Goal: Task Accomplishment & Management: Manage account settings

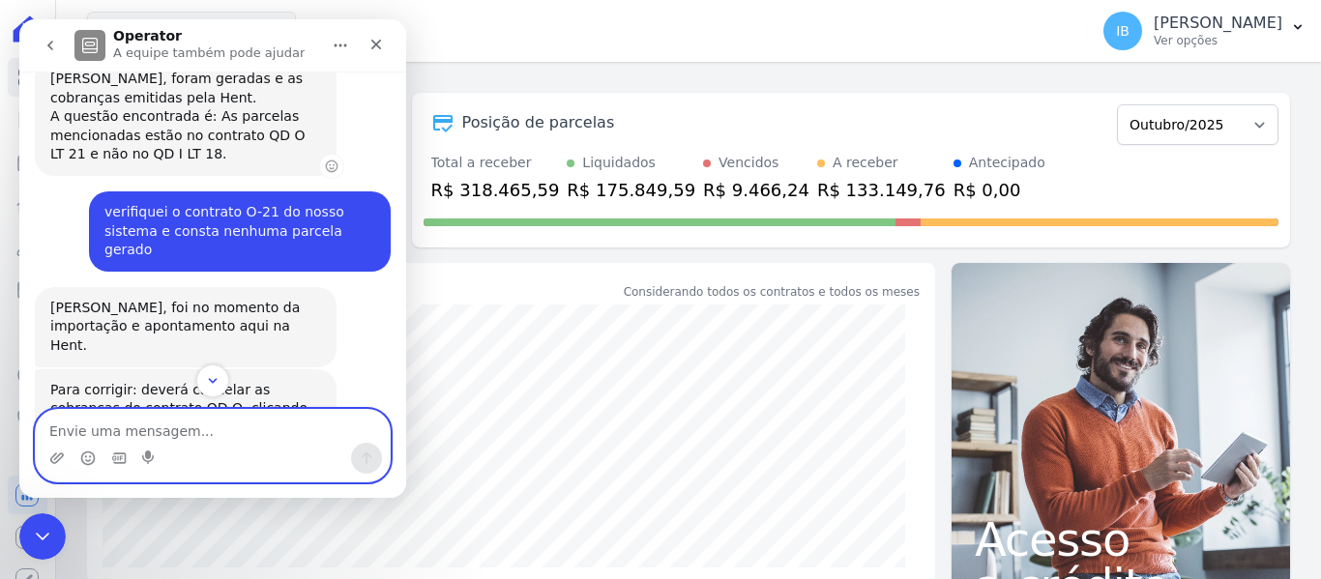
scroll to position [1425, 0]
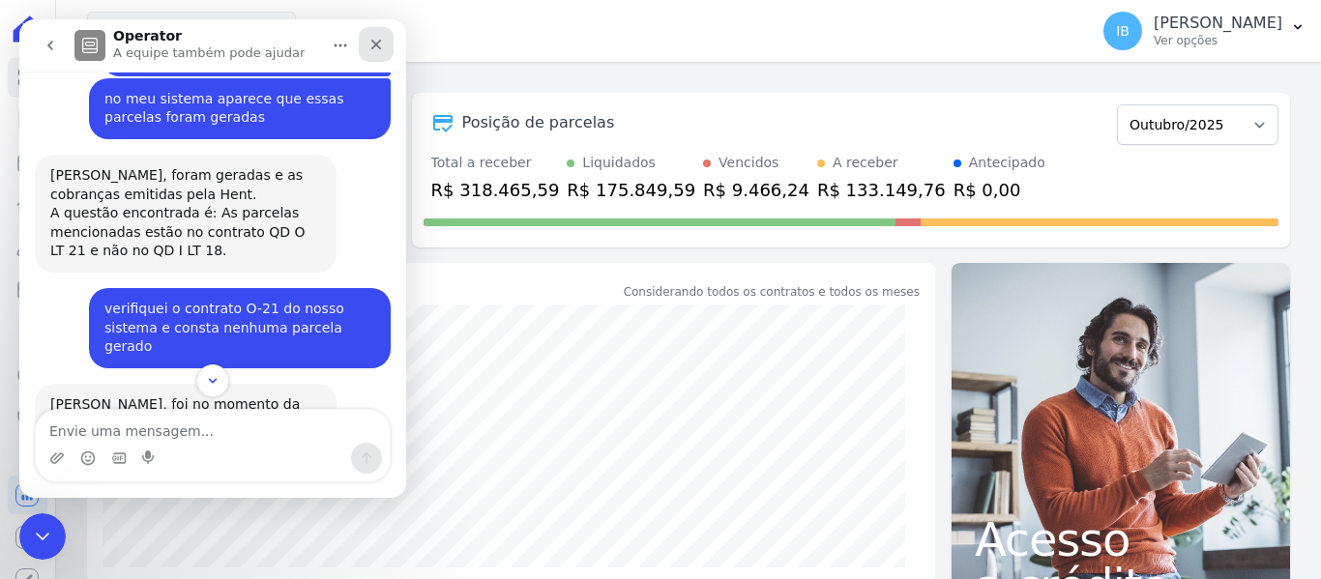
click at [385, 42] on div "Fechar" at bounding box center [376, 44] width 35 height 35
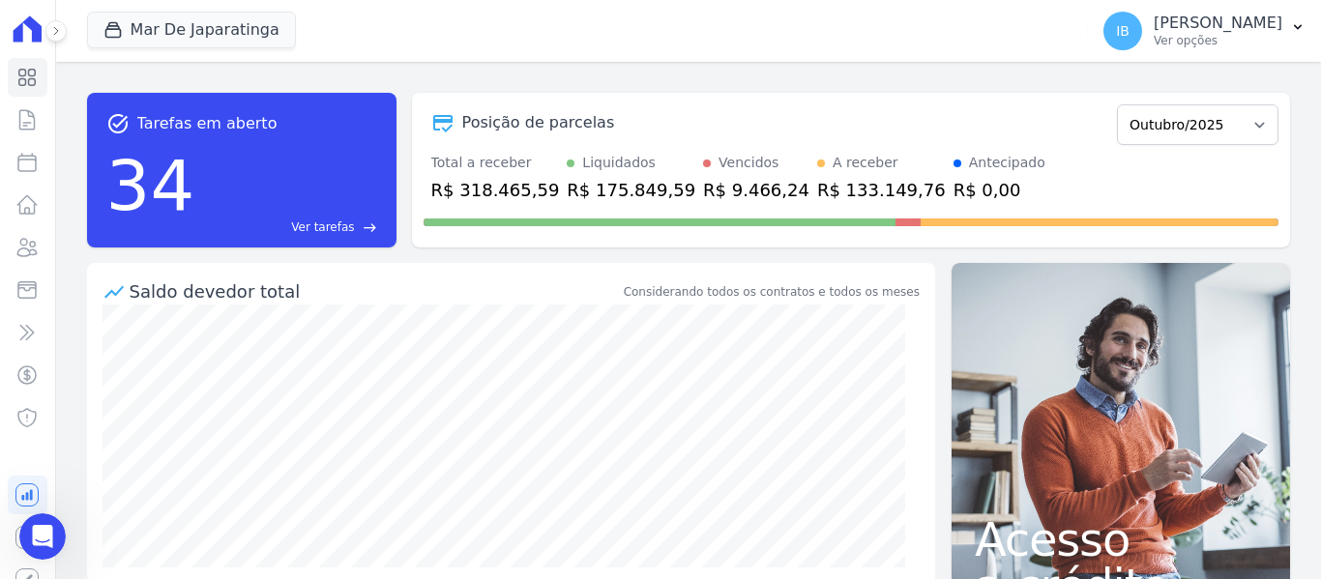
scroll to position [2489, 0]
click at [28, 158] on link "Parcelas" at bounding box center [28, 162] width 40 height 39
select select
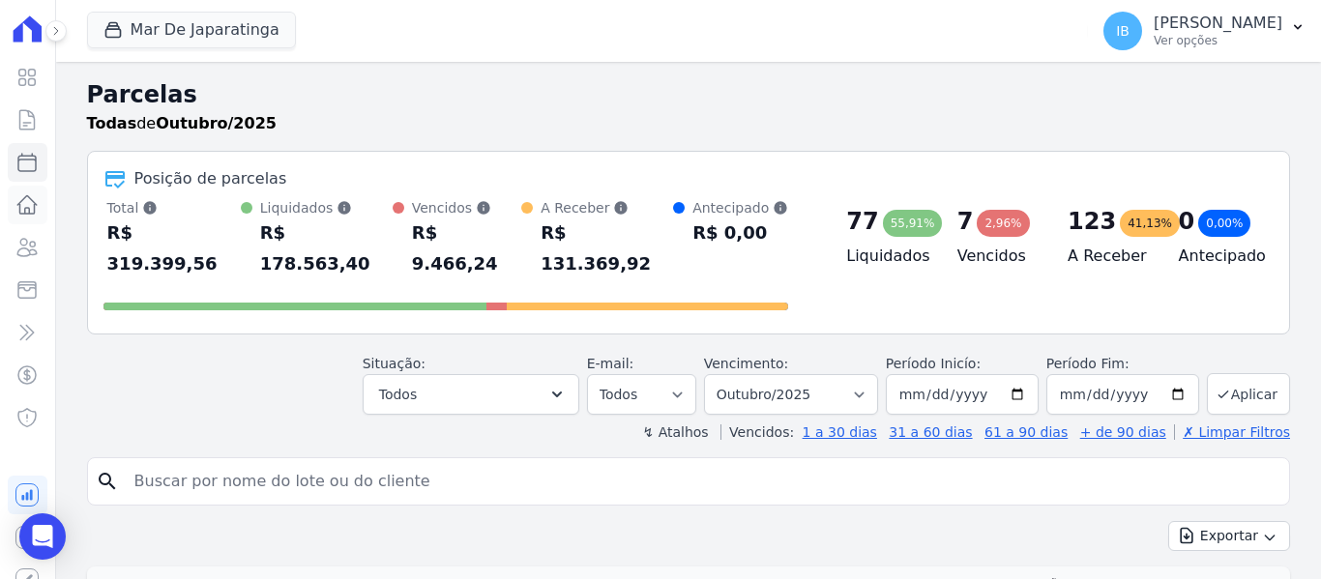
click at [20, 207] on icon at bounding box center [26, 204] width 23 height 23
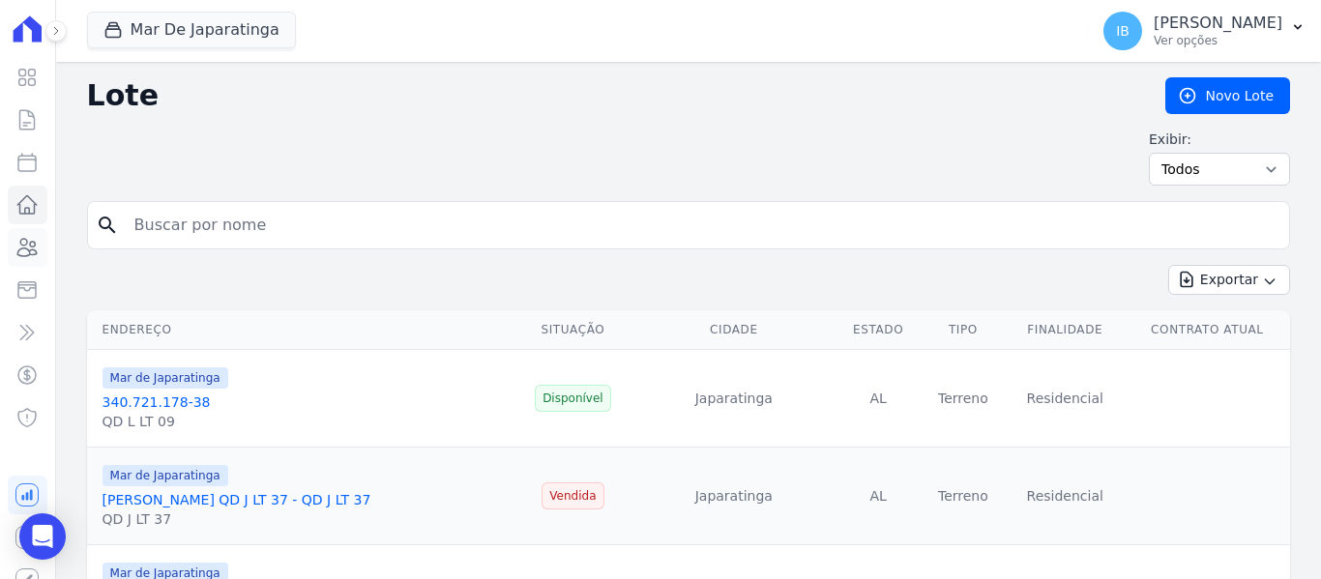
click at [13, 246] on link "Clientes" at bounding box center [28, 247] width 40 height 39
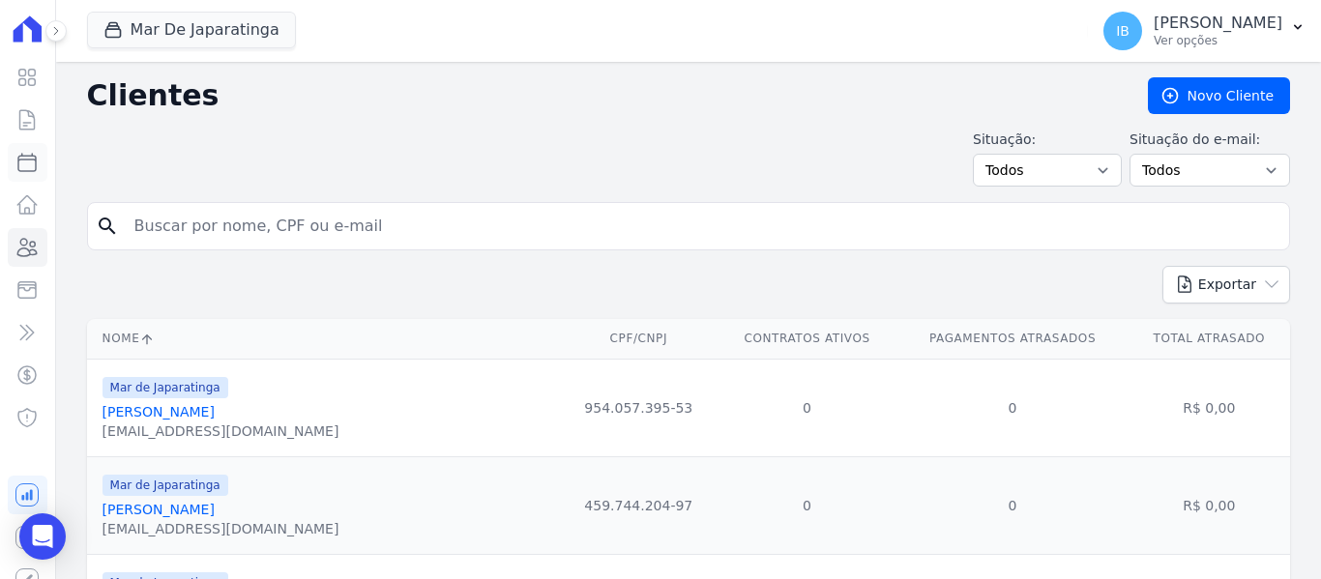
click at [32, 158] on link "Parcelas" at bounding box center [28, 162] width 40 height 39
select select
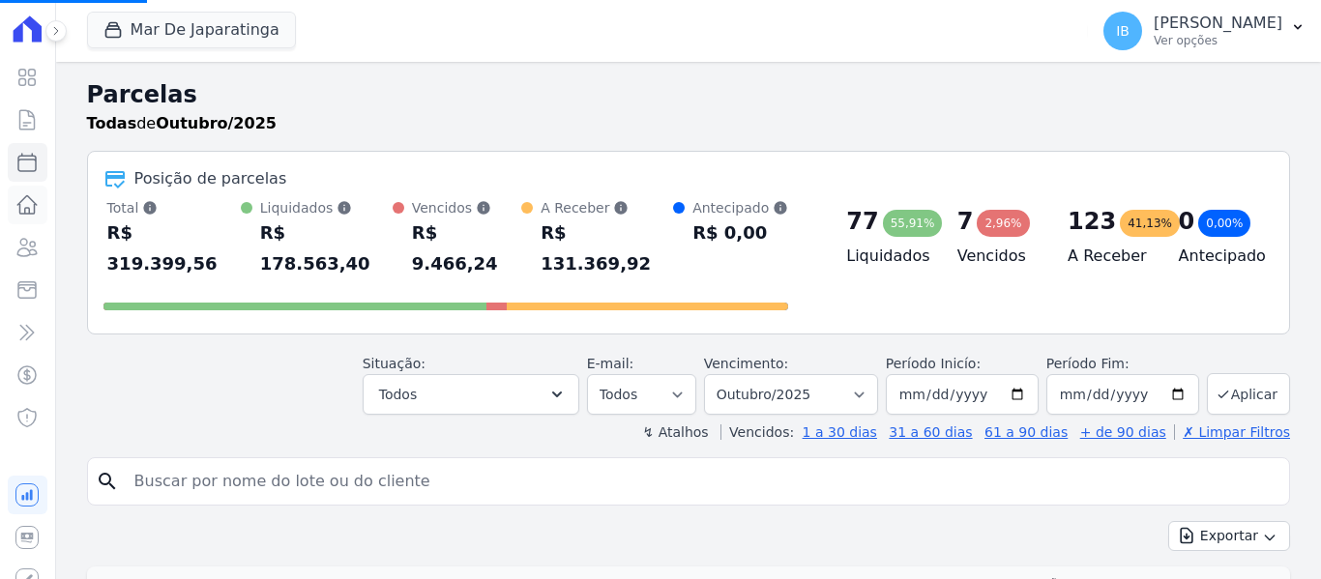
click at [11, 209] on link "Lotes" at bounding box center [28, 205] width 40 height 39
select select
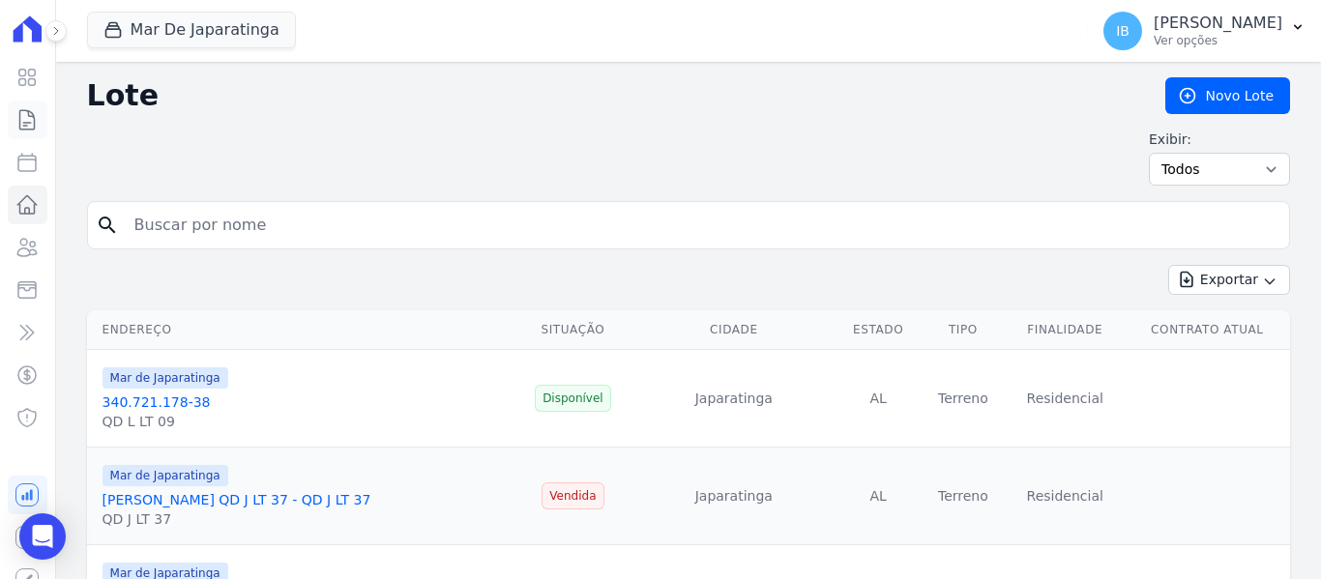
click at [30, 117] on link "Contratos" at bounding box center [28, 120] width 40 height 39
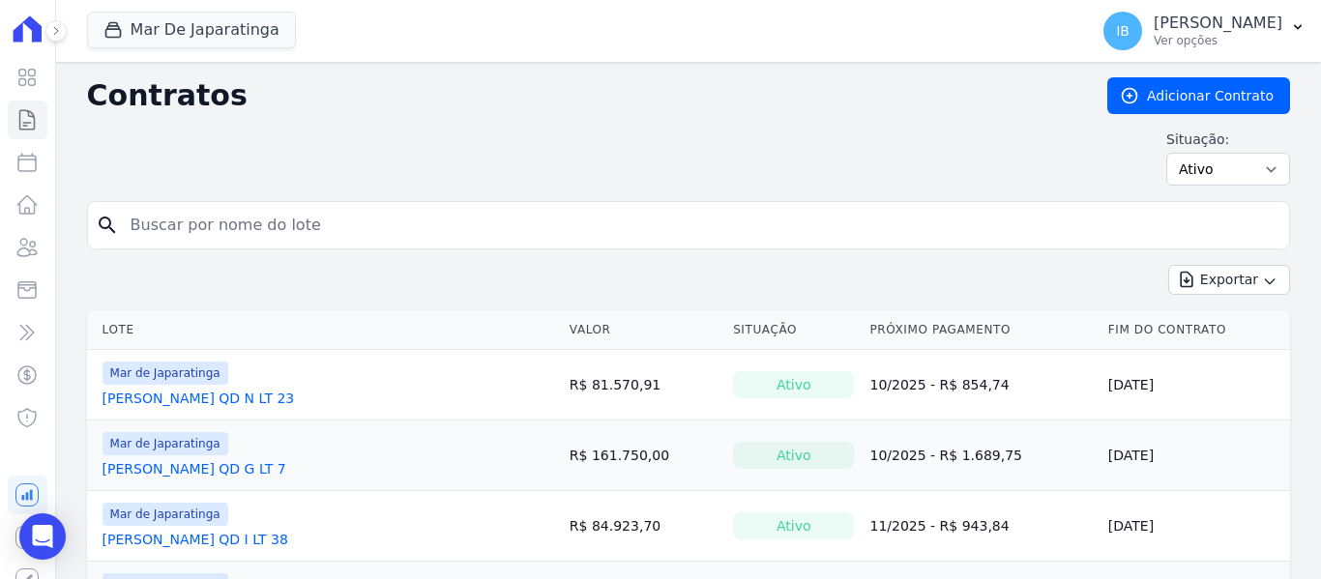
click at [221, 234] on input "search" at bounding box center [700, 225] width 1163 height 39
type input "[PERSON_NAME]"
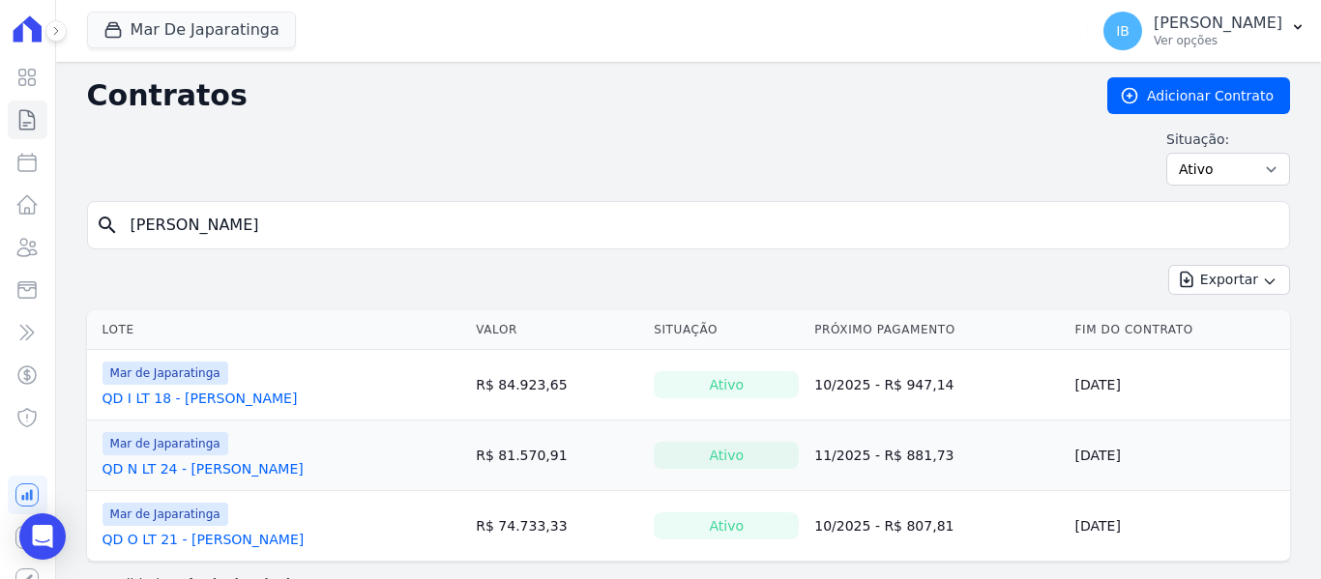
click at [289, 402] on link "QD I LT 18 - [PERSON_NAME]" at bounding box center [200, 398] width 195 height 19
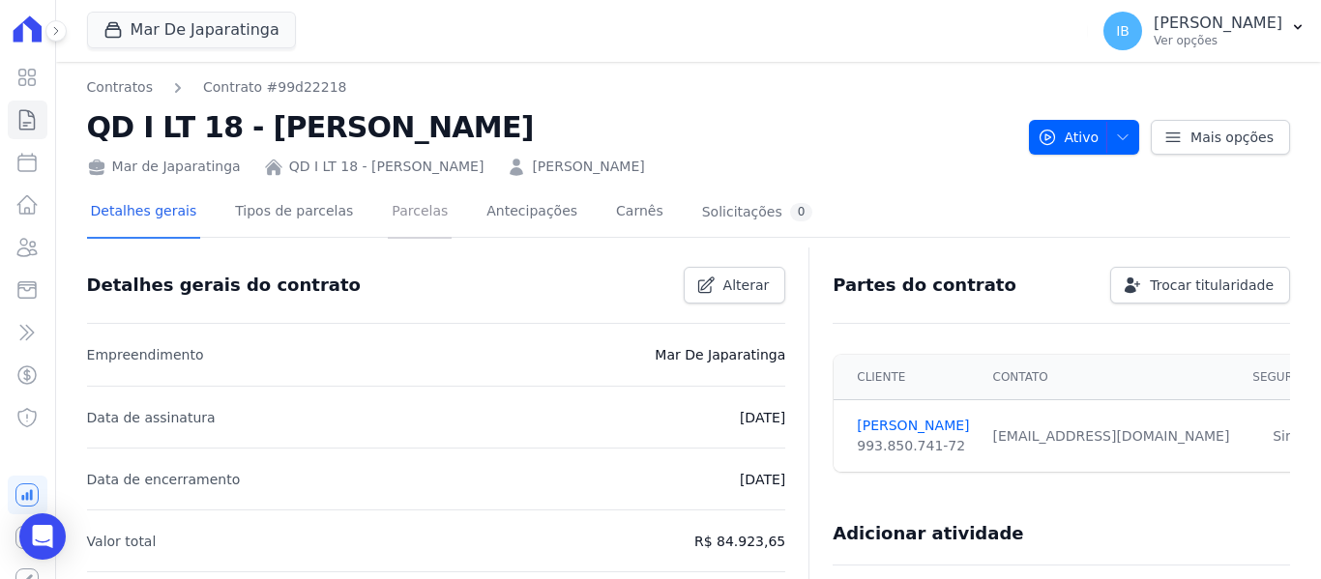
click at [394, 216] on link "Parcelas" at bounding box center [420, 213] width 64 height 51
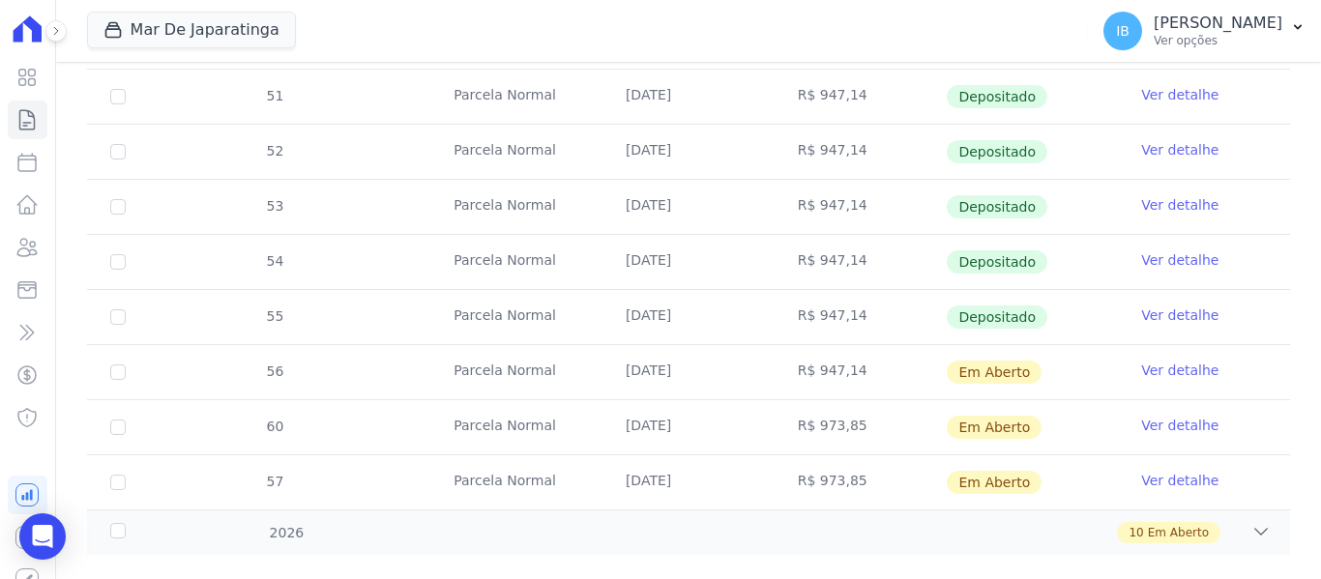
scroll to position [820, 0]
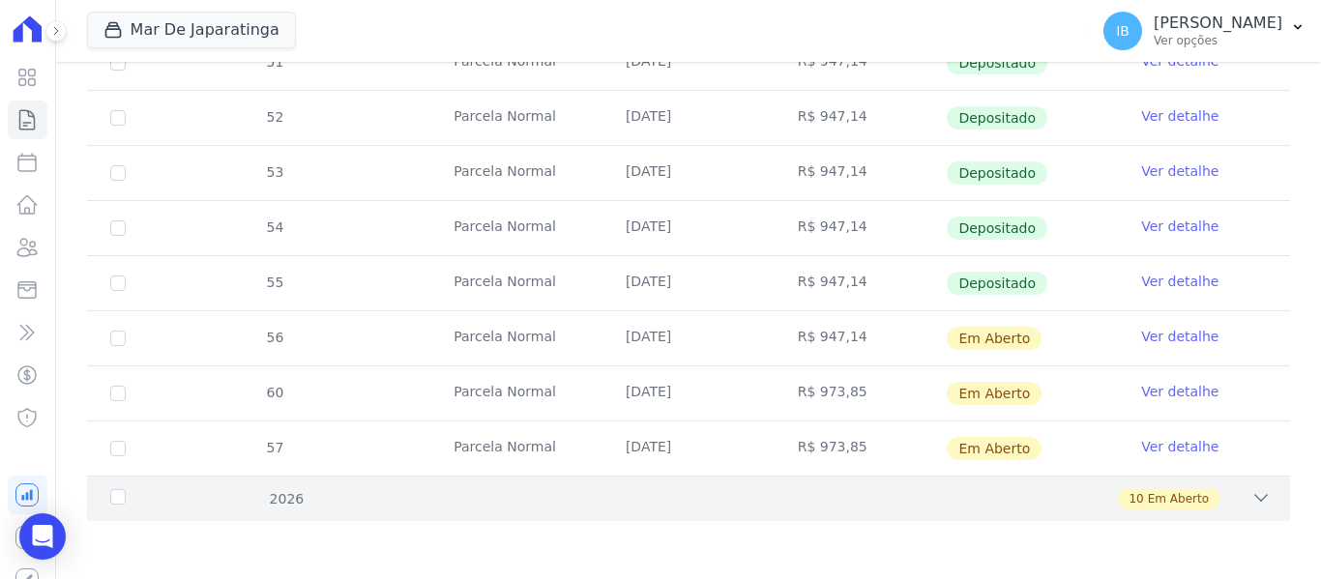
click at [123, 493] on div "2026" at bounding box center [159, 499] width 106 height 20
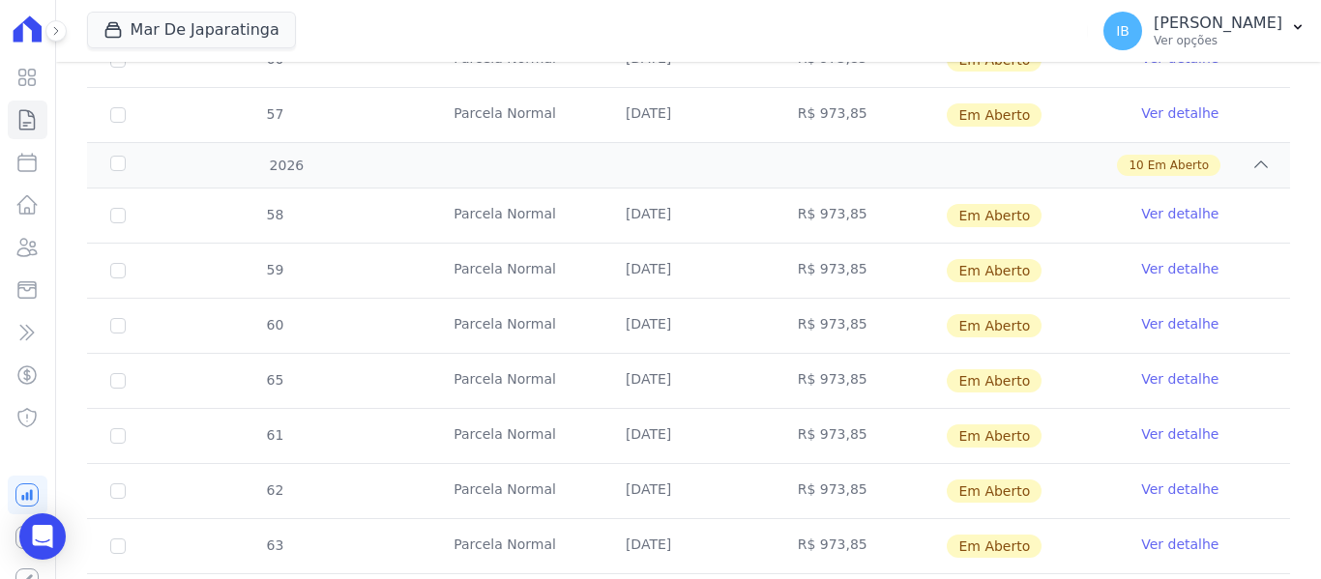
scroll to position [1111, 0]
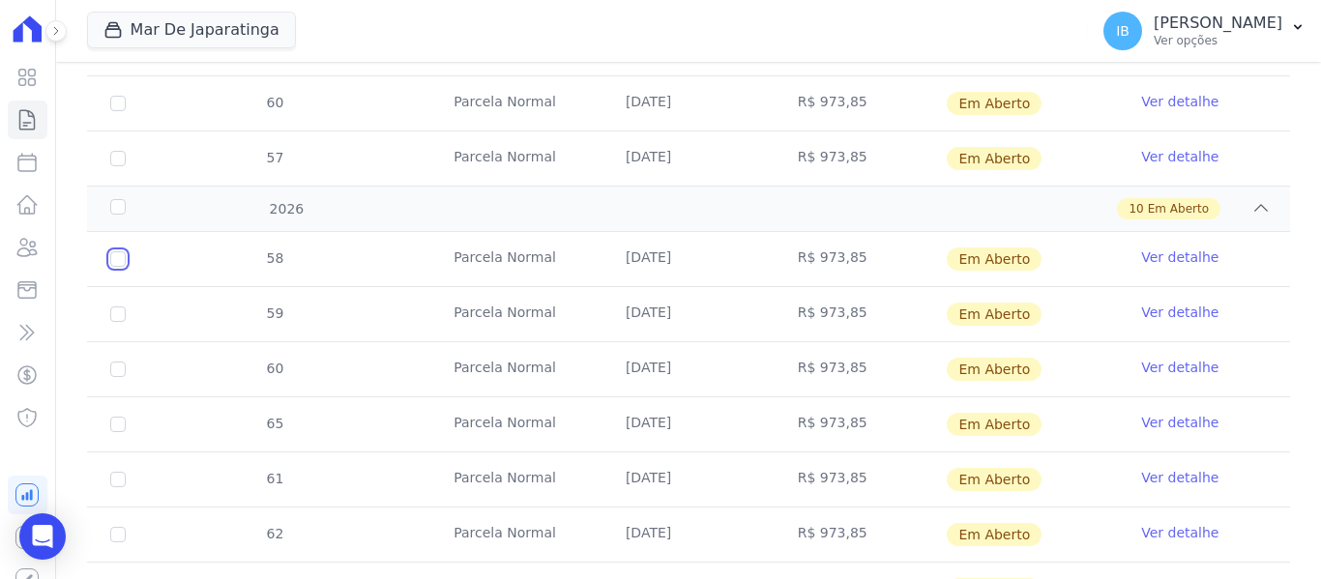
click at [125, 262] on input "checkbox" at bounding box center [117, 259] width 15 height 15
checkbox input "true"
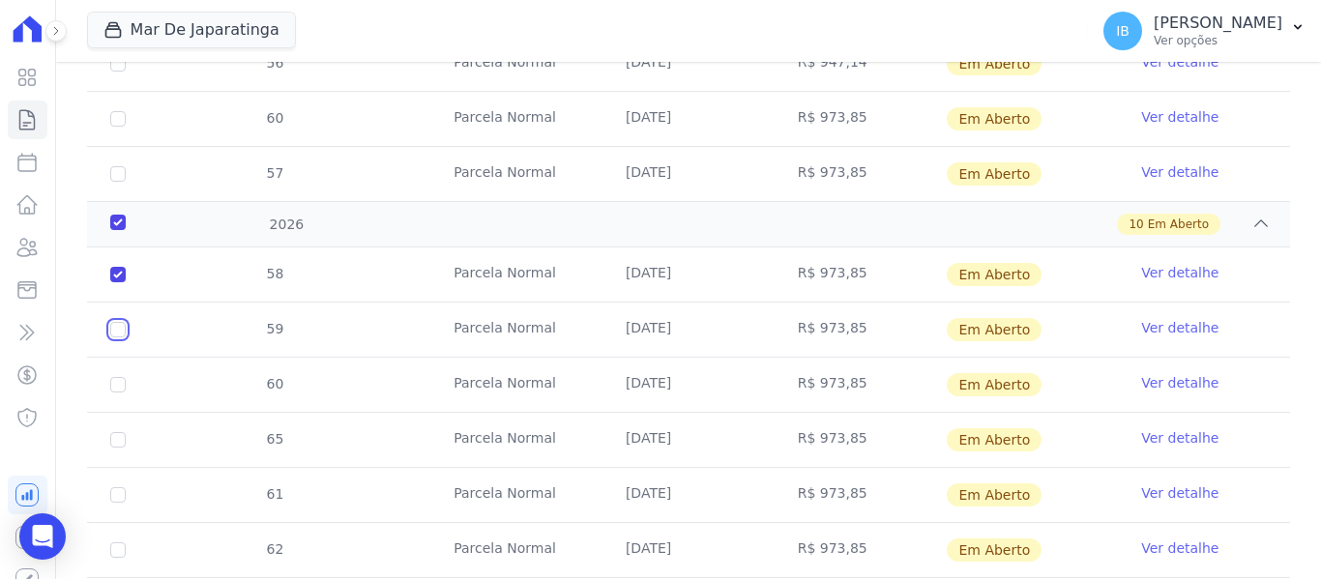
click at [121, 322] on input "checkbox" at bounding box center [117, 329] width 15 height 15
checkbox input "true"
click at [122, 377] on input "checkbox" at bounding box center [117, 384] width 15 height 15
checkbox input "true"
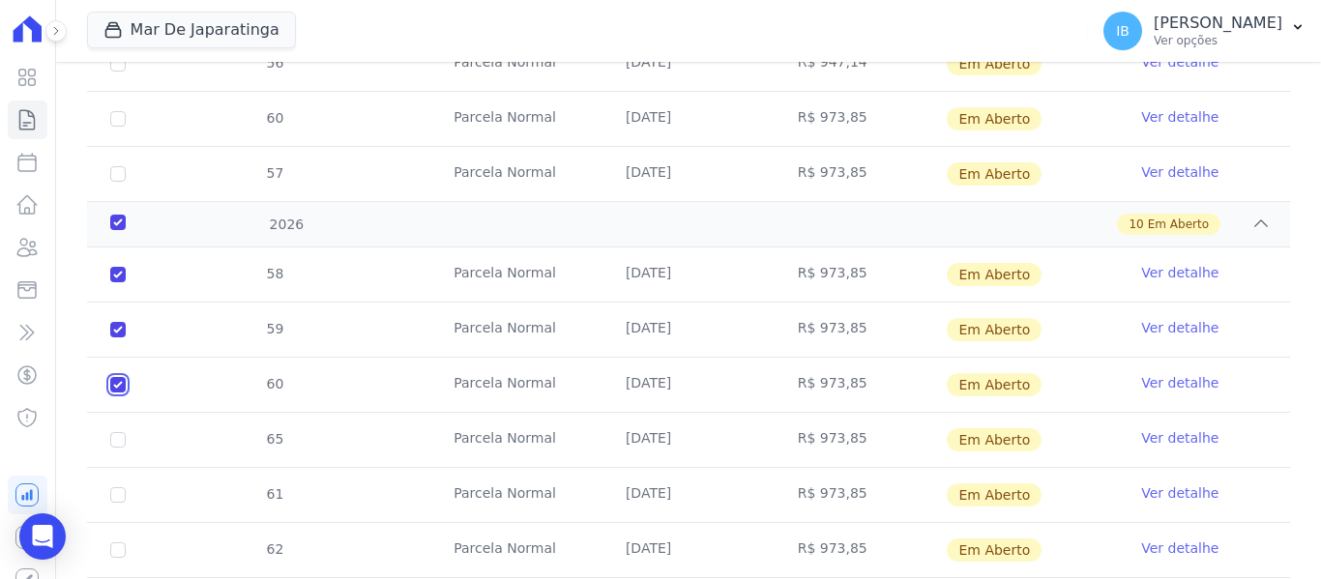
checkbox input "true"
click at [122, 432] on input "checkbox" at bounding box center [117, 439] width 15 height 15
checkbox input "true"
click at [122, 488] on input "checkbox" at bounding box center [117, 495] width 15 height 15
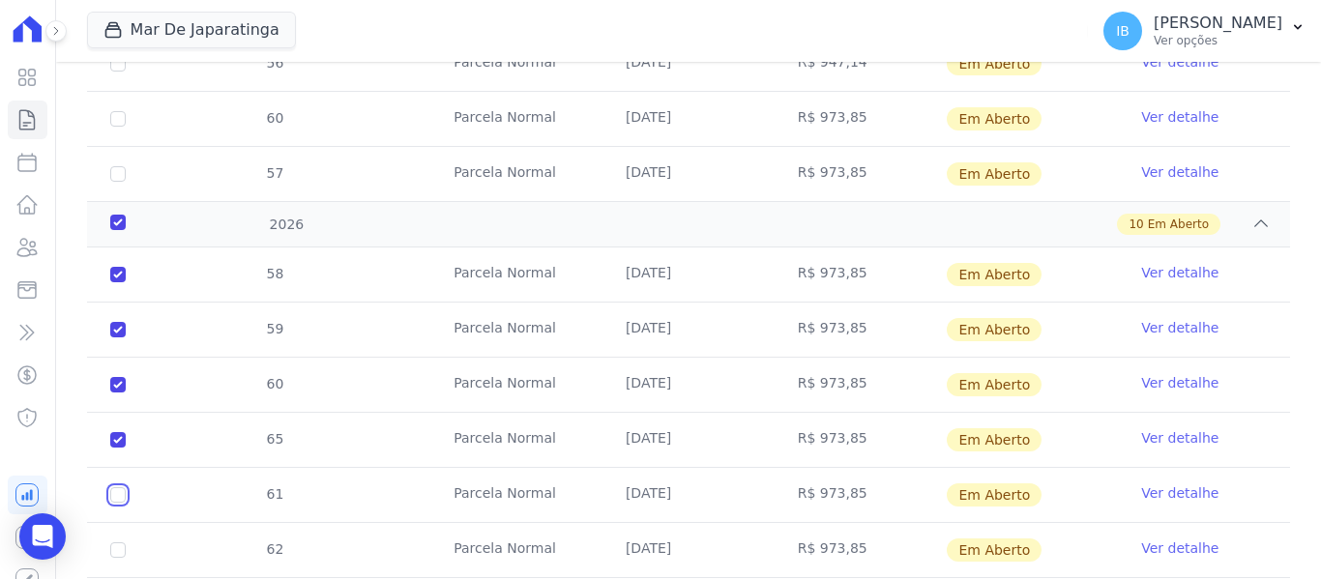
checkbox input "true"
click at [121, 543] on input "checkbox" at bounding box center [117, 550] width 15 height 15
checkbox input "true"
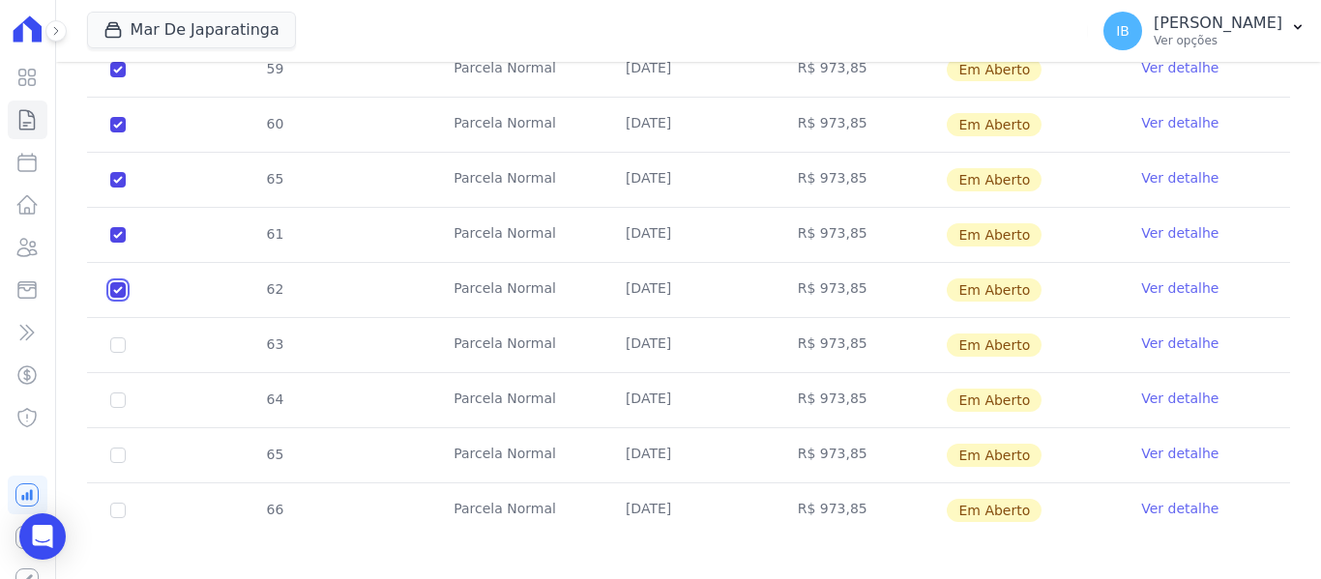
scroll to position [1372, 0]
click at [113, 337] on input "checkbox" at bounding box center [117, 344] width 15 height 15
checkbox input "true"
click at [127, 381] on td "64" at bounding box center [118, 399] width 62 height 54
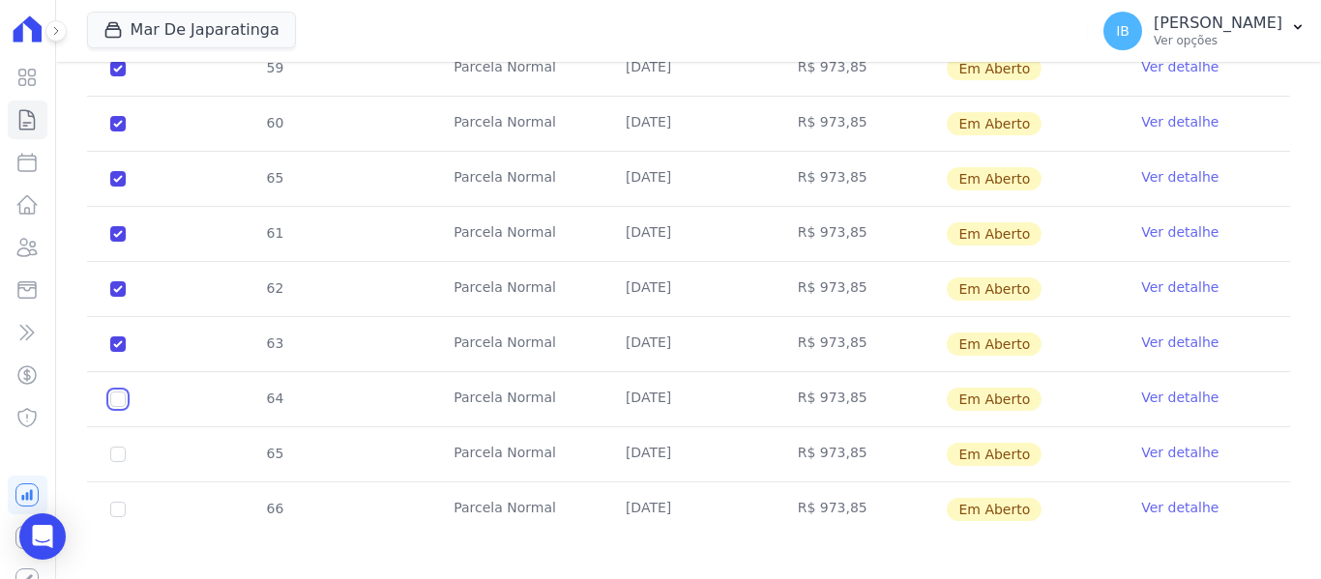
click at [120, 392] on input "checkbox" at bounding box center [117, 399] width 15 height 15
checkbox input "true"
click at [124, 447] on input "checkbox" at bounding box center [117, 454] width 15 height 15
checkbox input "true"
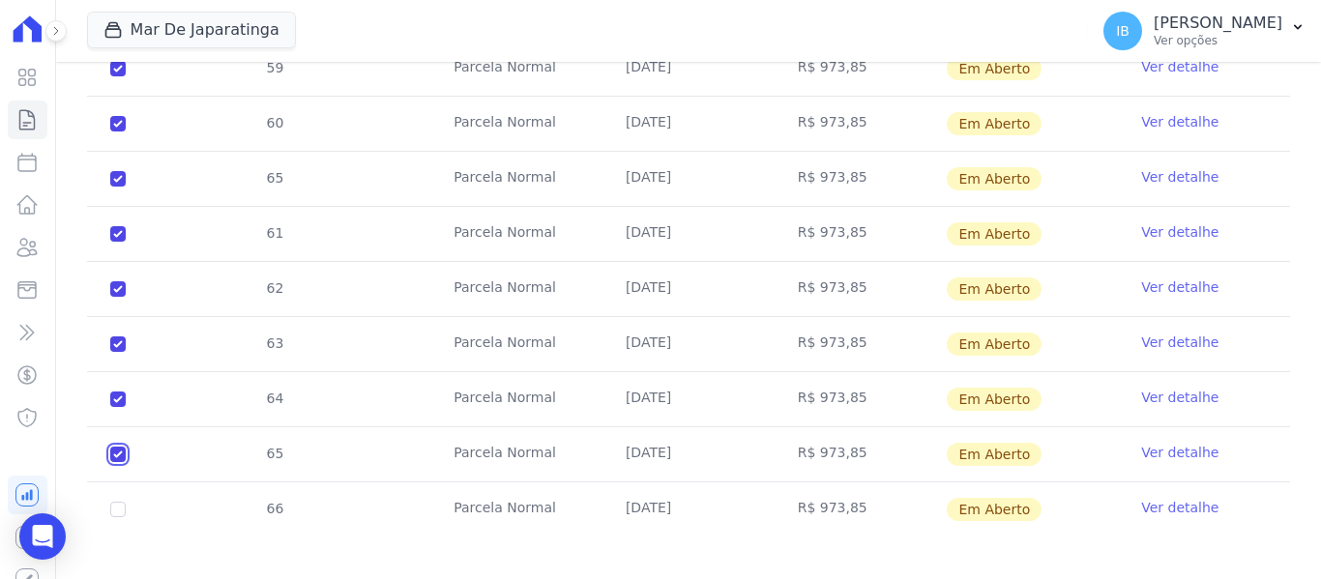
checkbox input "true"
click at [123, 502] on input "checkbox" at bounding box center [117, 509] width 15 height 15
checkbox input "true"
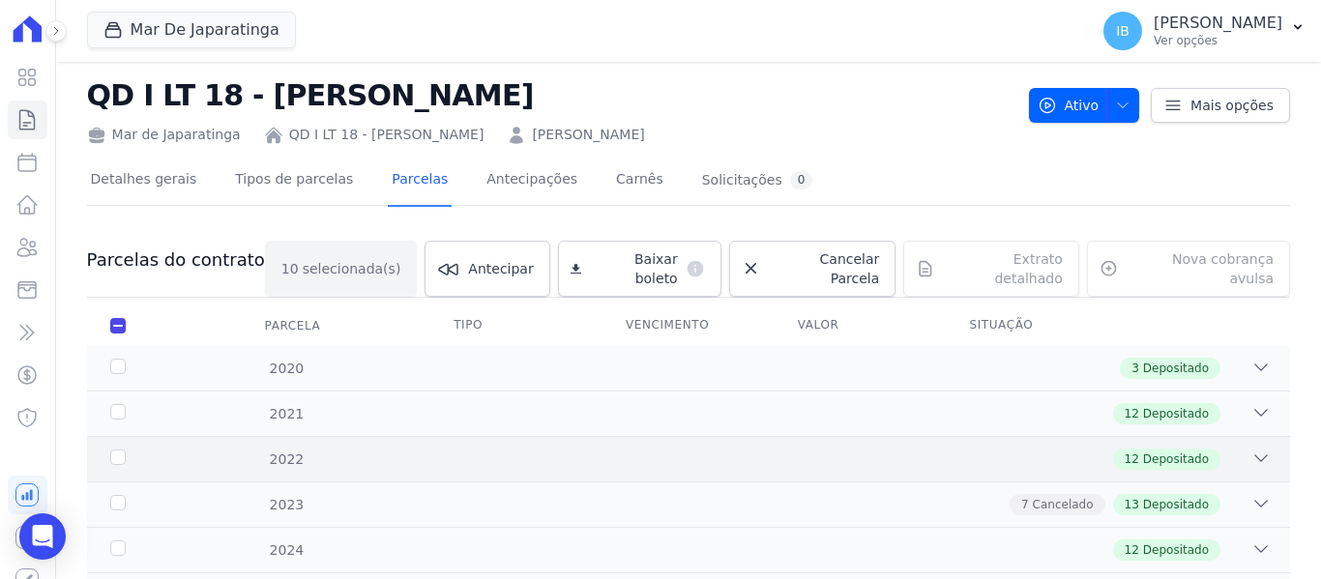
scroll to position [17, 0]
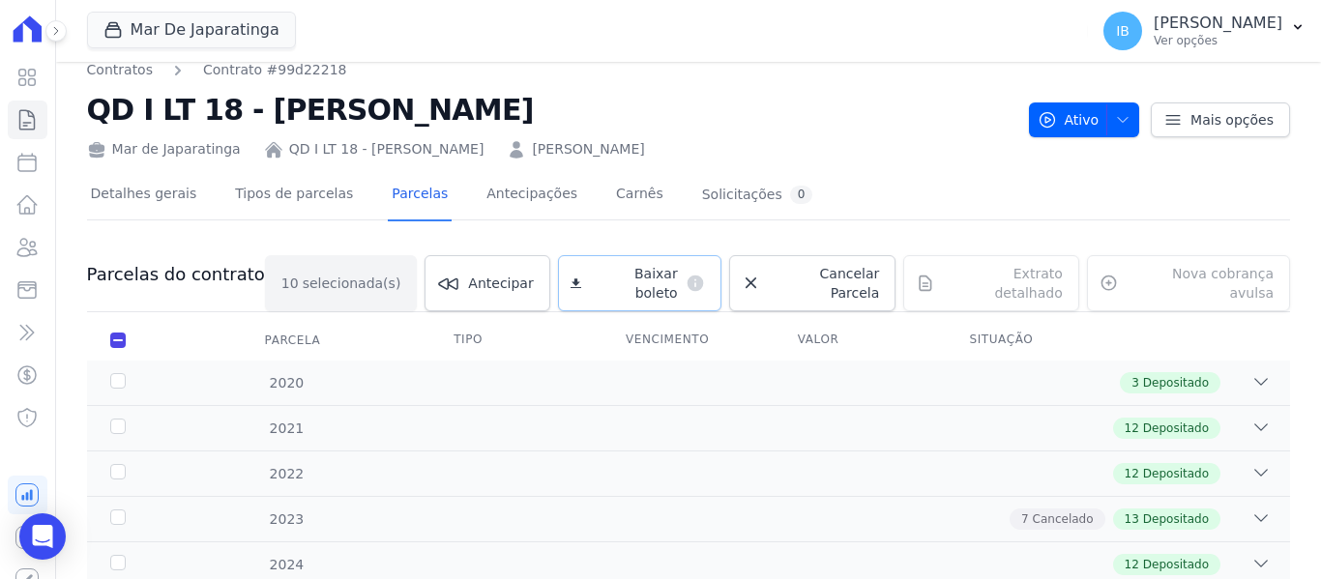
click at [655, 281] on span "Baixar boleto" at bounding box center [633, 283] width 88 height 39
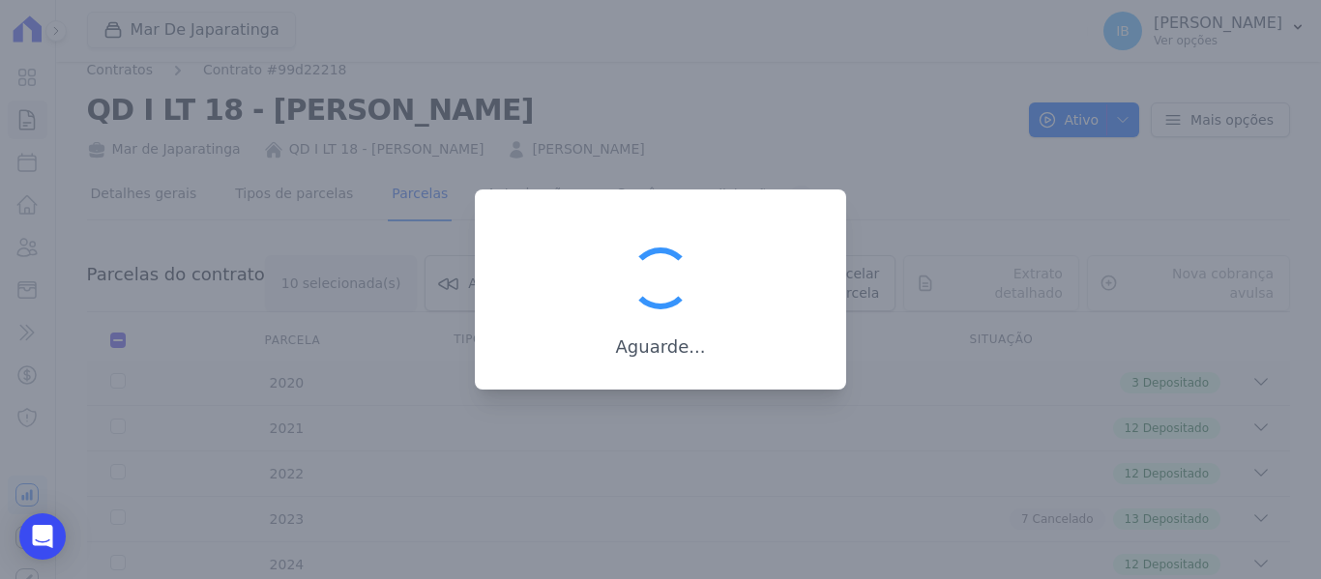
click at [655, 281] on div at bounding box center [660, 278] width 77 height 77
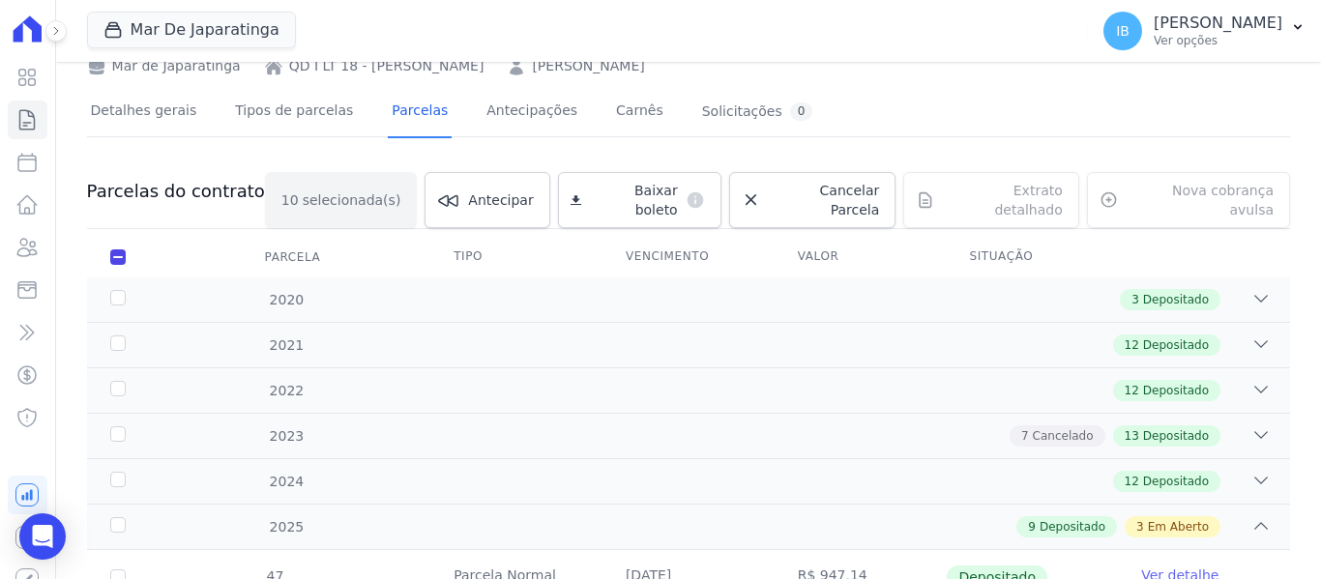
scroll to position [0, 0]
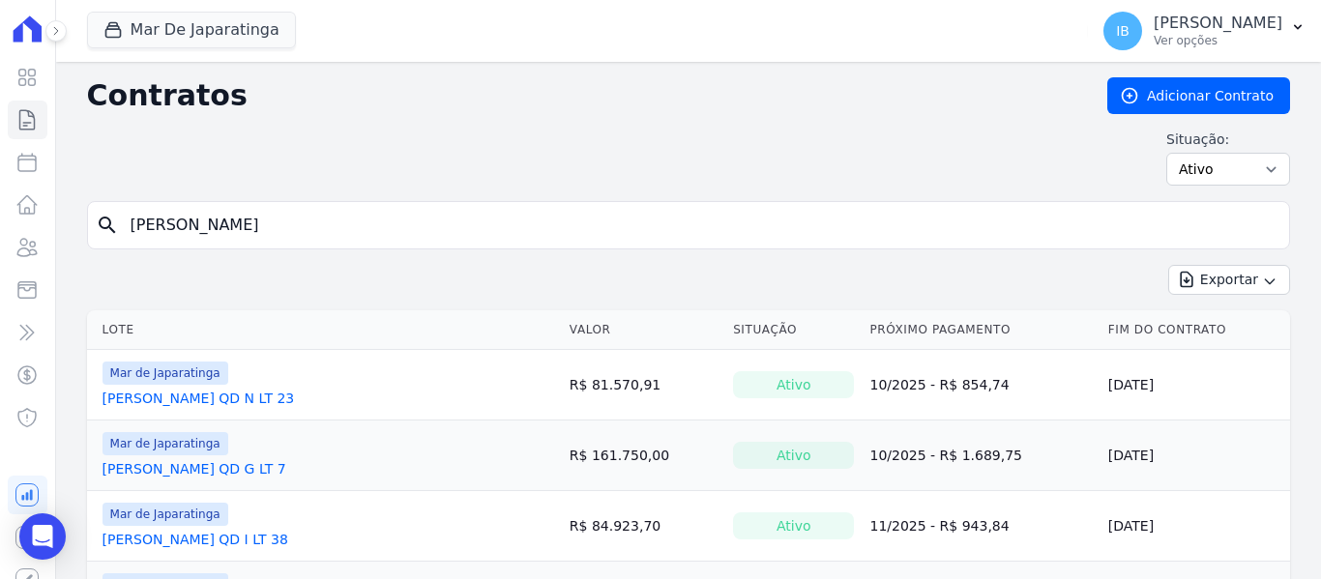
click at [295, 229] on input "[PERSON_NAME]" at bounding box center [700, 225] width 1163 height 39
type input "G"
type input "Camila"
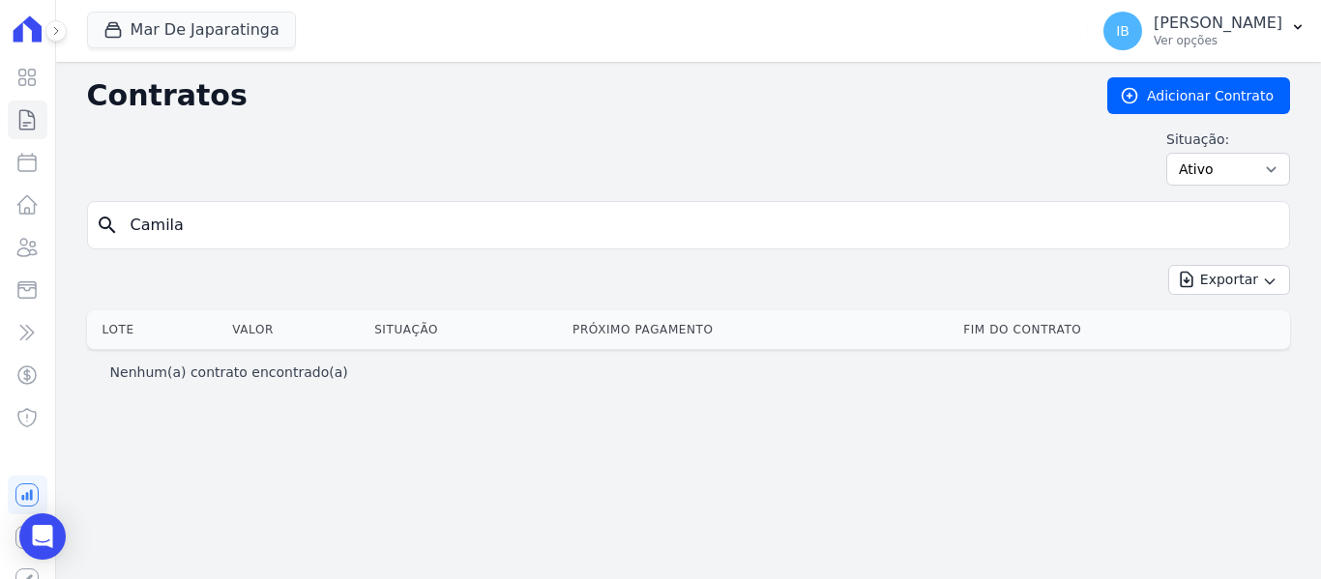
click at [244, 232] on input "Camila" at bounding box center [700, 225] width 1163 height 39
type input "CAMILA"
click at [38, 526] on icon "Open Intercom Messenger" at bounding box center [42, 536] width 25 height 25
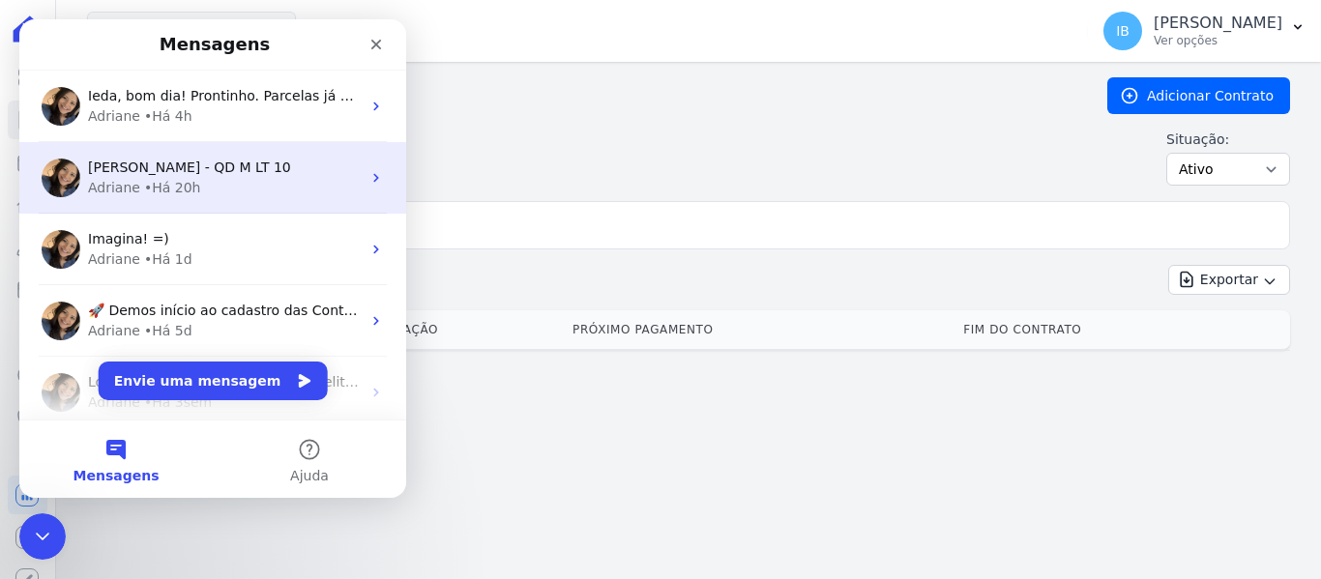
click at [211, 175] on span "[PERSON_NAME] - QD M LT 10" at bounding box center [189, 167] width 203 height 15
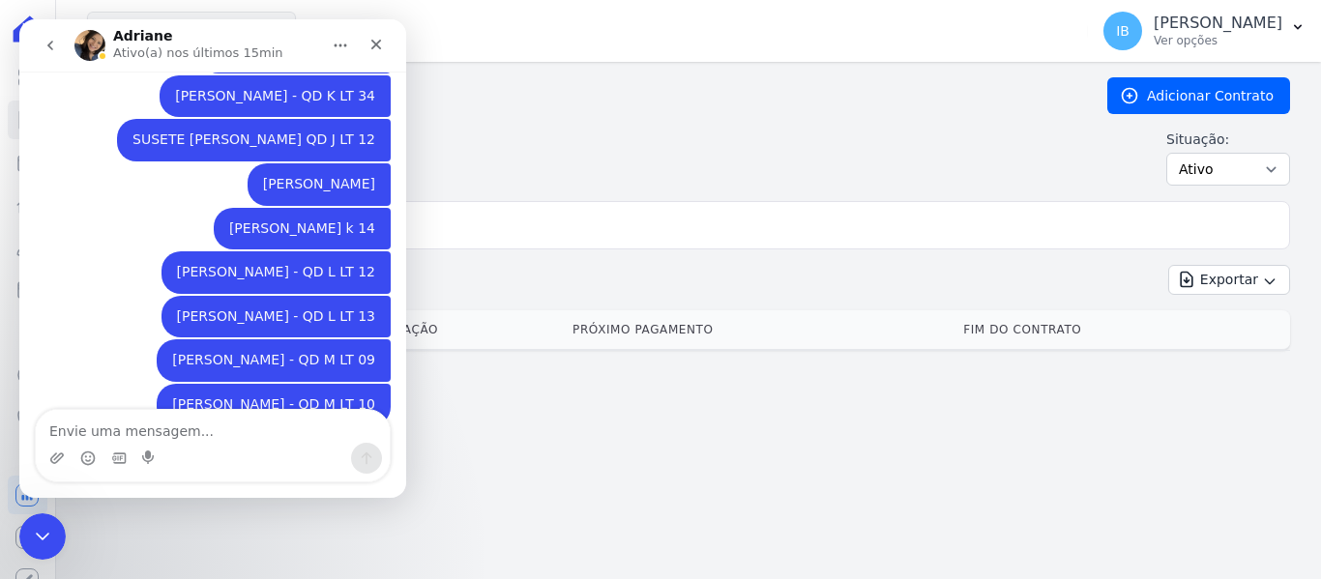
scroll to position [2025, 0]
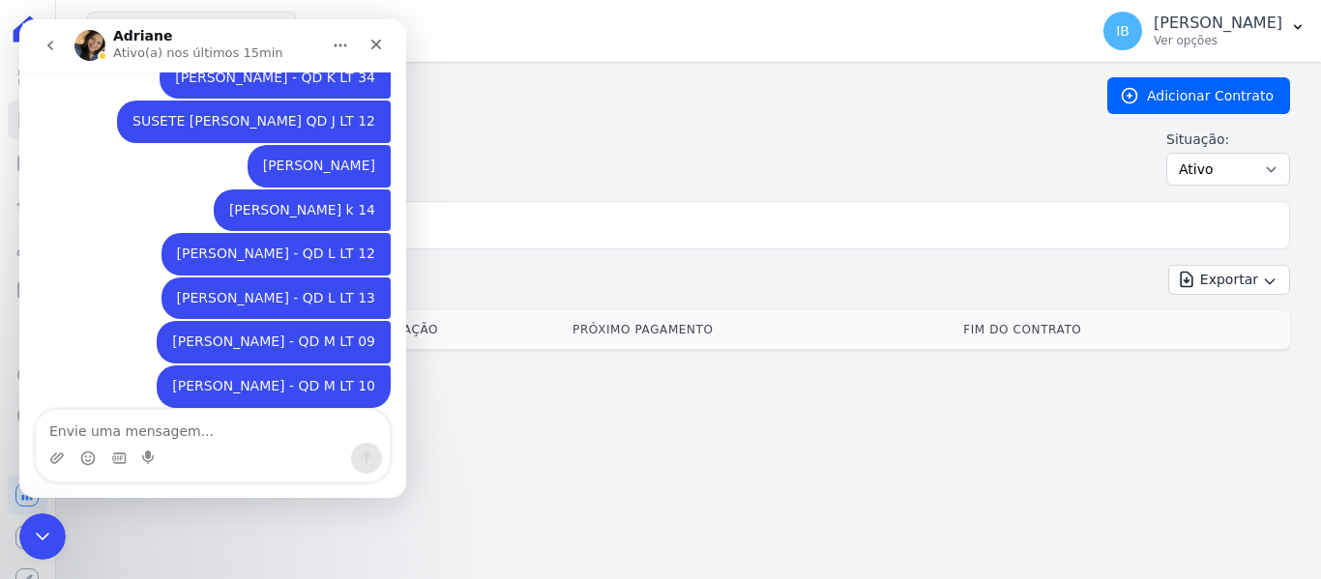
click at [89, 426] on textarea "Envie uma mensagem..." at bounding box center [213, 426] width 354 height 33
type textarea "b"
type textarea "Boa tarde , [PERSON_NAME]"
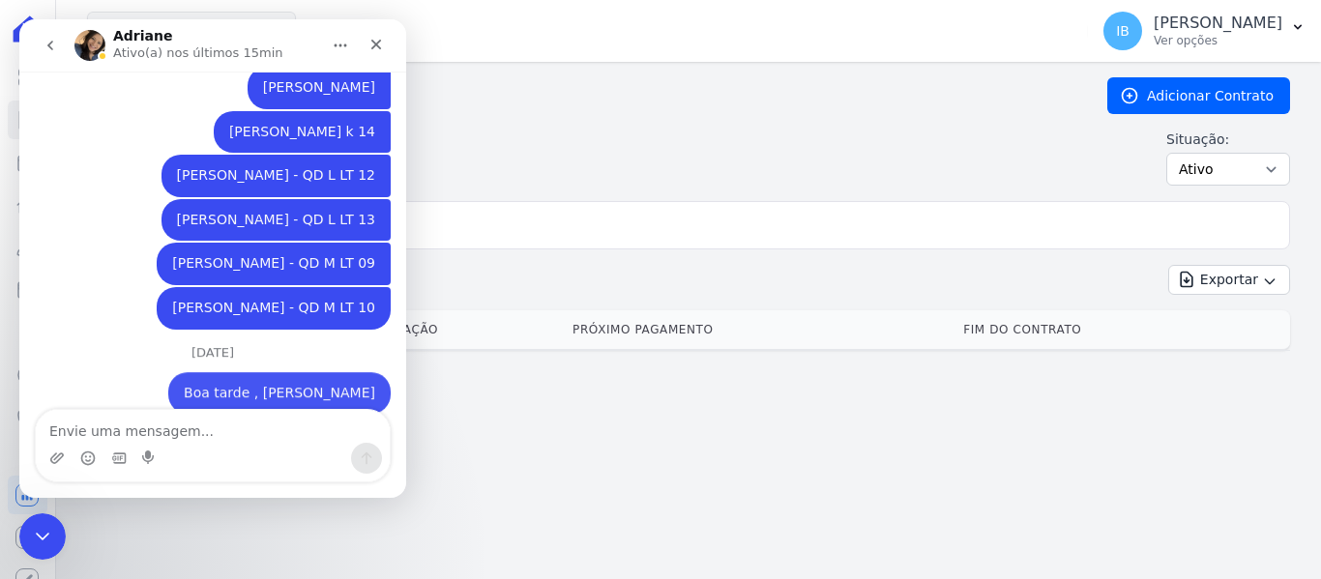
scroll to position [2135, 0]
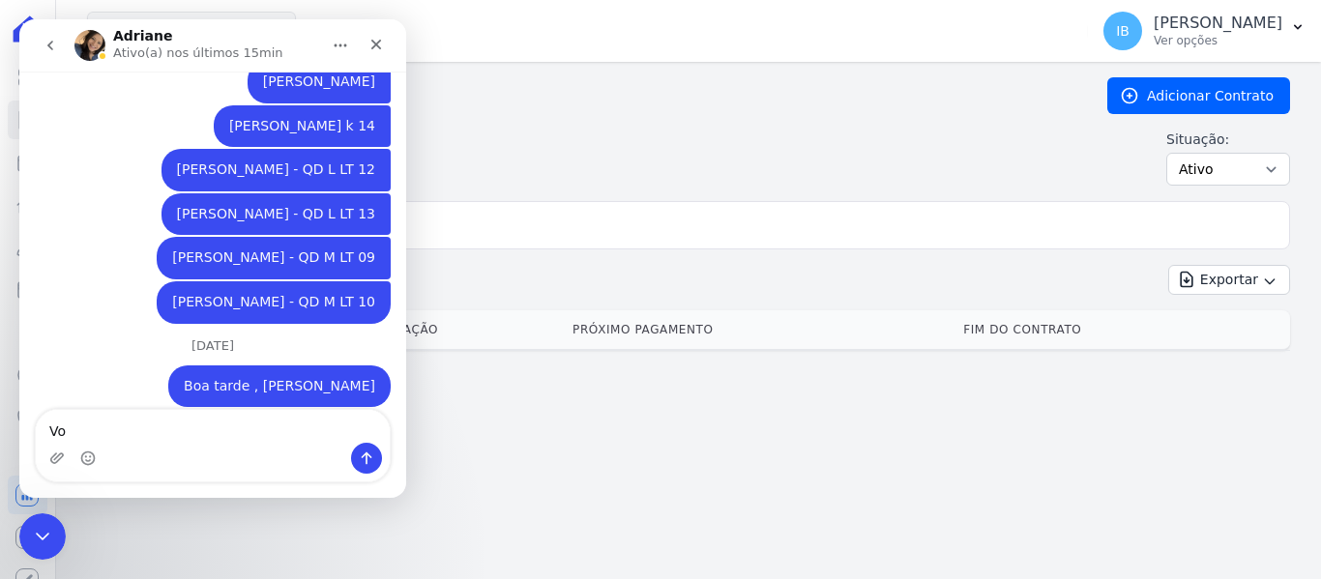
type textarea "V"
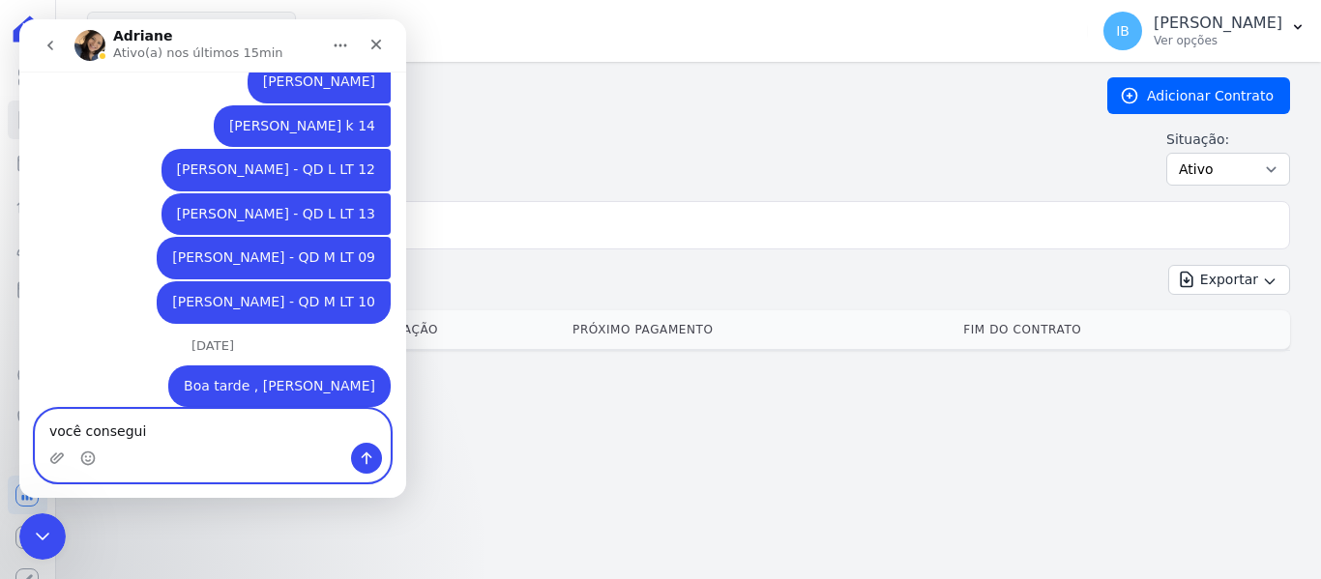
click at [171, 436] on textarea "você consegui" at bounding box center [213, 426] width 354 height 33
click at [145, 433] on textarea "você consegui" at bounding box center [213, 426] width 354 height 33
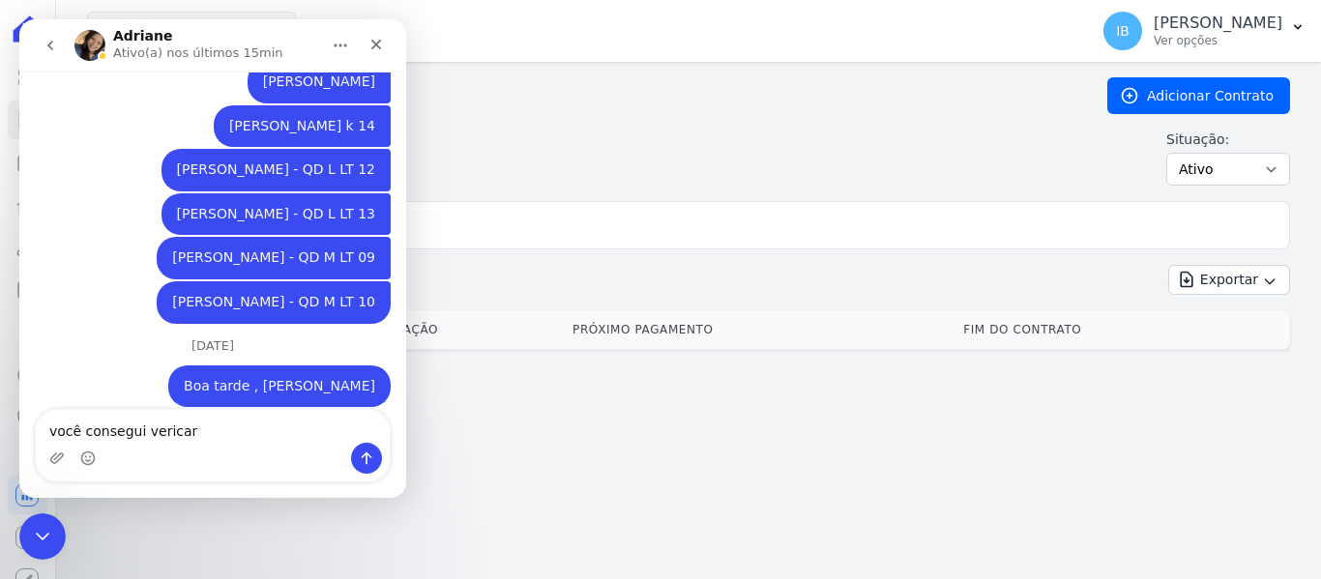
drag, startPoint x: 164, startPoint y: 430, endPoint x: 58, endPoint y: 334, distance: 143.2
click at [58, 340] on div "[DATE]" at bounding box center [213, 353] width 356 height 26
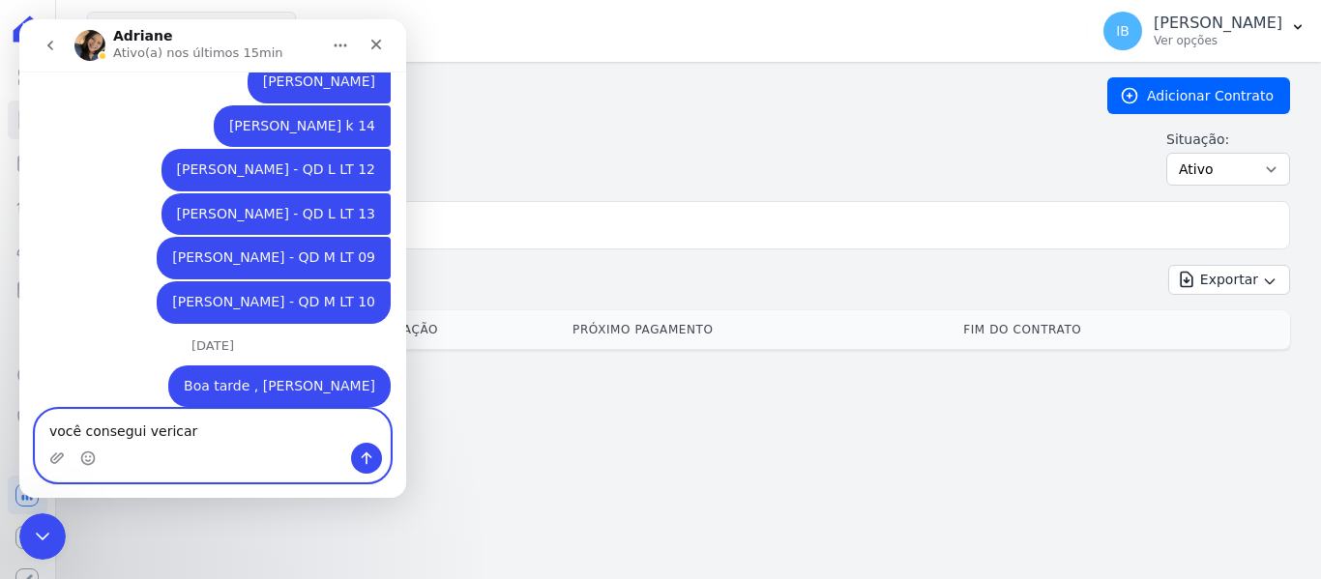
click at [201, 423] on textarea "você consegui vericar" at bounding box center [213, 426] width 354 height 33
type textarea "você consegui verificar os contratos de ontem"
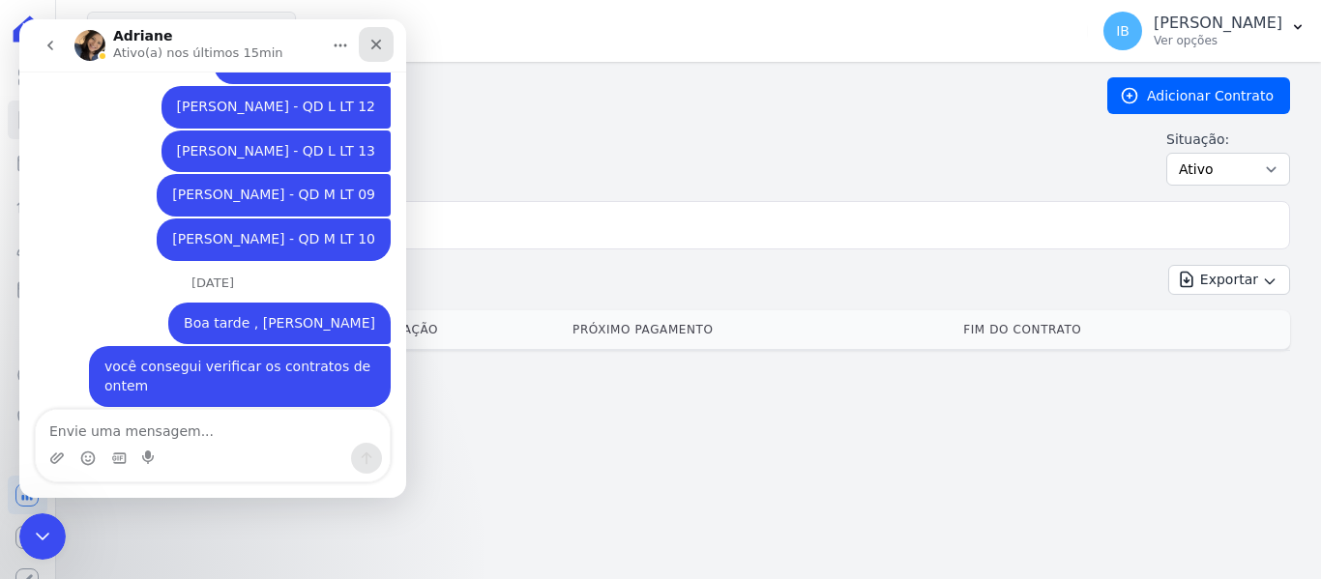
click at [378, 44] on icon "Fechar" at bounding box center [376, 44] width 15 height 15
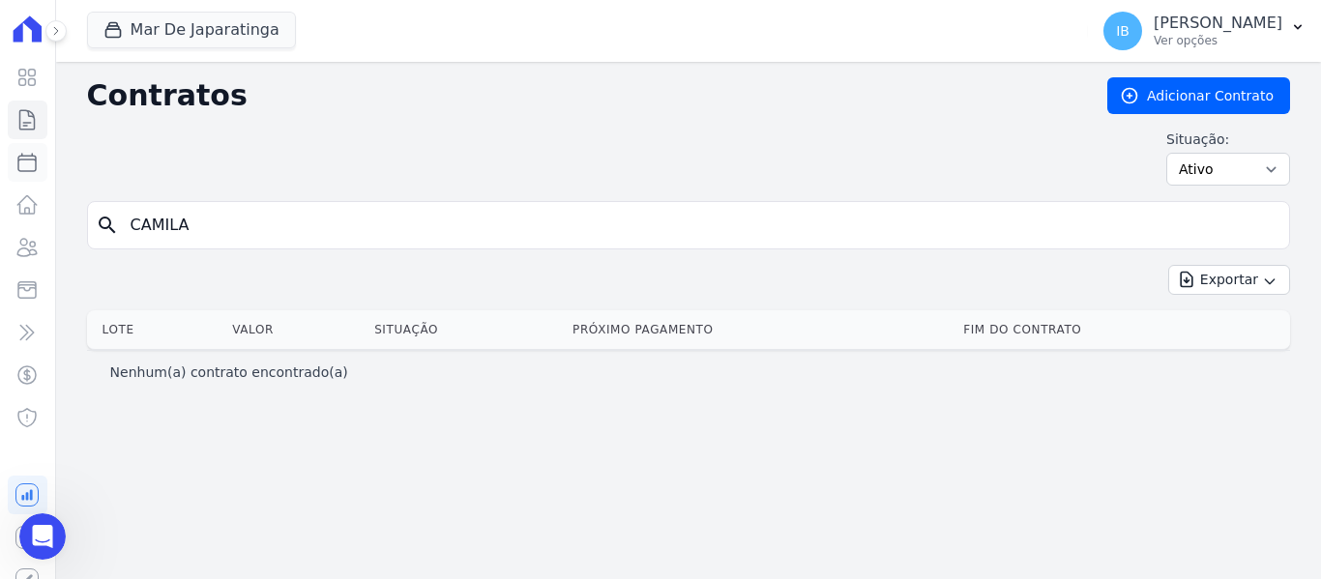
click at [17, 166] on icon at bounding box center [26, 162] width 23 height 23
select select
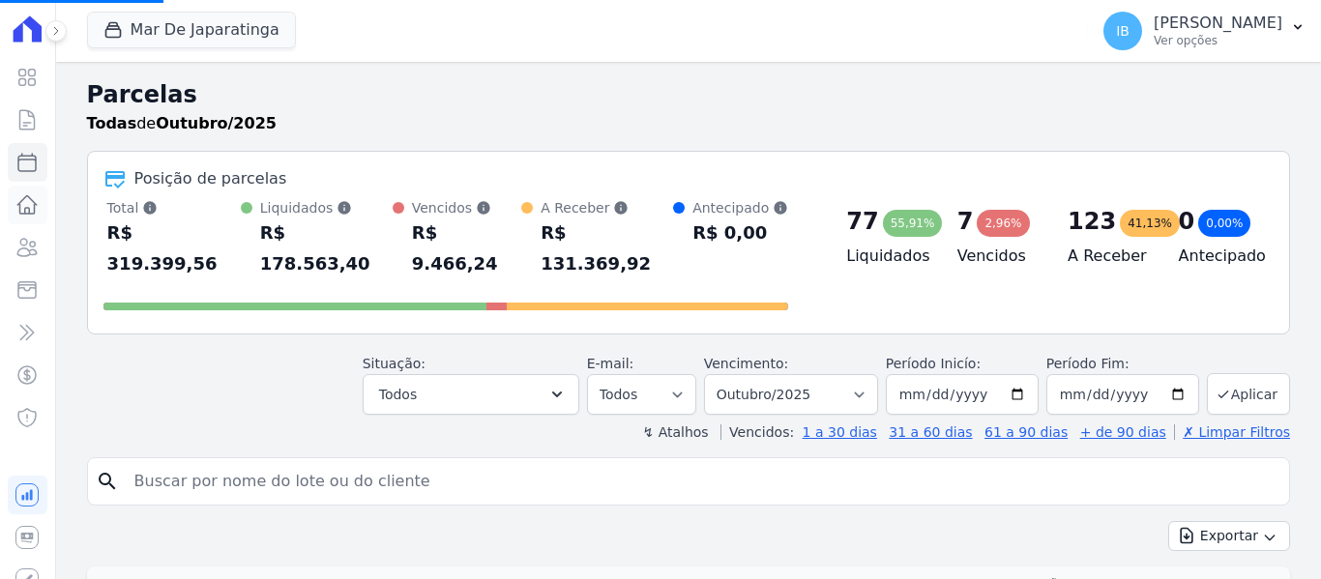
click at [23, 207] on icon at bounding box center [27, 204] width 19 height 17
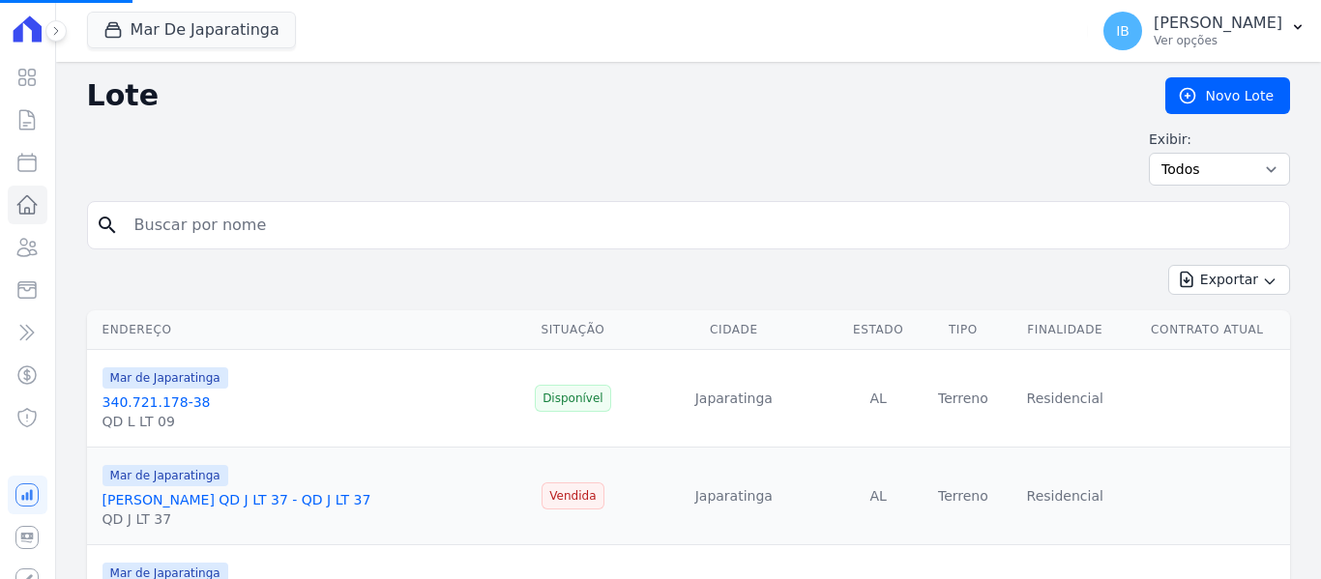
select select
click at [16, 246] on icon at bounding box center [26, 247] width 23 height 23
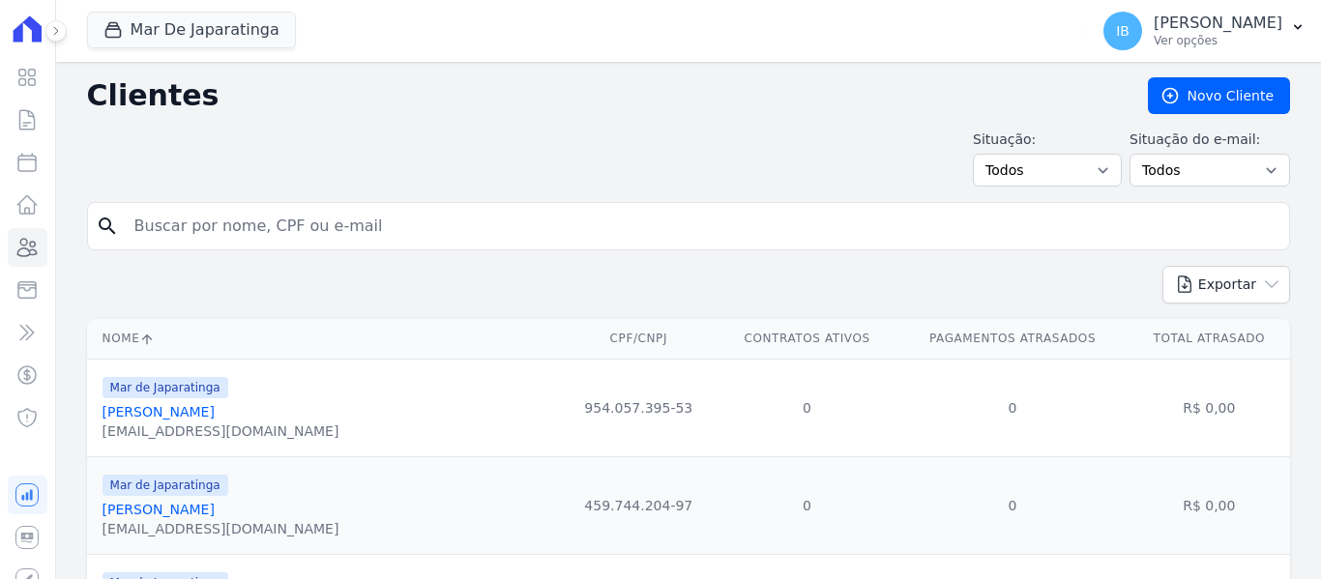
click at [16, 246] on icon at bounding box center [26, 247] width 23 height 23
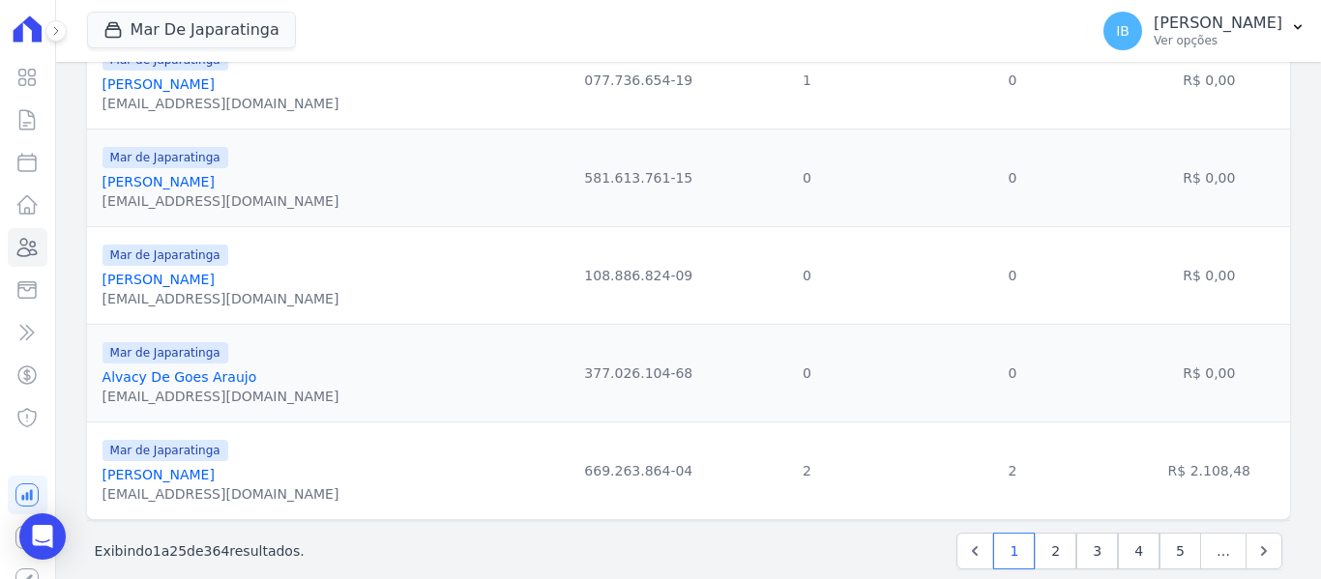
scroll to position [2289, 0]
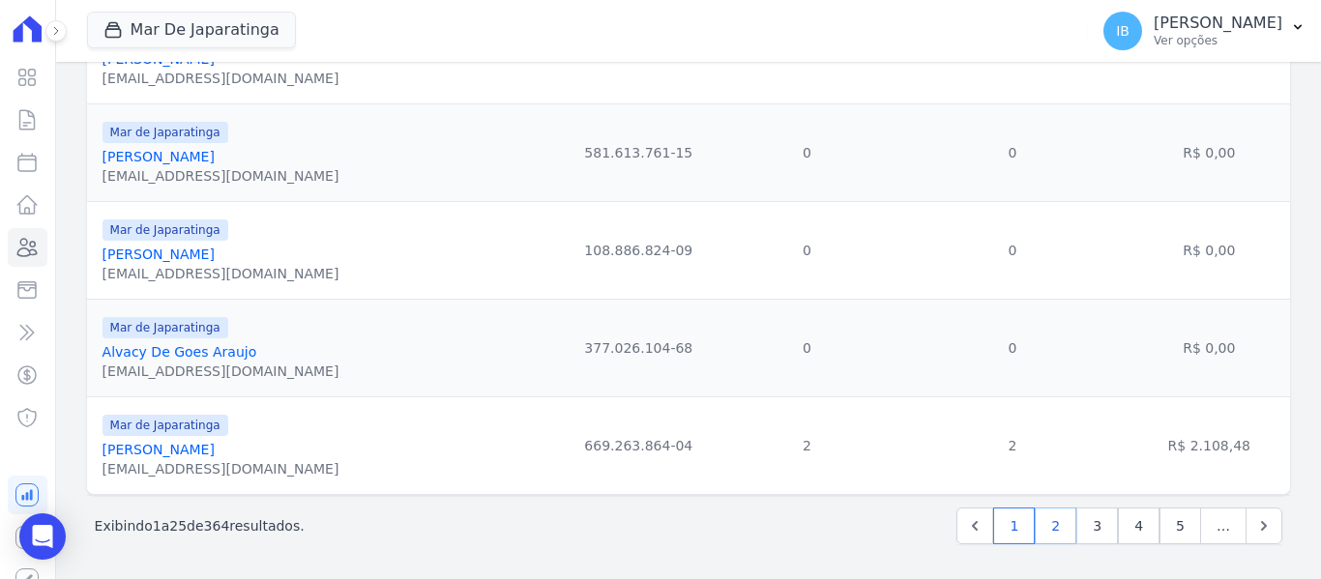
click at [1052, 526] on link "2" at bounding box center [1056, 526] width 42 height 37
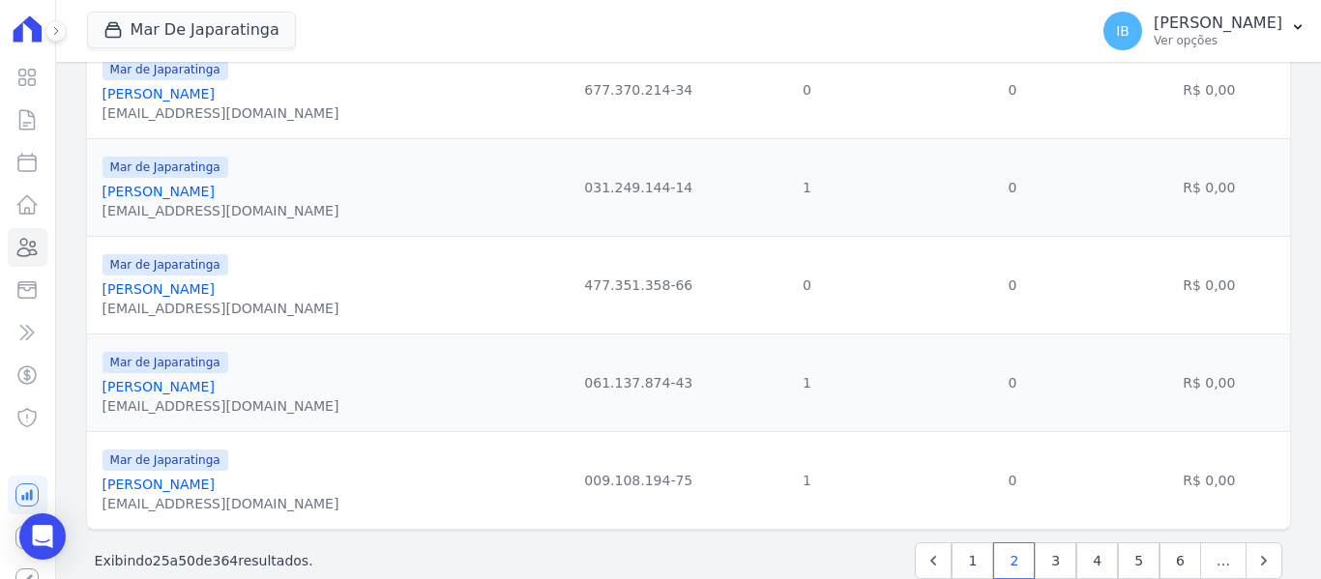
scroll to position [2231, 0]
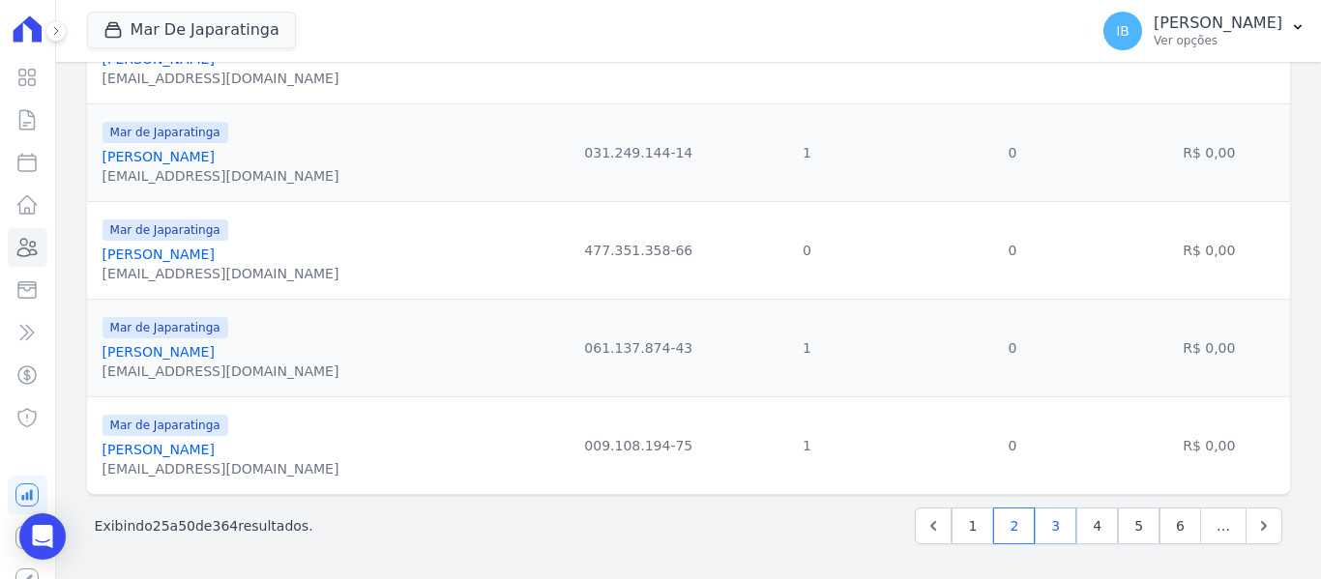
click at [1053, 527] on link "3" at bounding box center [1056, 526] width 42 height 37
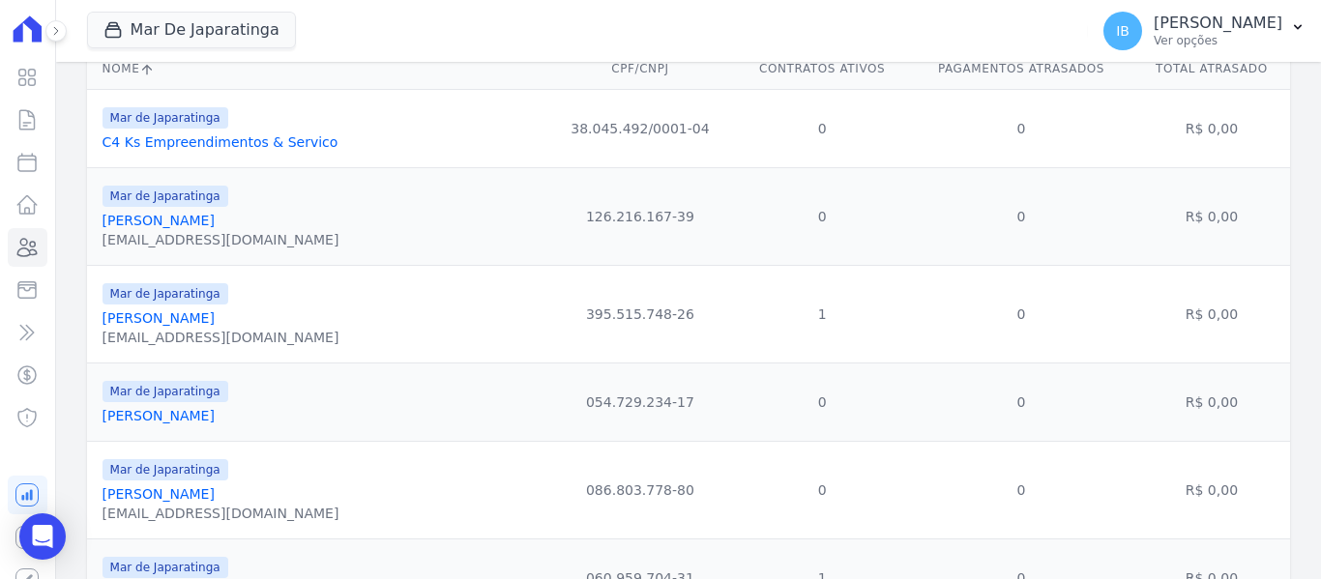
scroll to position [290, 0]
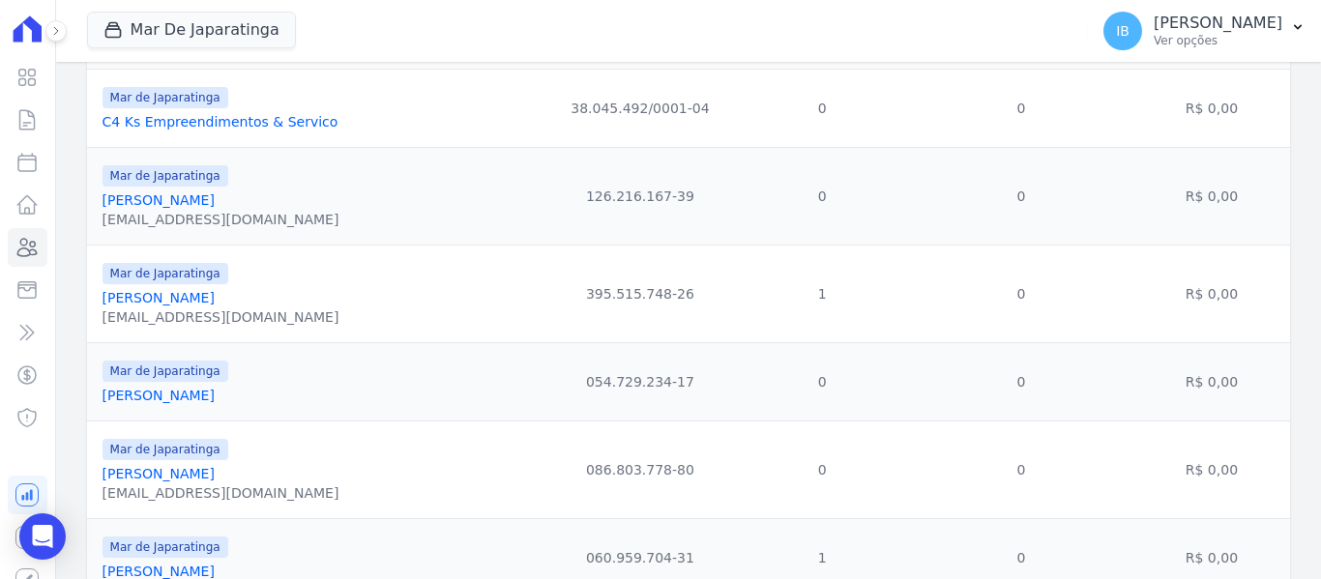
click at [182, 306] on link "[PERSON_NAME]" at bounding box center [159, 297] width 112 height 15
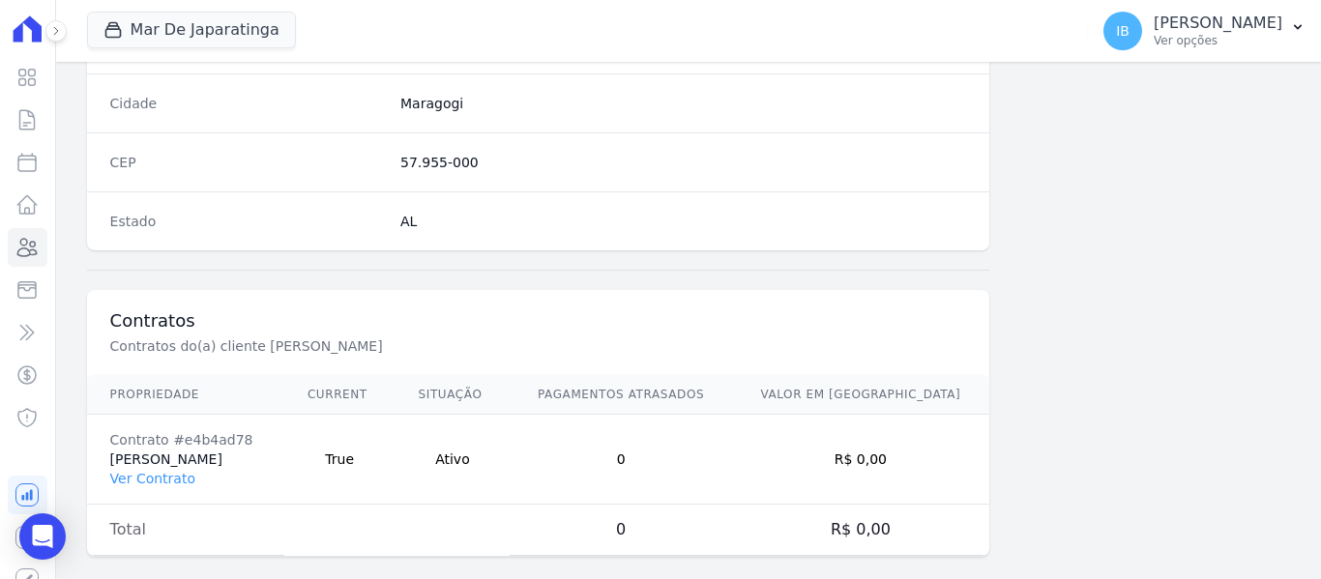
scroll to position [1231, 0]
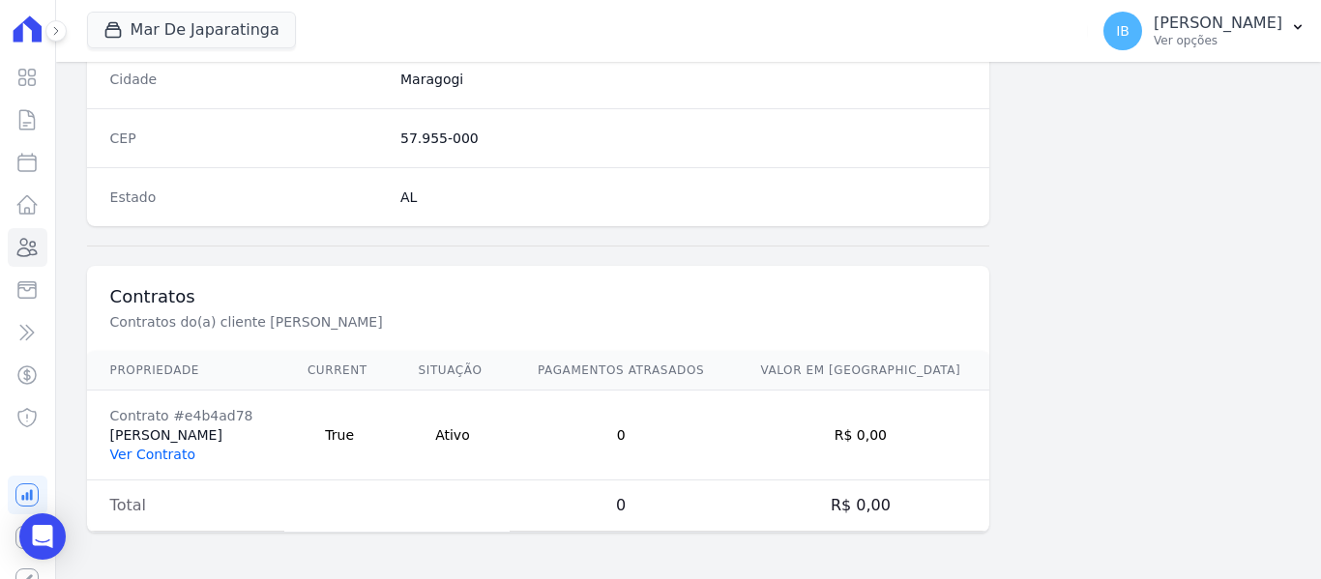
click at [160, 460] on link "Ver Contrato" at bounding box center [152, 454] width 85 height 15
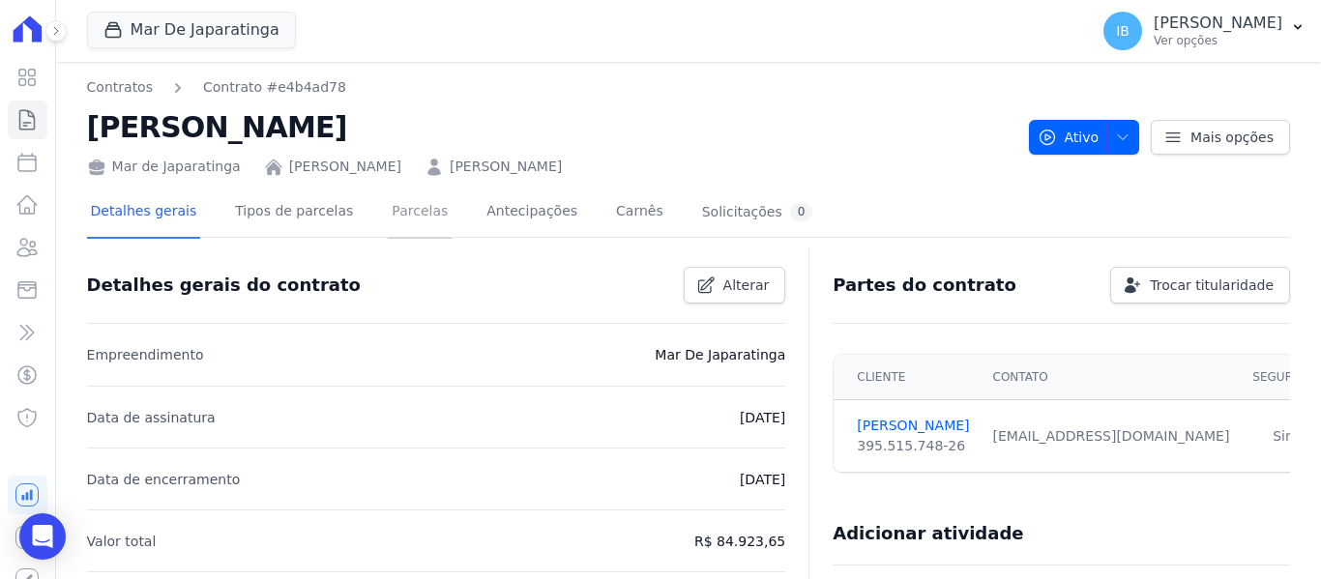
click at [402, 212] on link "Parcelas" at bounding box center [420, 213] width 64 height 51
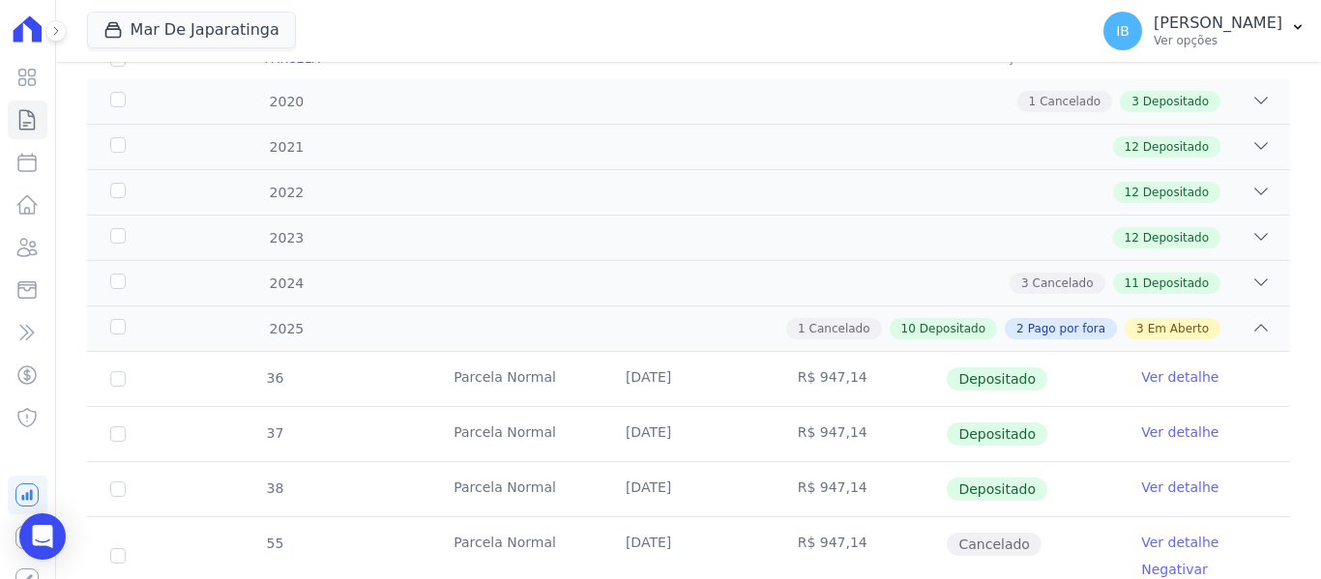
scroll to position [290, 0]
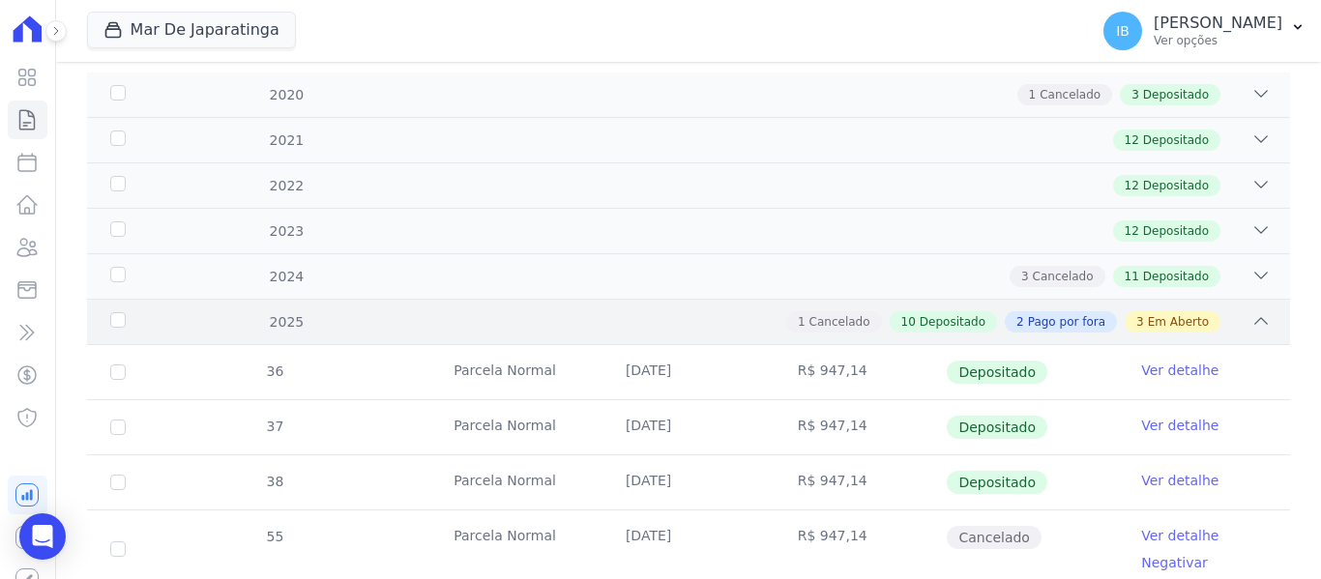
click at [106, 323] on div "2025" at bounding box center [159, 322] width 106 height 20
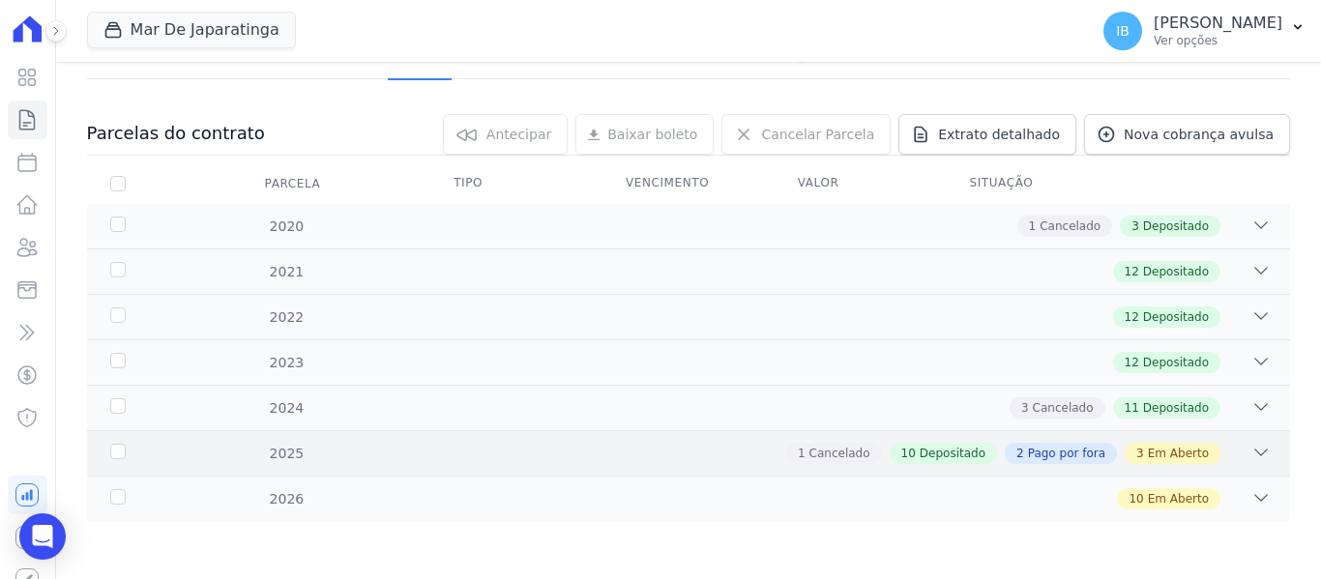
click at [121, 460] on div "2025" at bounding box center [159, 454] width 106 height 20
click at [0, 0] on td "38" at bounding box center [0, 0] width 0 height 0
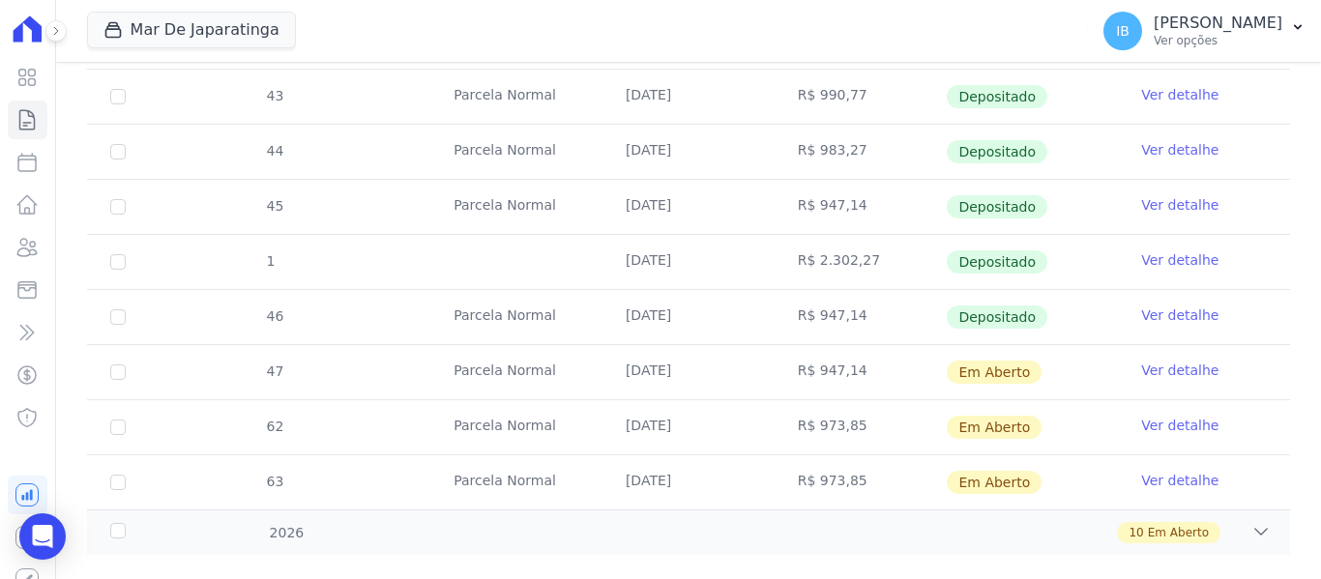
scroll to position [1064, 0]
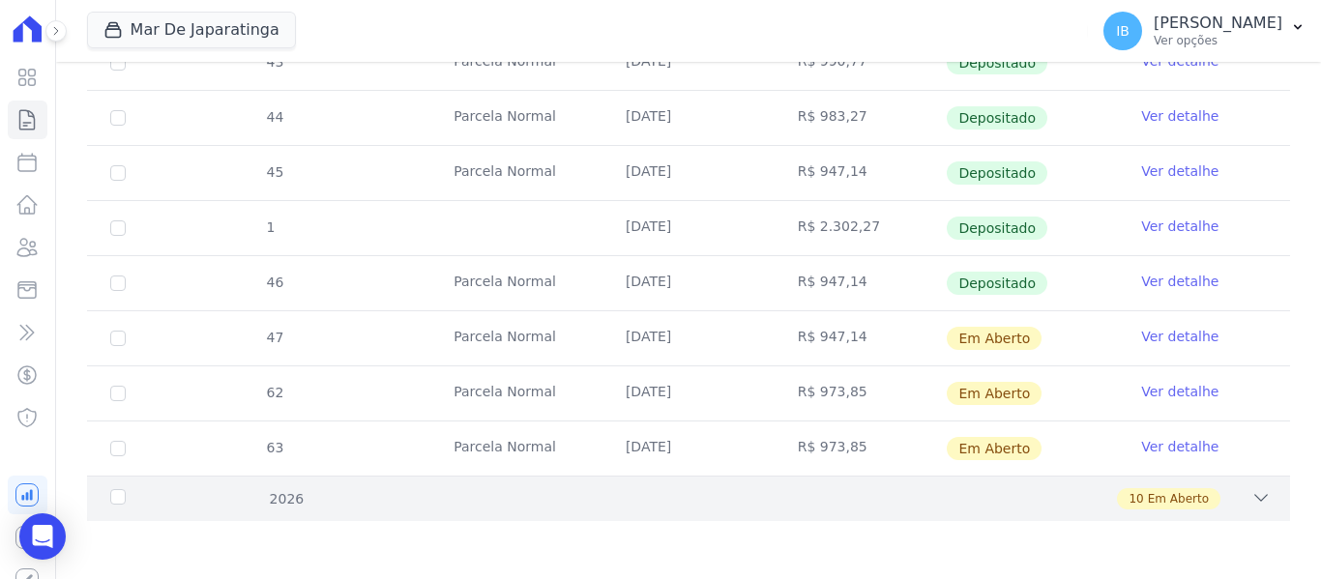
click at [126, 495] on div "2026" at bounding box center [159, 499] width 106 height 20
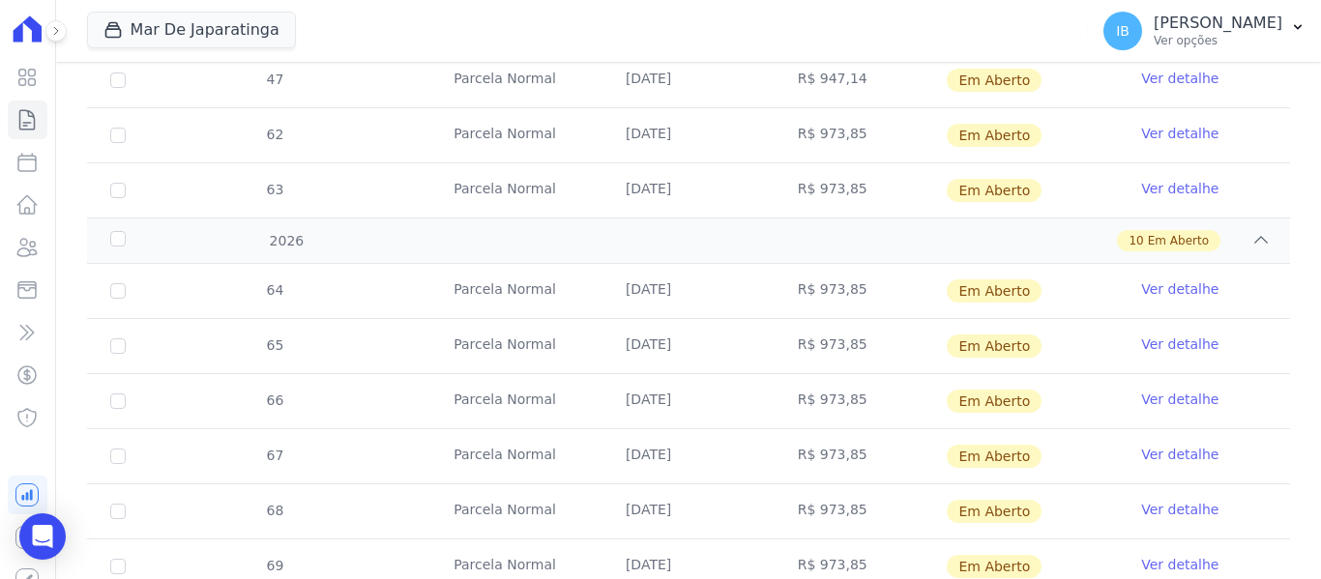
scroll to position [1354, 0]
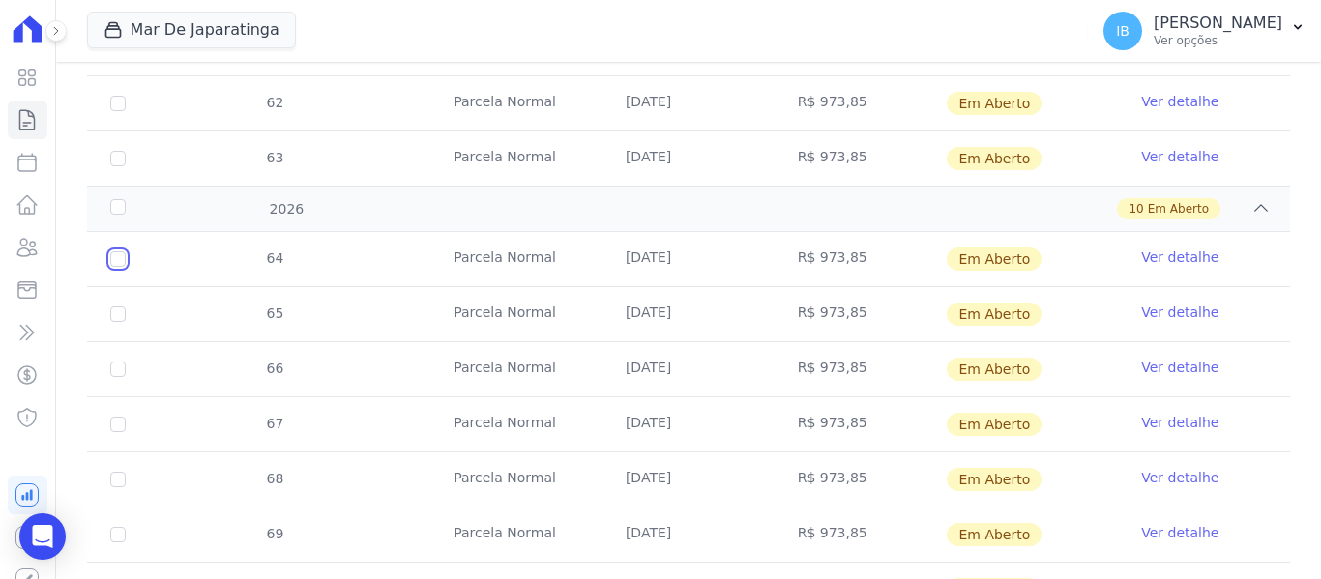
click at [124, 263] on input "checkbox" at bounding box center [117, 259] width 15 height 15
checkbox input "true"
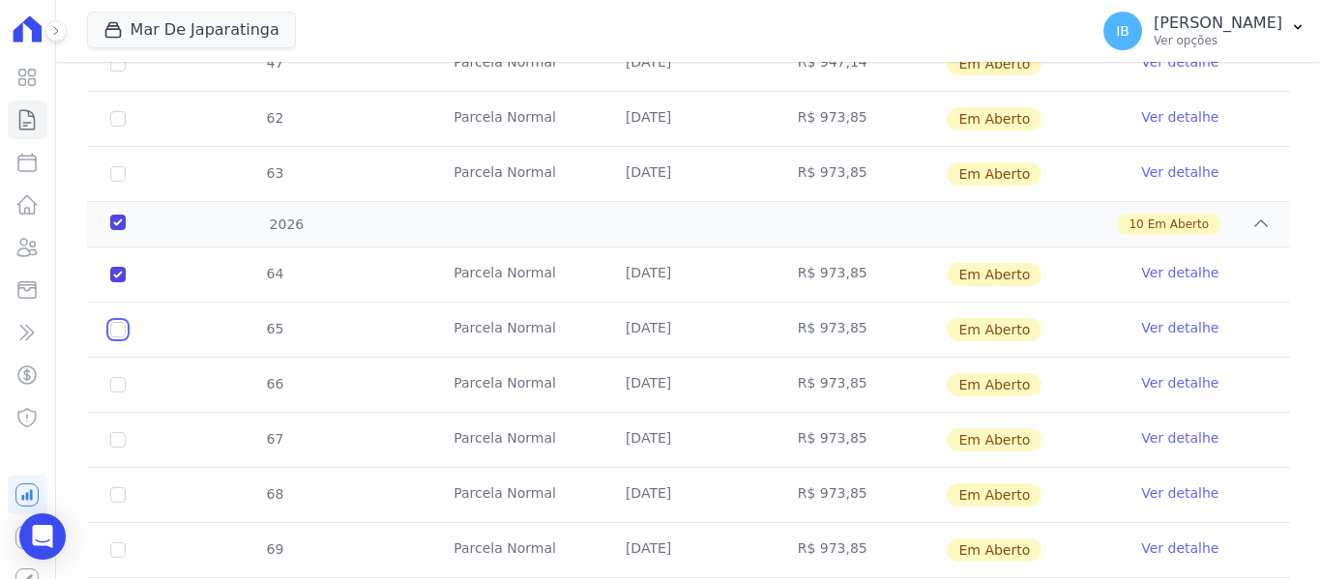
click at [118, 322] on input "checkbox" at bounding box center [117, 329] width 15 height 15
checkbox input "true"
click at [118, 377] on input "checkbox" at bounding box center [117, 384] width 15 height 15
checkbox input "true"
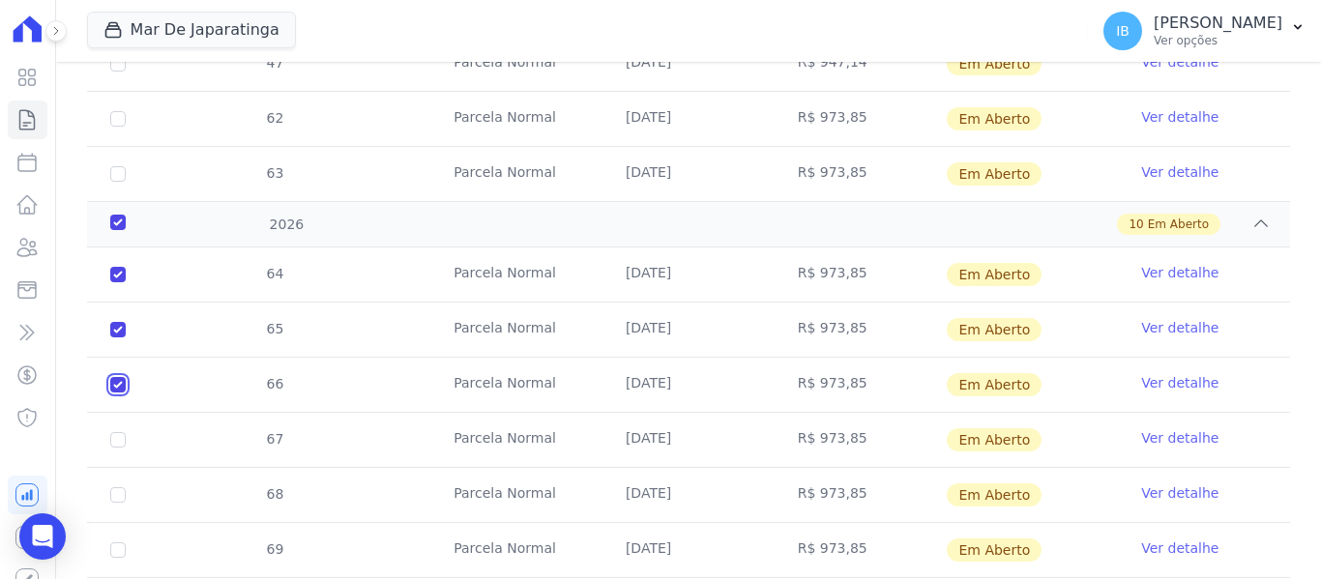
checkbox input "true"
click at [117, 432] on input "checkbox" at bounding box center [117, 439] width 15 height 15
checkbox input "true"
click at [123, 488] on input "checkbox" at bounding box center [117, 495] width 15 height 15
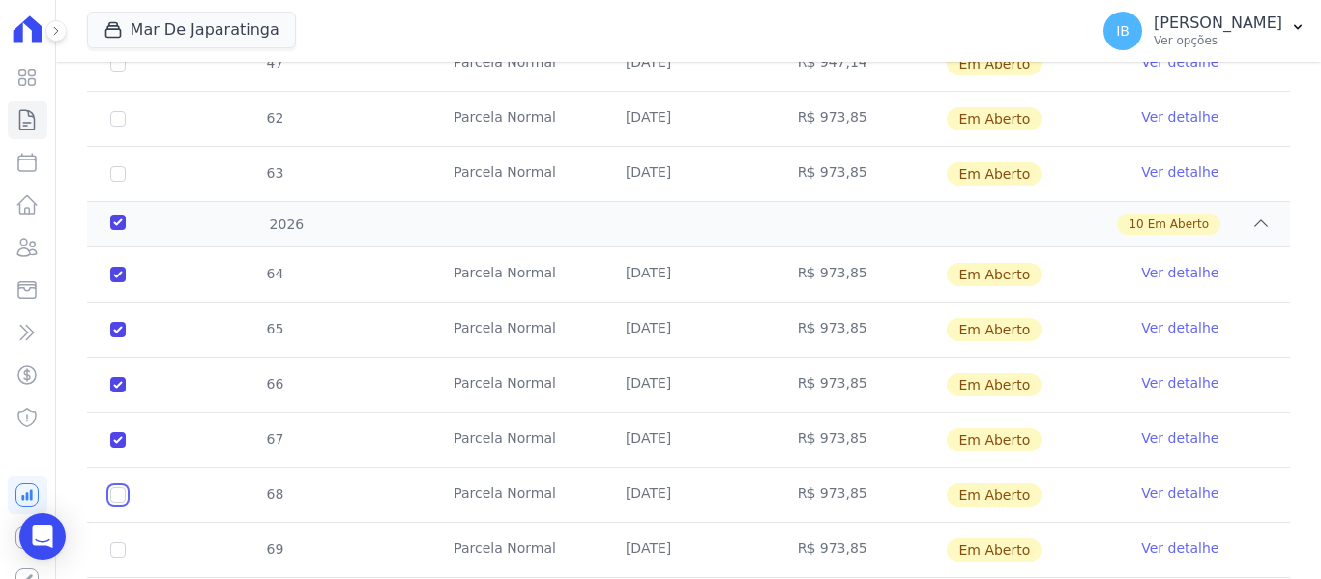
checkbox input "true"
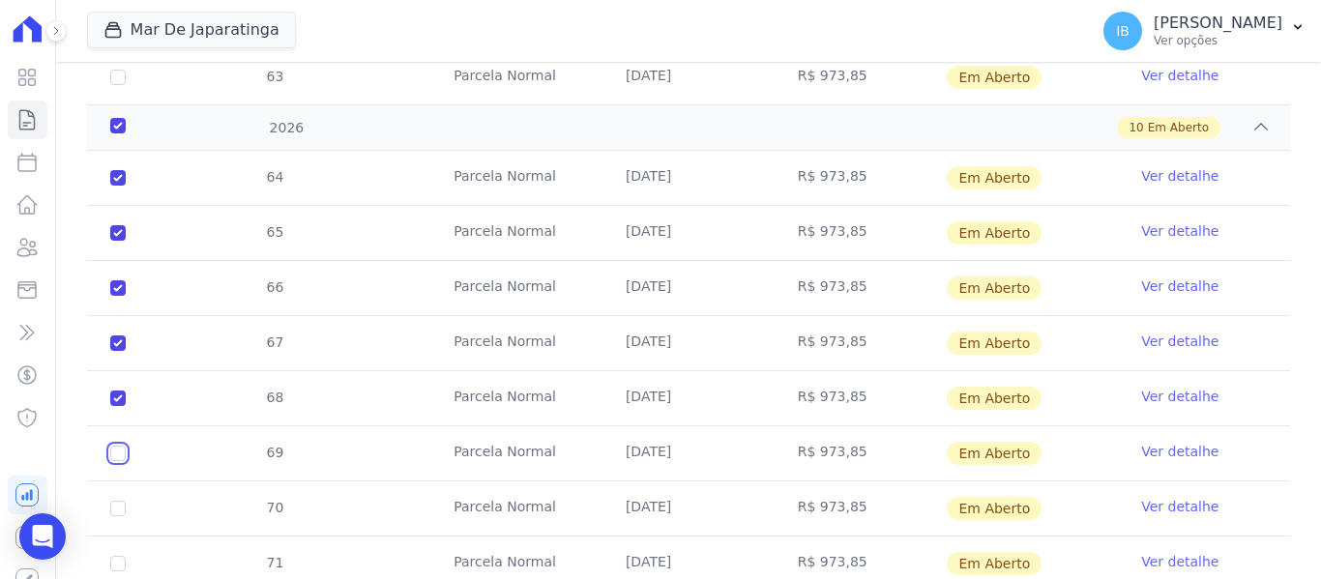
click at [123, 446] on input "checkbox" at bounding box center [117, 453] width 15 height 15
checkbox input "true"
click at [113, 501] on input "checkbox" at bounding box center [117, 508] width 15 height 15
checkbox input "true"
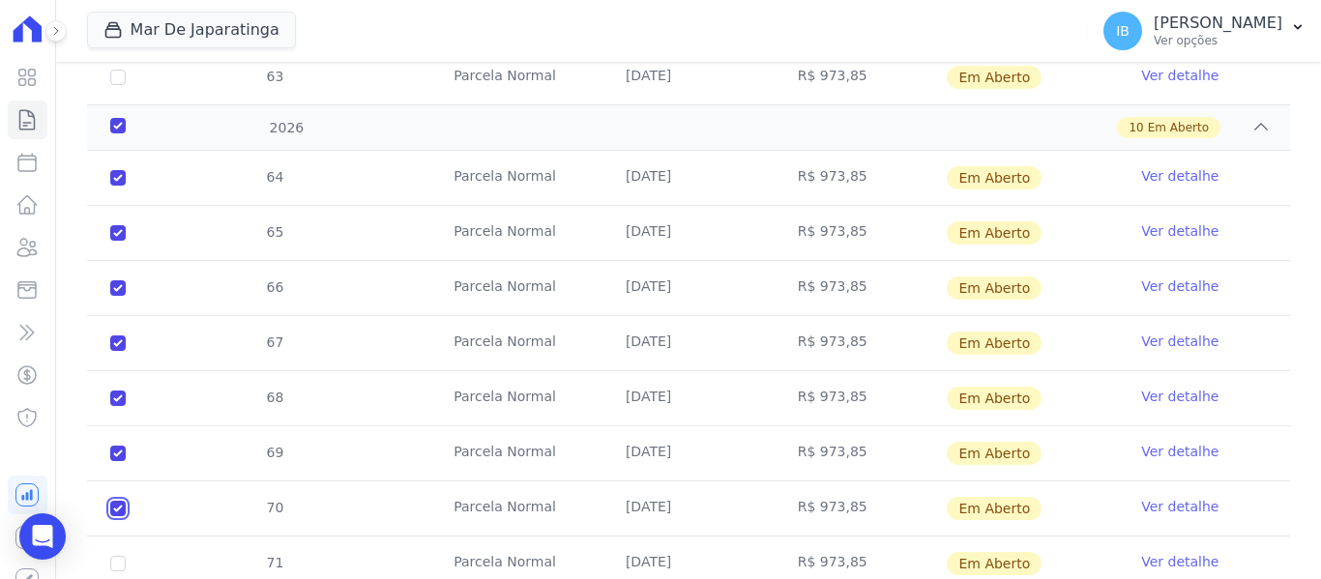
checkbox input "true"
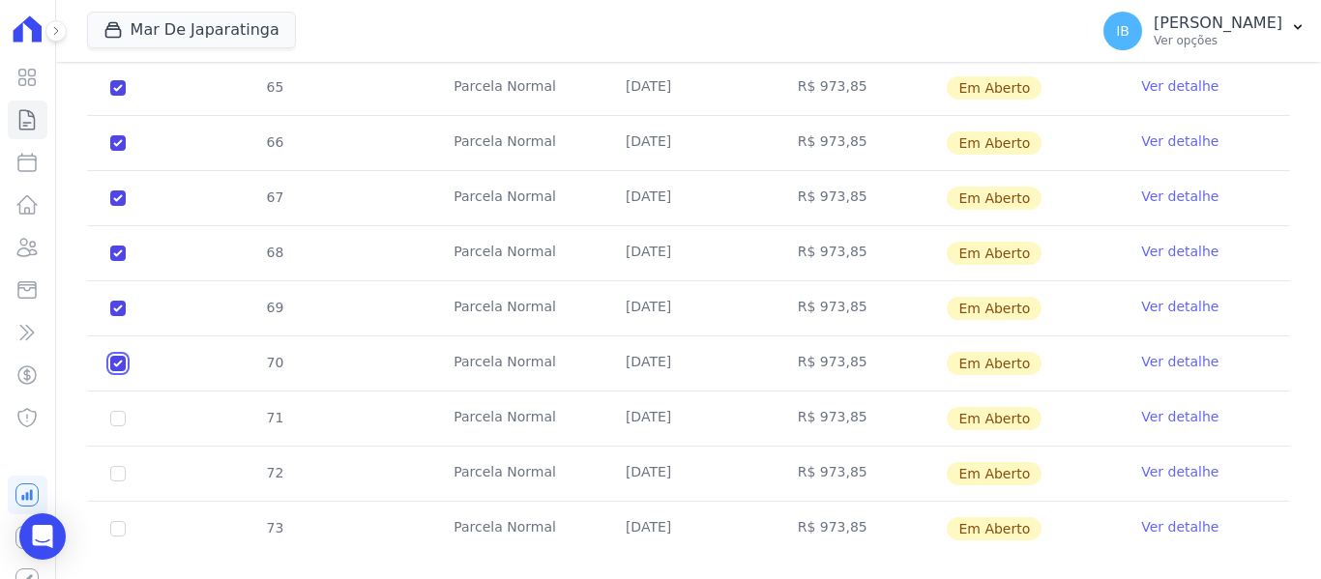
scroll to position [1616, 0]
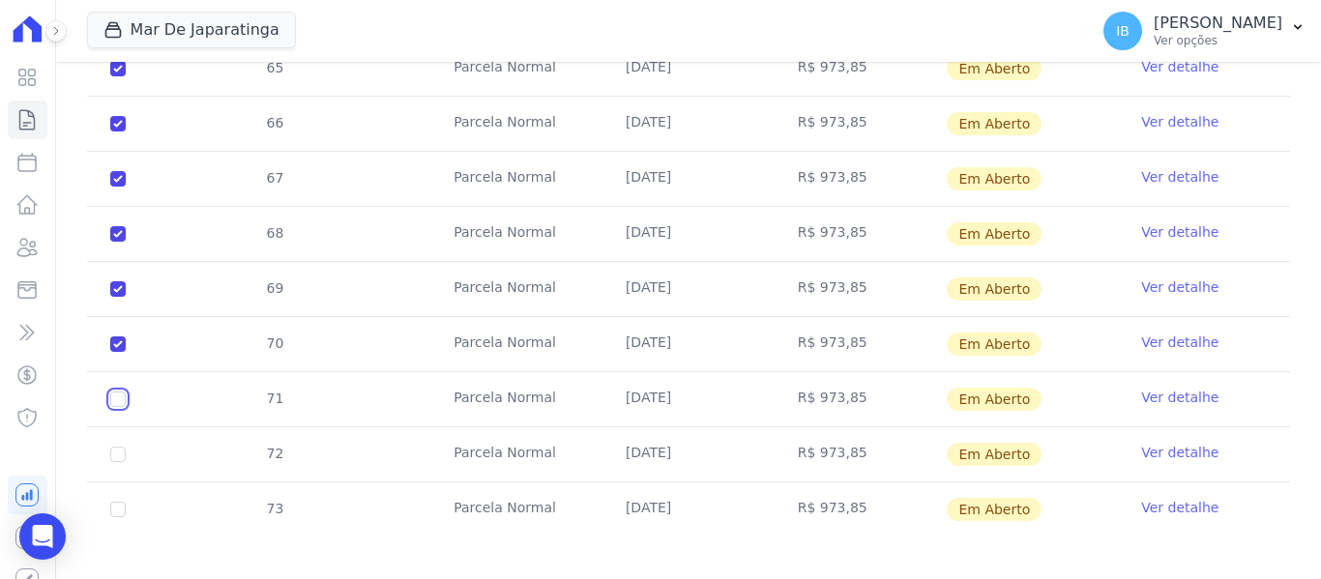
click at [124, 392] on input "checkbox" at bounding box center [117, 399] width 15 height 15
checkbox input "true"
click at [113, 447] on input "checkbox" at bounding box center [117, 454] width 15 height 15
checkbox input "true"
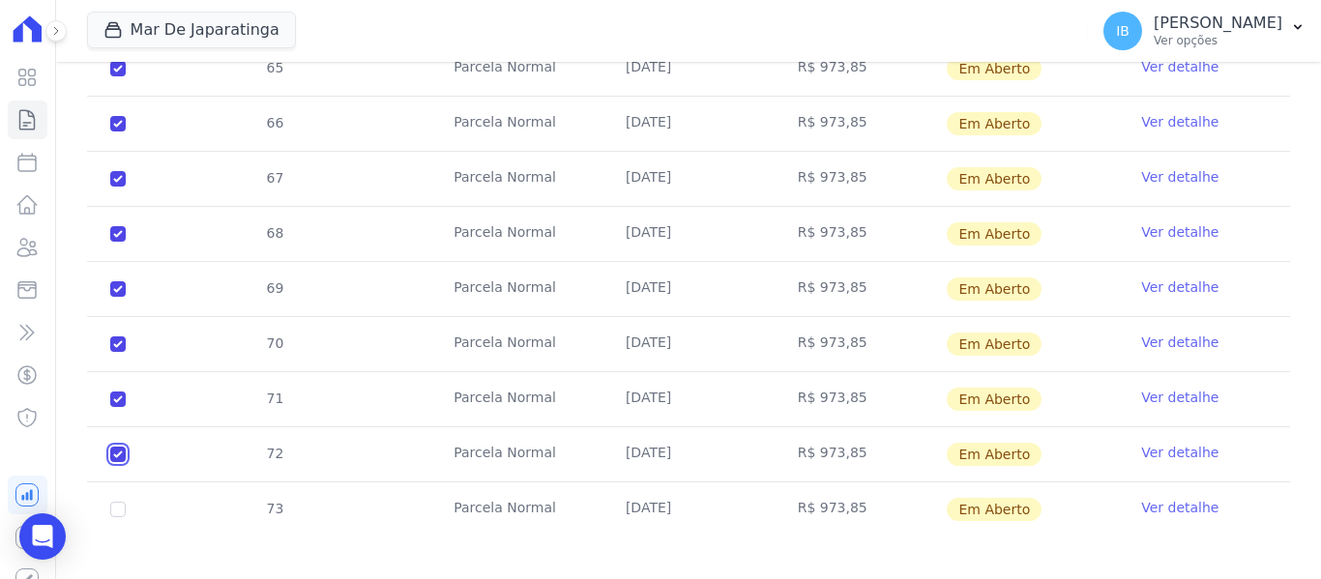
checkbox input "true"
click at [119, 502] on input "checkbox" at bounding box center [117, 509] width 15 height 15
checkbox input "true"
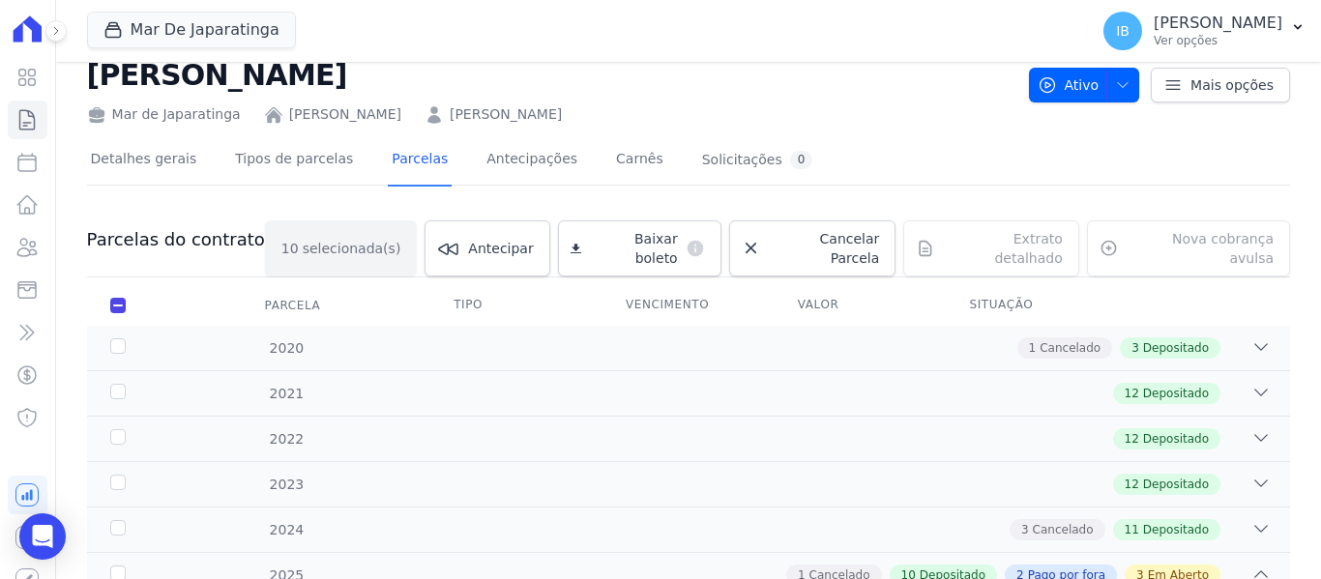
scroll to position [0, 0]
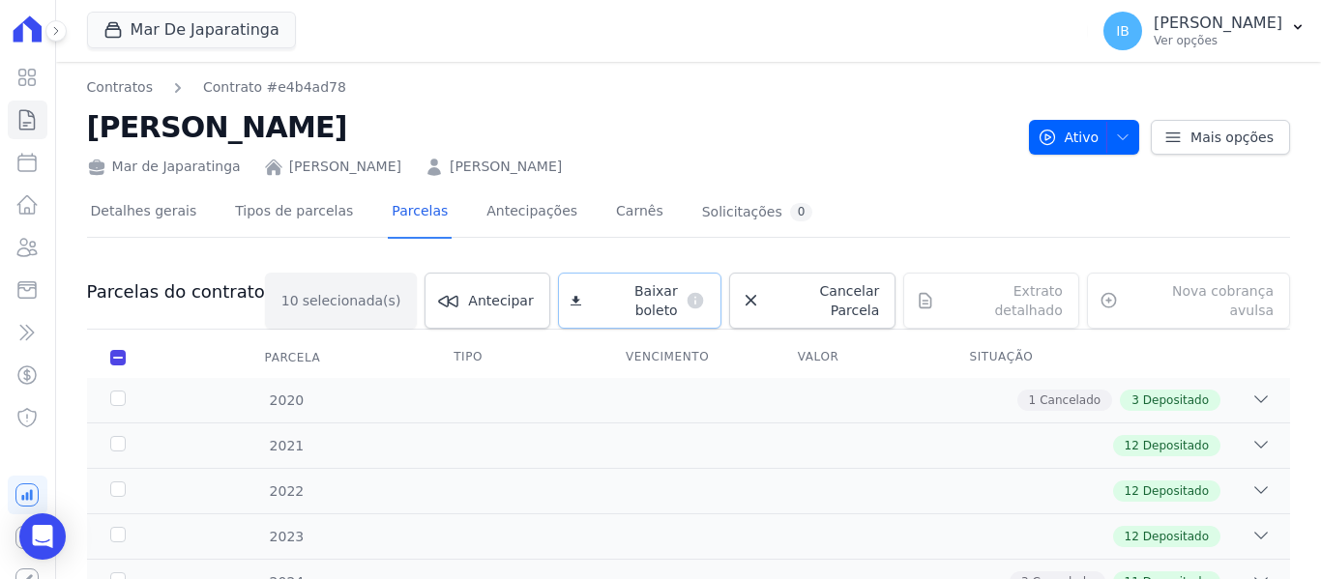
click at [638, 282] on link "Baixar boleto default" at bounding box center [639, 301] width 163 height 56
click at [760, 140] on h2 "[PERSON_NAME]" at bounding box center [550, 127] width 927 height 44
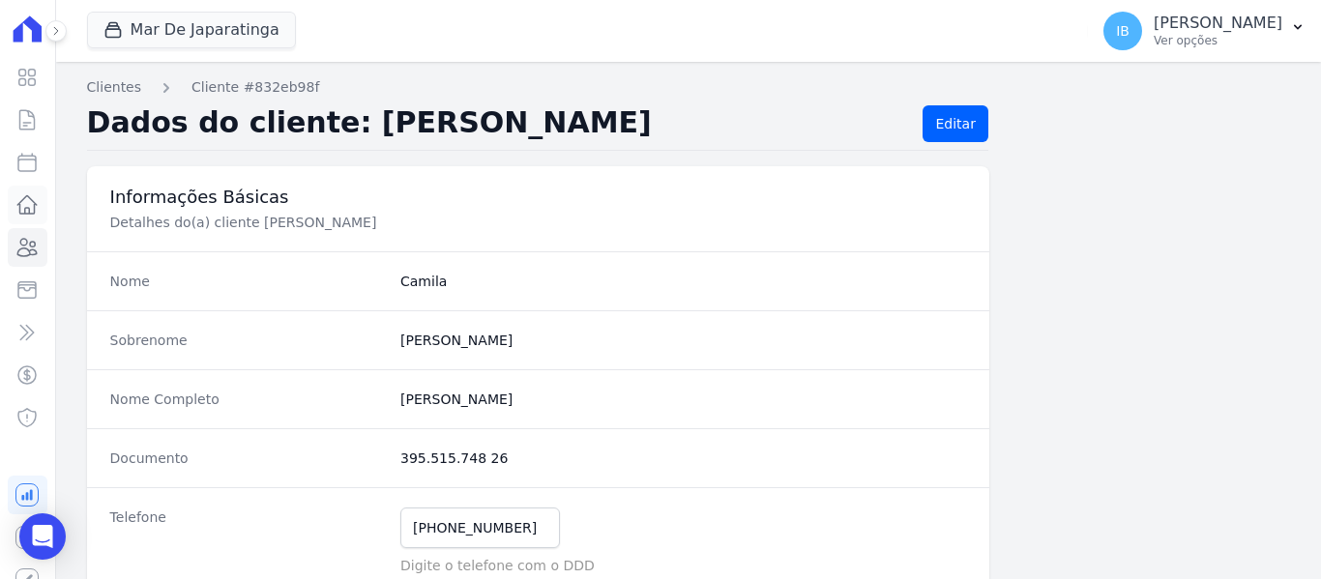
click at [26, 210] on link "Lotes" at bounding box center [28, 205] width 40 height 39
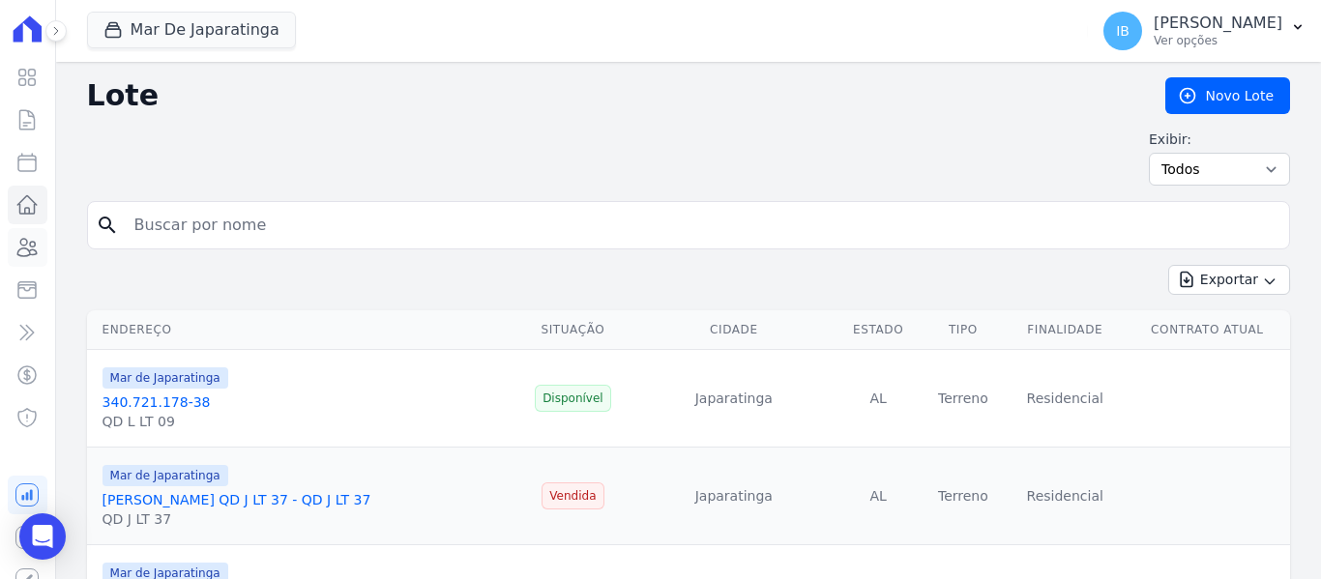
click at [21, 244] on icon at bounding box center [26, 247] width 23 height 23
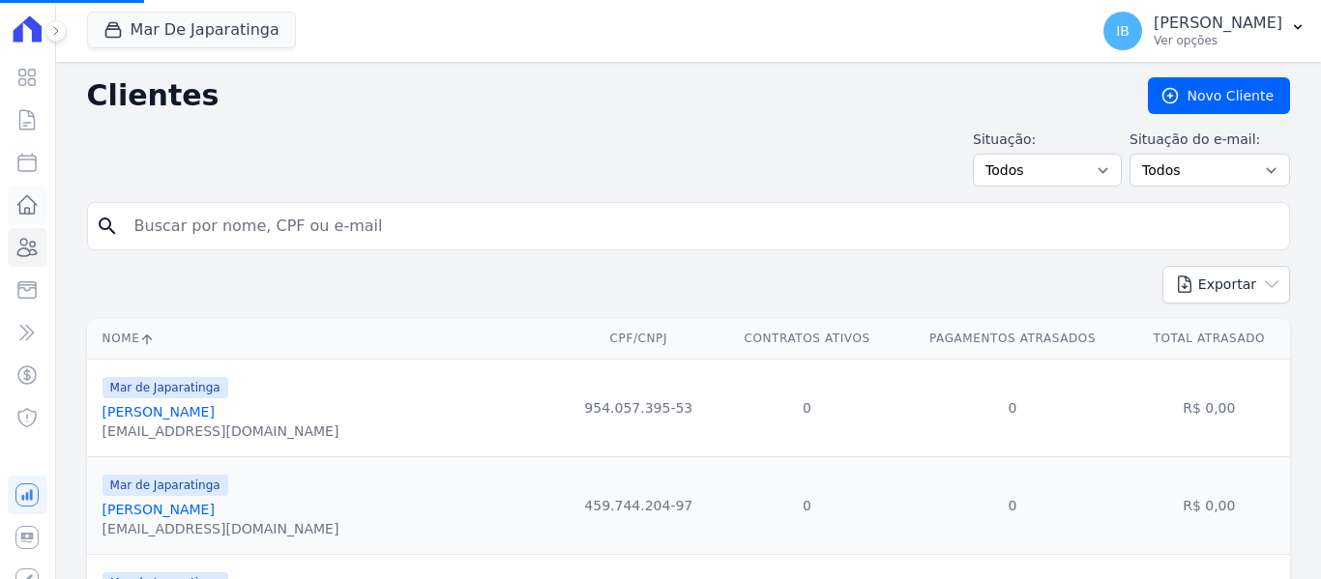
click at [21, 199] on icon at bounding box center [26, 204] width 23 height 23
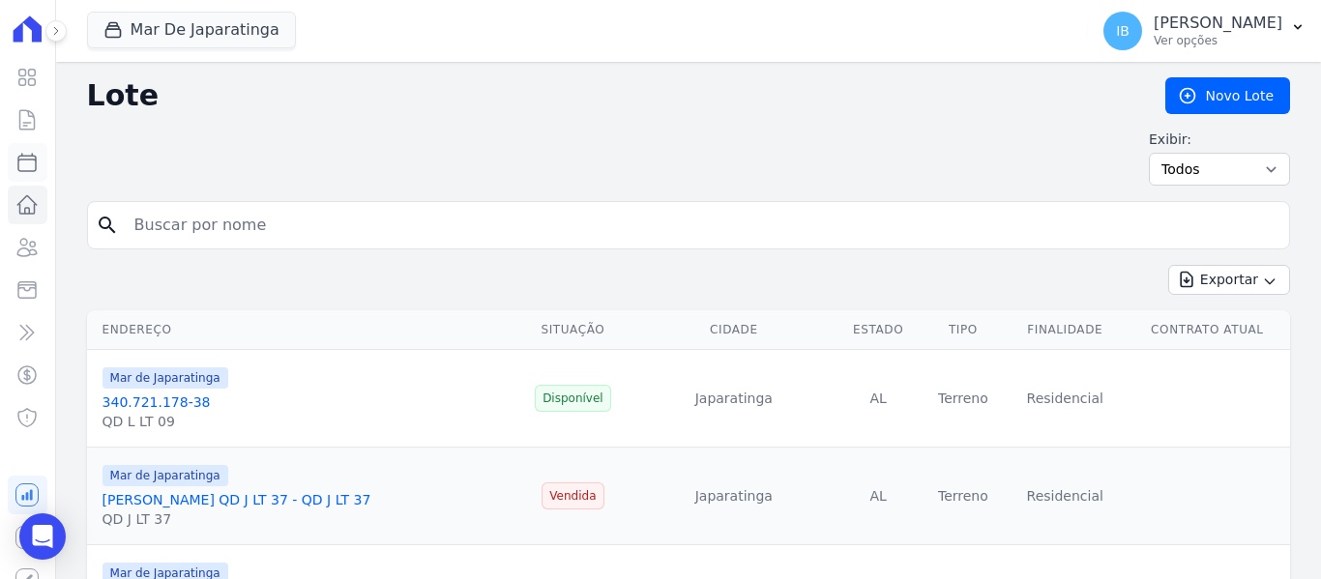
click at [19, 163] on icon at bounding box center [26, 162] width 23 height 23
select select
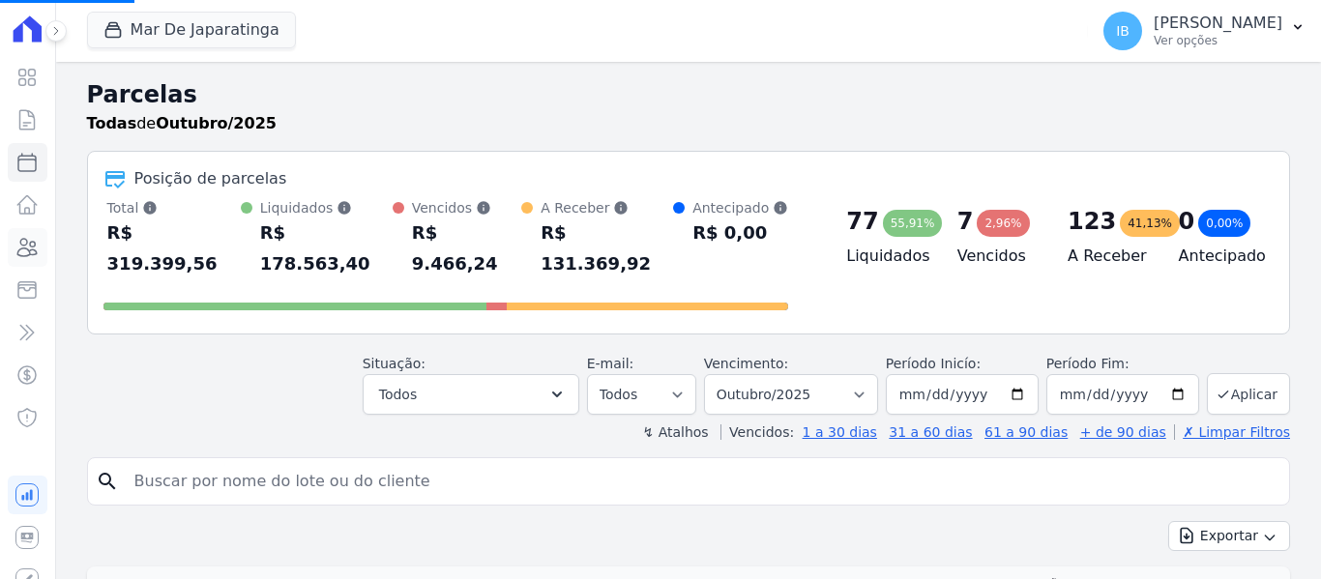
click at [18, 254] on icon at bounding box center [26, 247] width 23 height 23
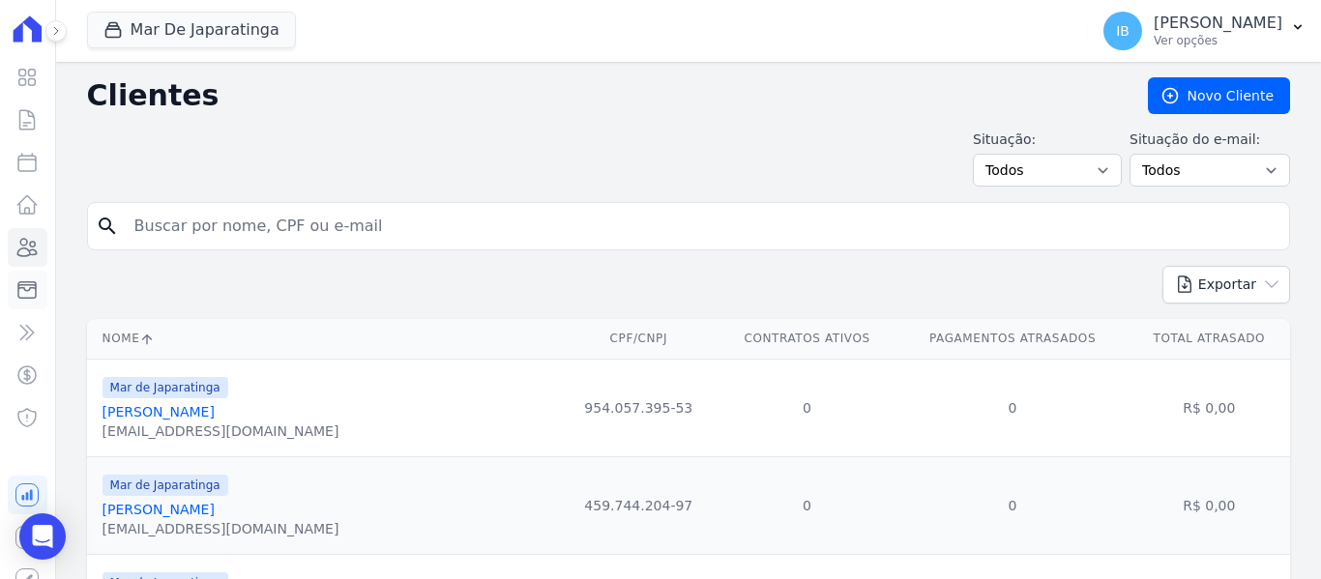
select select
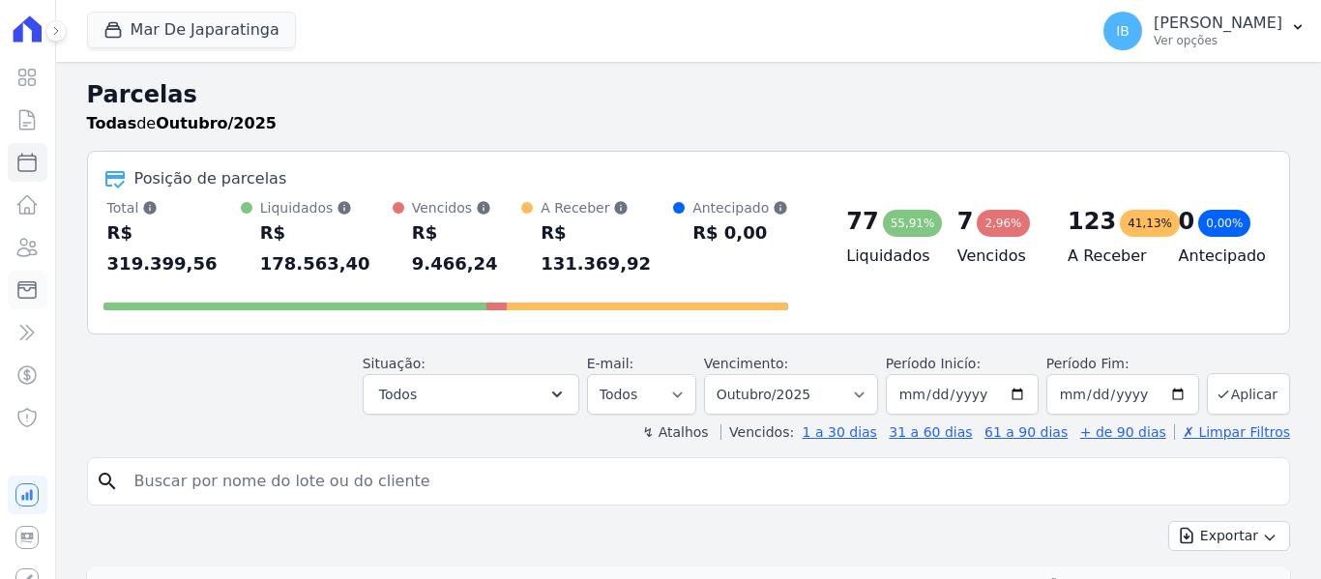
click at [18, 288] on icon at bounding box center [26, 290] width 17 height 16
click at [18, 339] on icon at bounding box center [26, 332] width 23 height 23
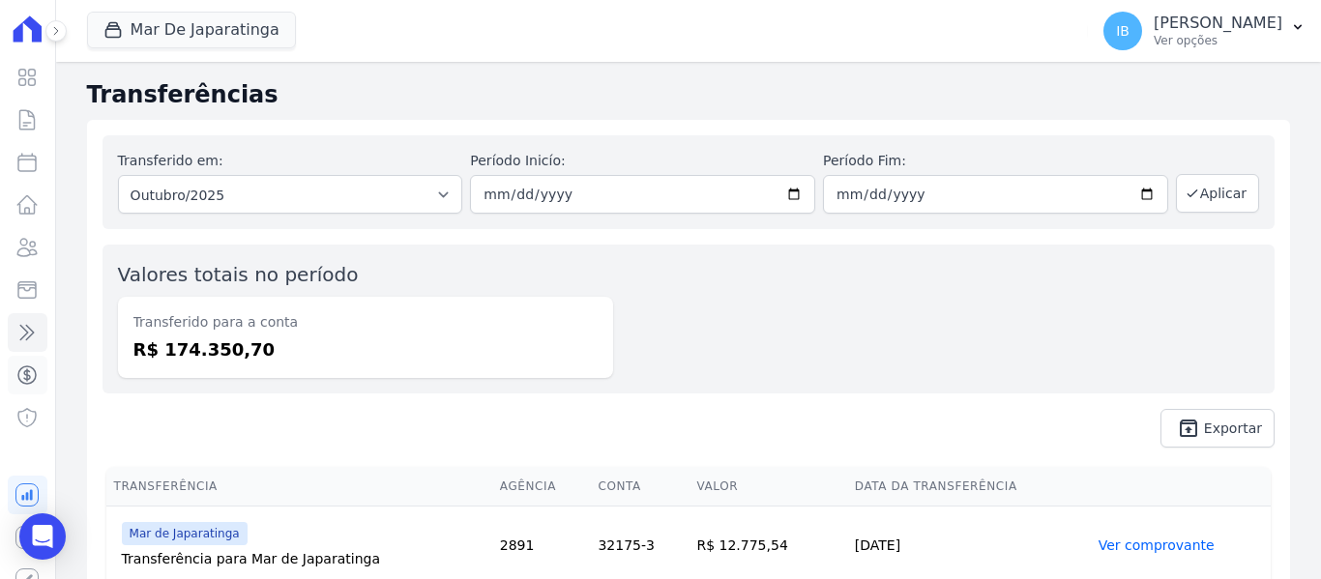
click at [20, 371] on icon at bounding box center [26, 375] width 23 height 23
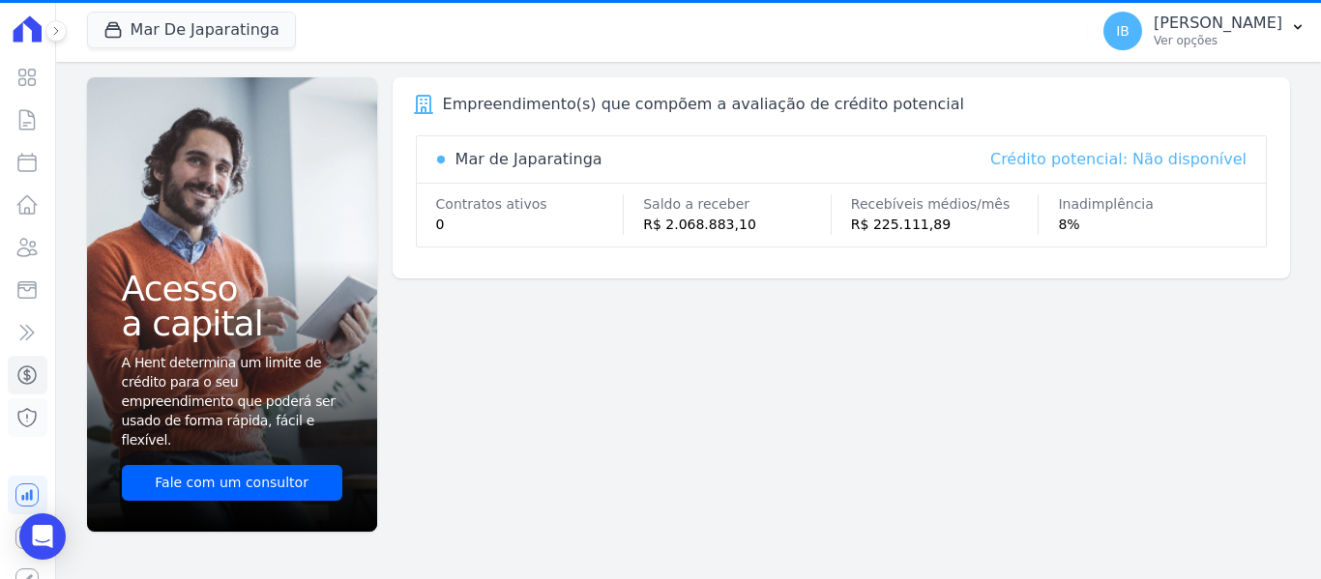
click at [20, 419] on icon at bounding box center [26, 417] width 23 height 23
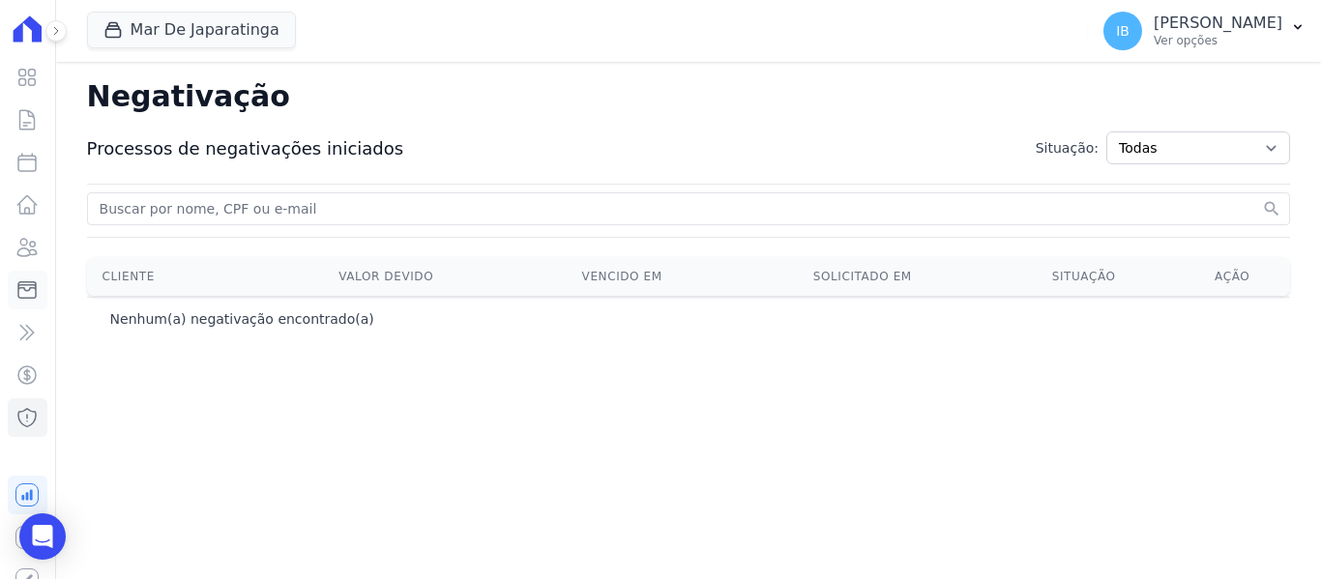
click at [18, 290] on icon at bounding box center [26, 290] width 17 height 16
click at [13, 243] on link "Clientes" at bounding box center [28, 247] width 40 height 39
select select
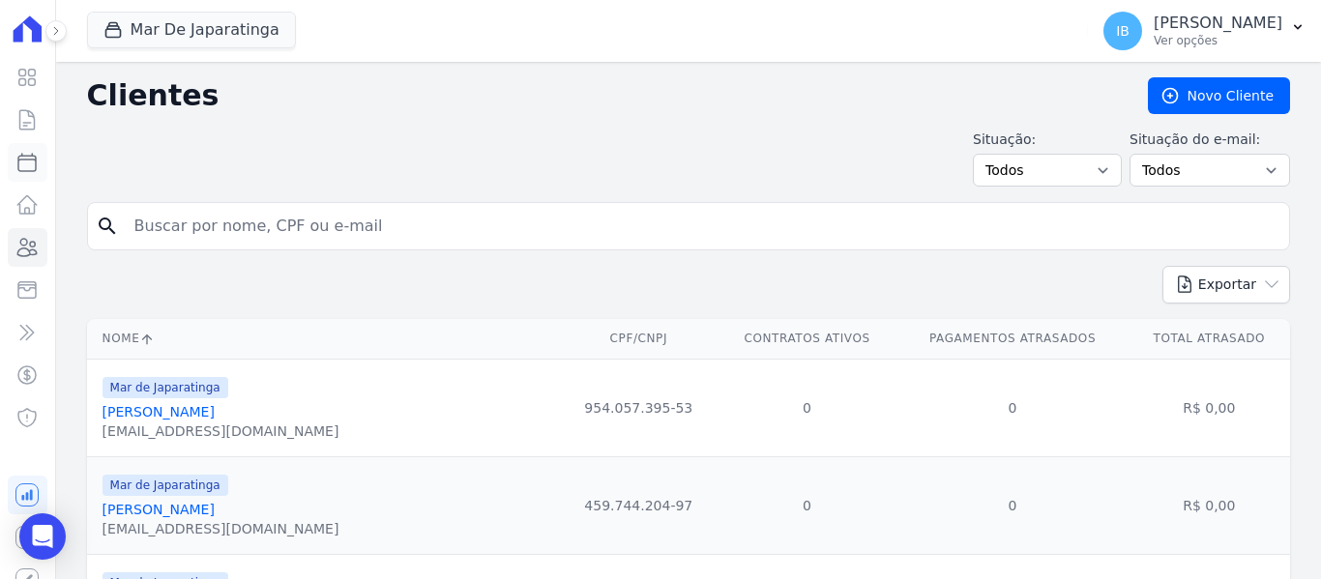
click at [18, 170] on icon at bounding box center [26, 162] width 23 height 23
select select
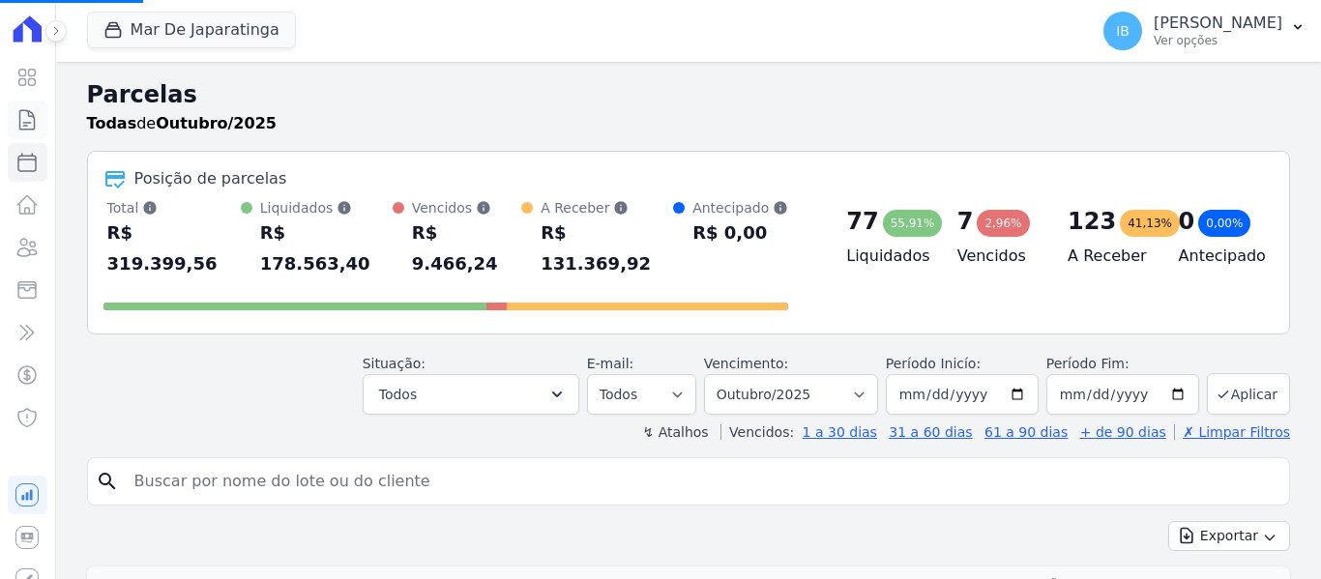
select select
click at [12, 125] on link "Contratos" at bounding box center [28, 120] width 40 height 39
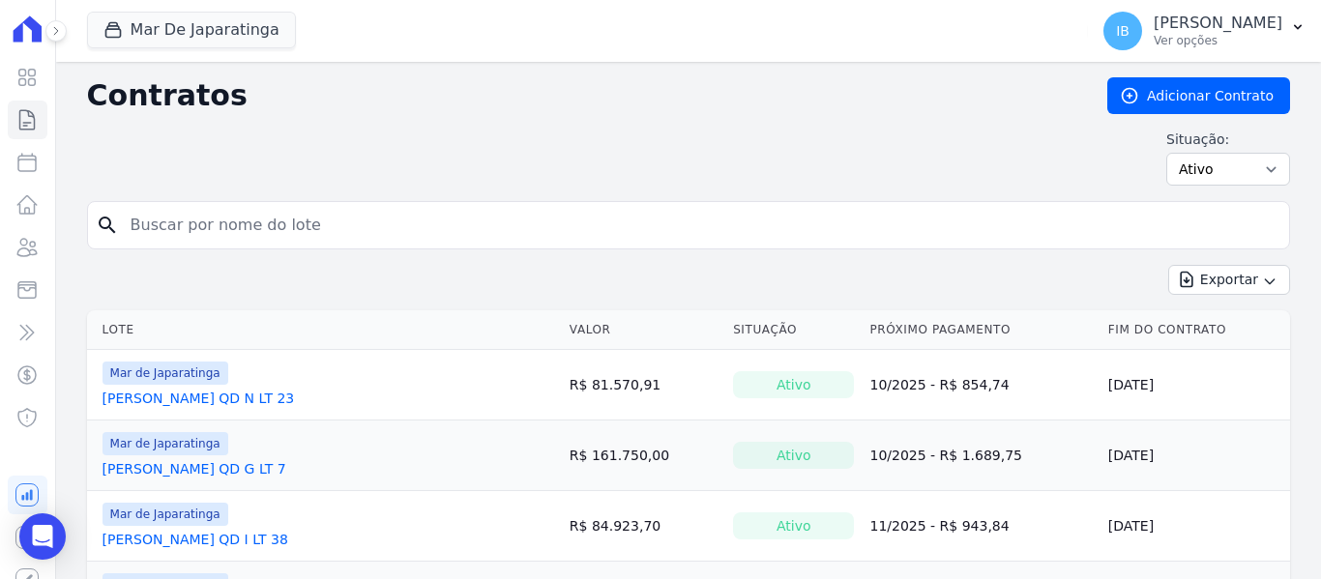
click at [156, 210] on input "search" at bounding box center [700, 225] width 1163 height 39
type input "[PERSON_NAME]"
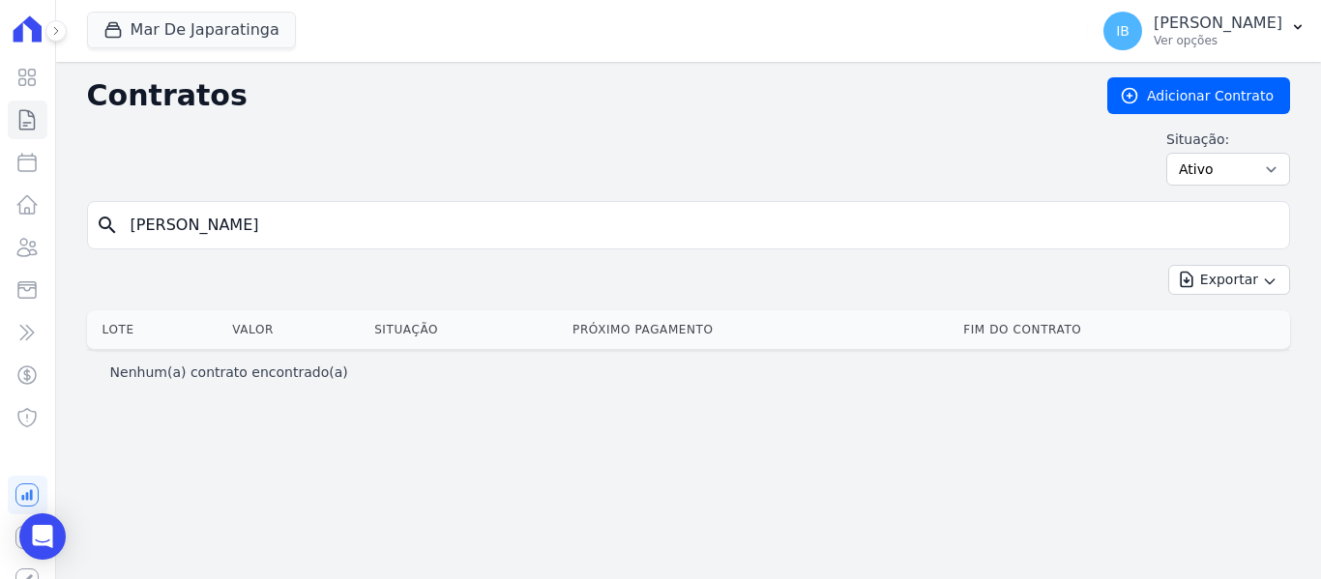
click at [250, 228] on input "[PERSON_NAME]" at bounding box center [700, 225] width 1163 height 39
type input "[PERSON_NAME]"
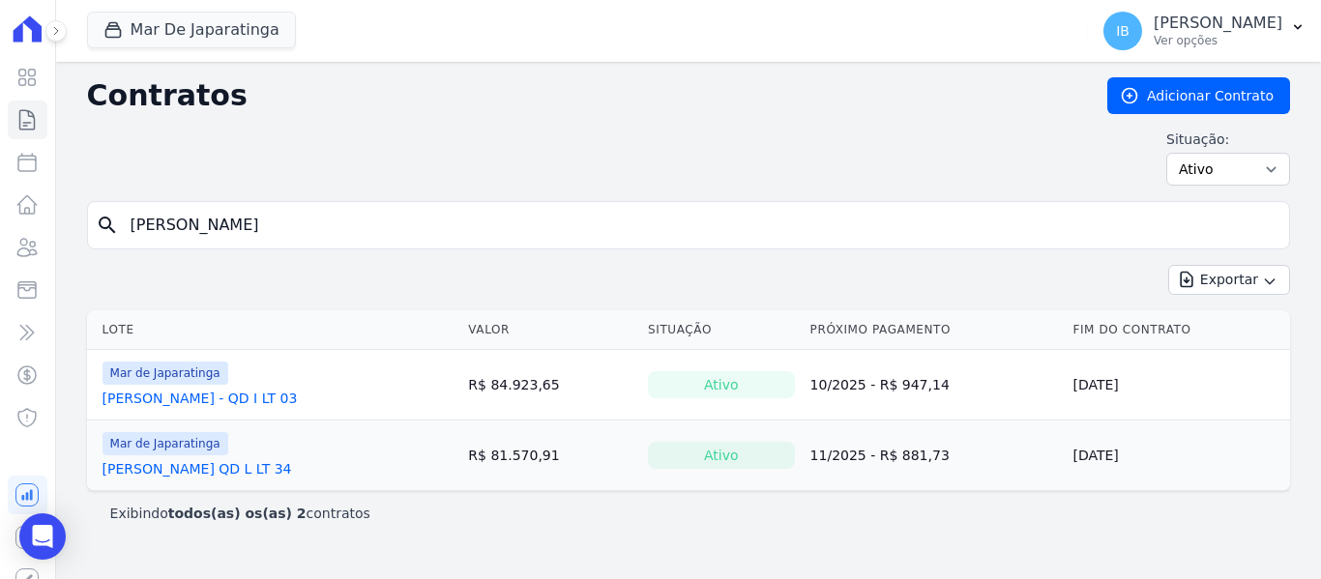
click at [230, 401] on link "[PERSON_NAME] - QD I LT 03" at bounding box center [200, 398] width 195 height 19
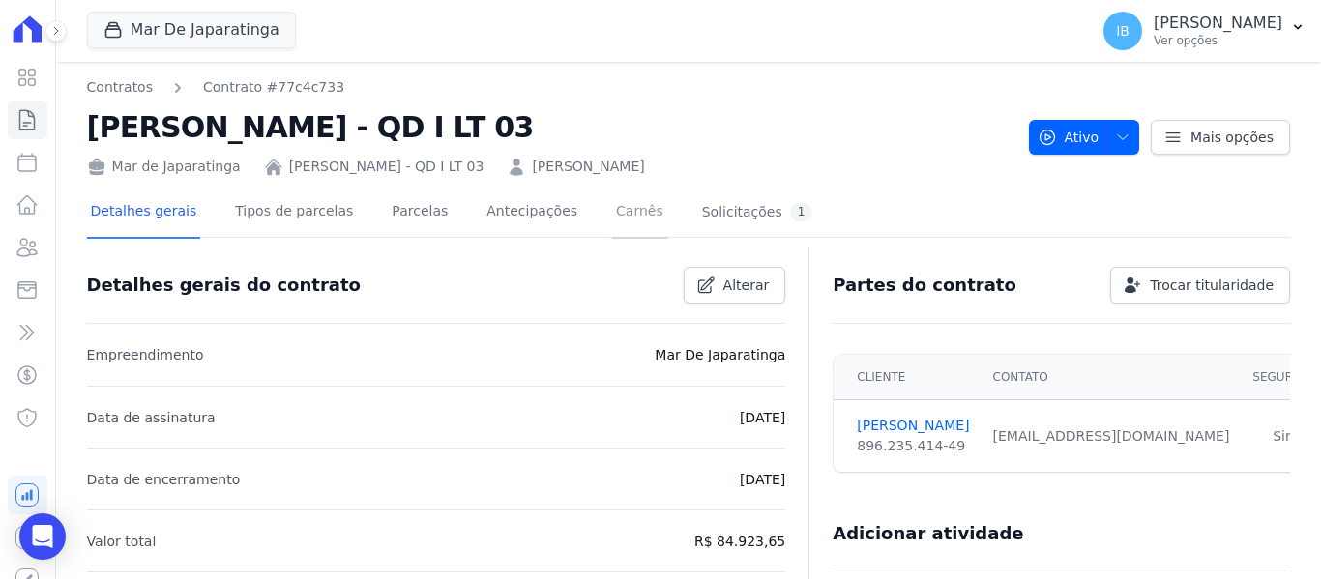
click at [612, 214] on link "Carnês" at bounding box center [639, 213] width 55 height 51
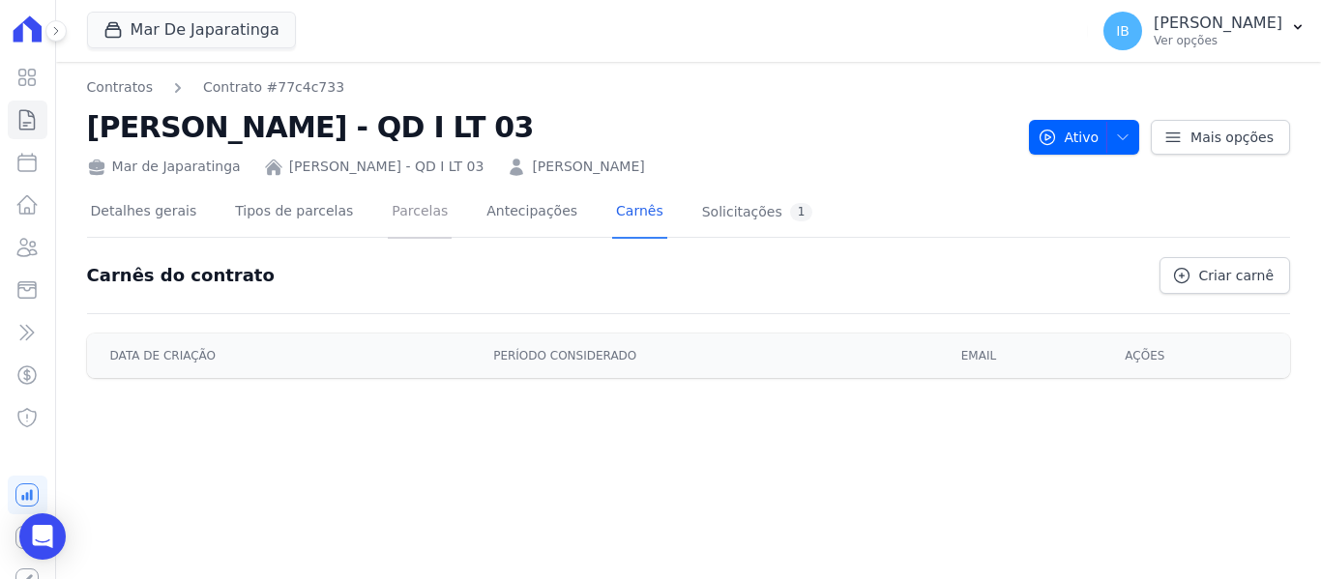
click at [407, 210] on link "Parcelas" at bounding box center [420, 213] width 64 height 51
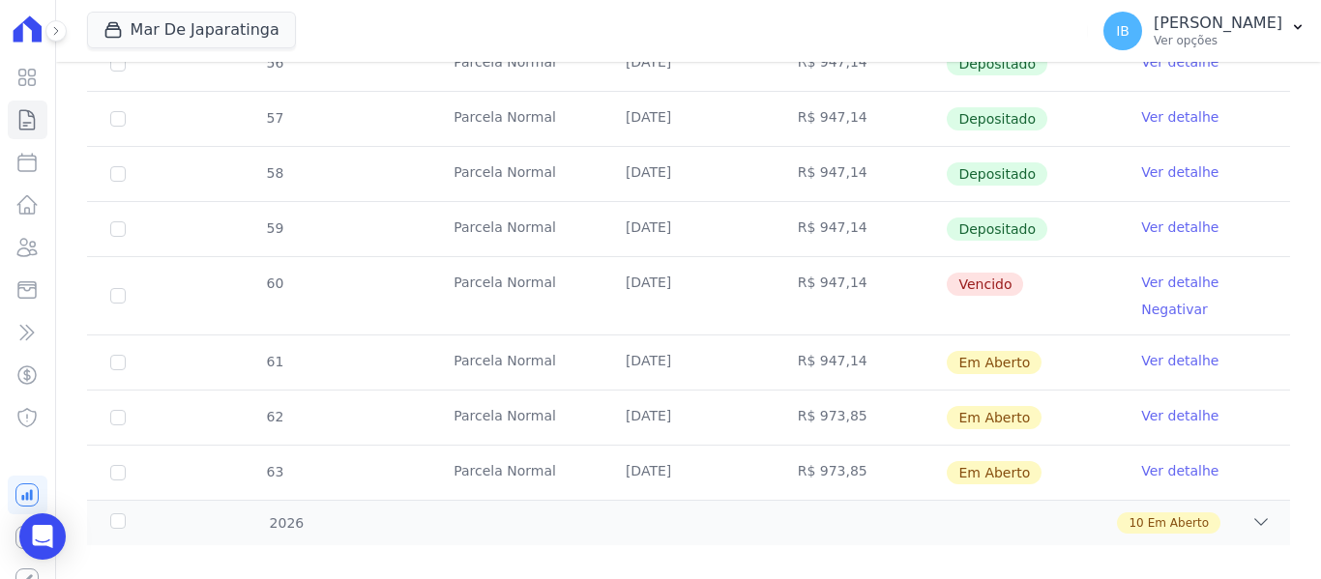
scroll to position [844, 0]
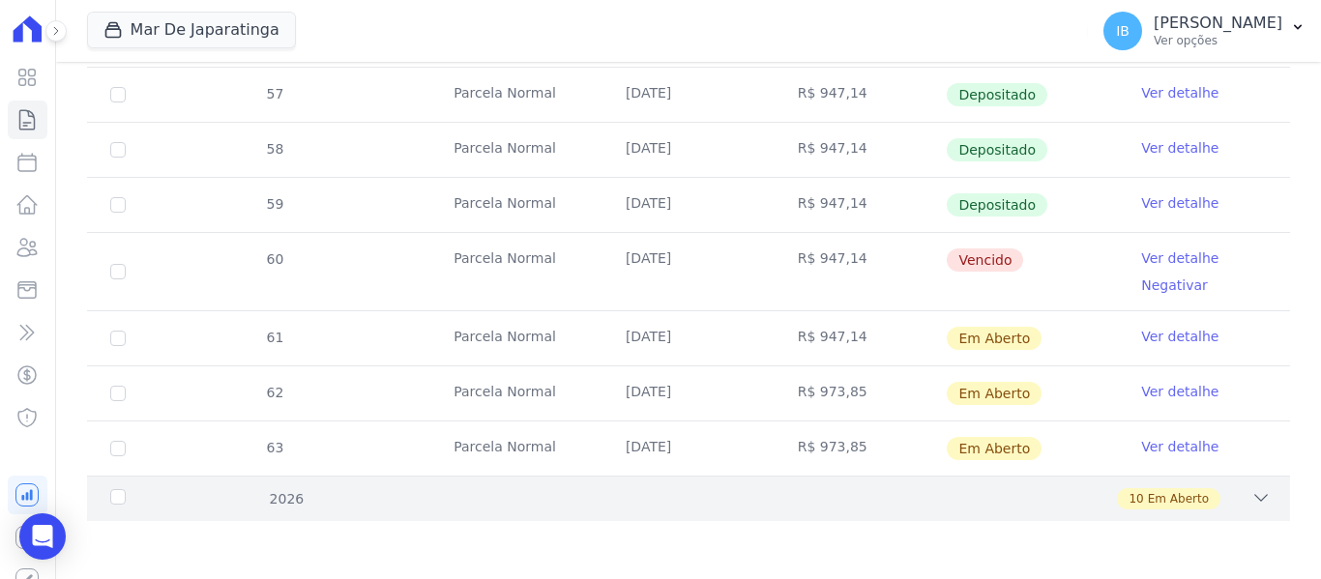
click at [126, 502] on div "2026" at bounding box center [159, 499] width 106 height 20
click at [111, 502] on div "2026" at bounding box center [159, 499] width 106 height 20
click at [111, 501] on div "2026" at bounding box center [159, 499] width 106 height 20
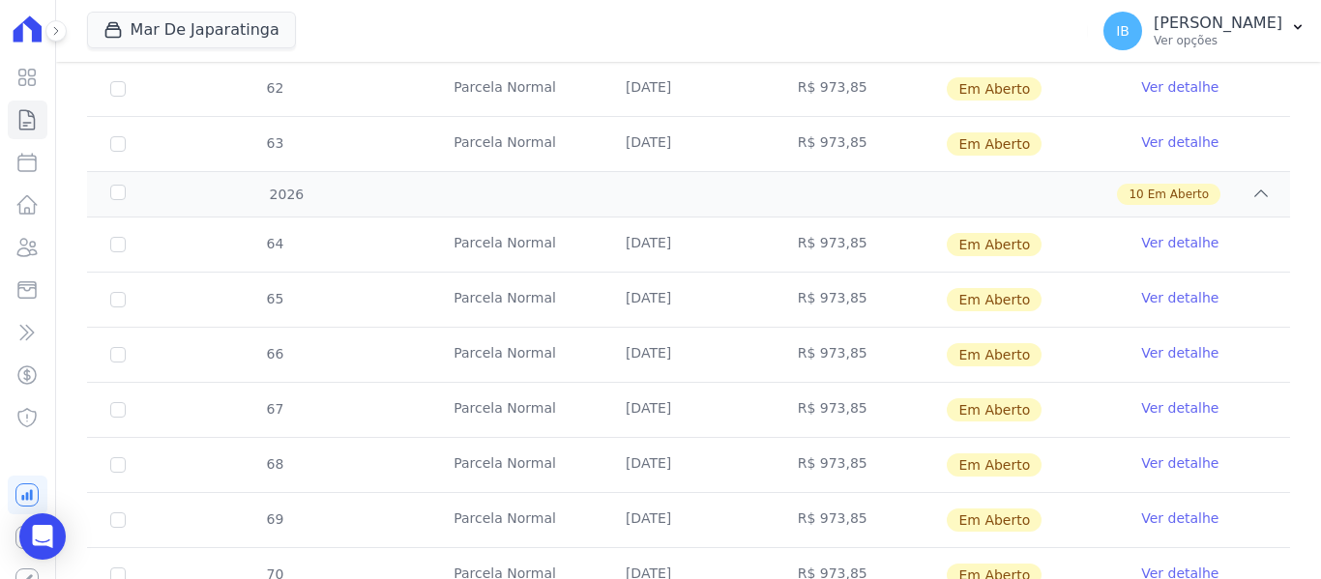
scroll to position [1105, 0]
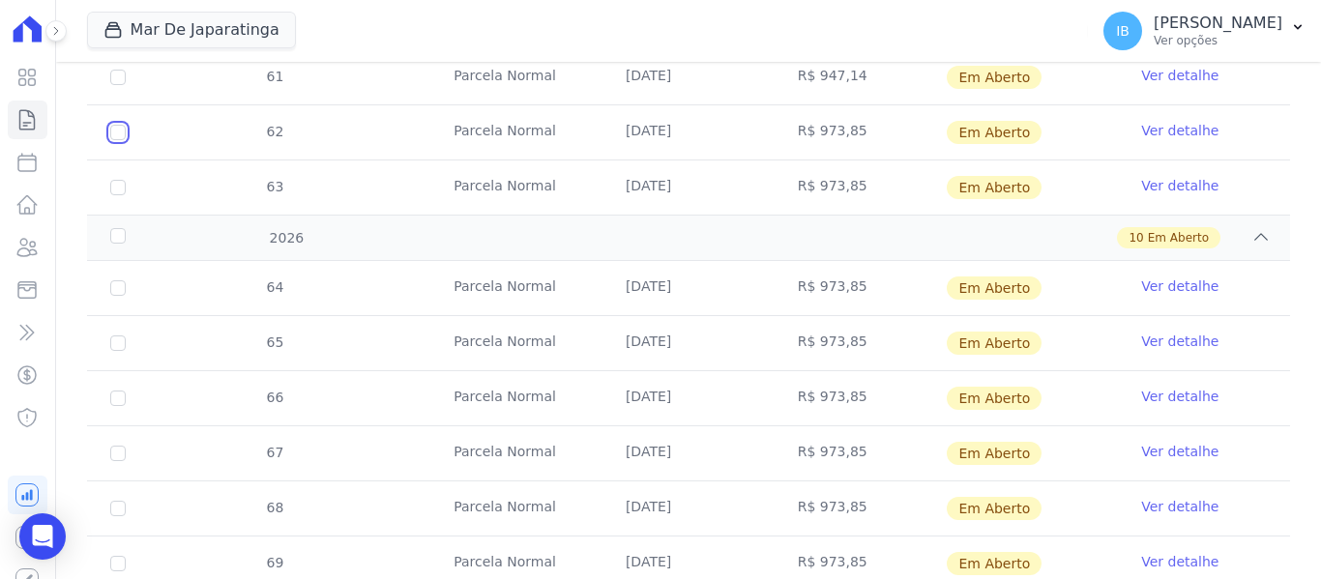
click at [119, 133] on input "checkbox" at bounding box center [117, 132] width 15 height 15
checkbox input "true"
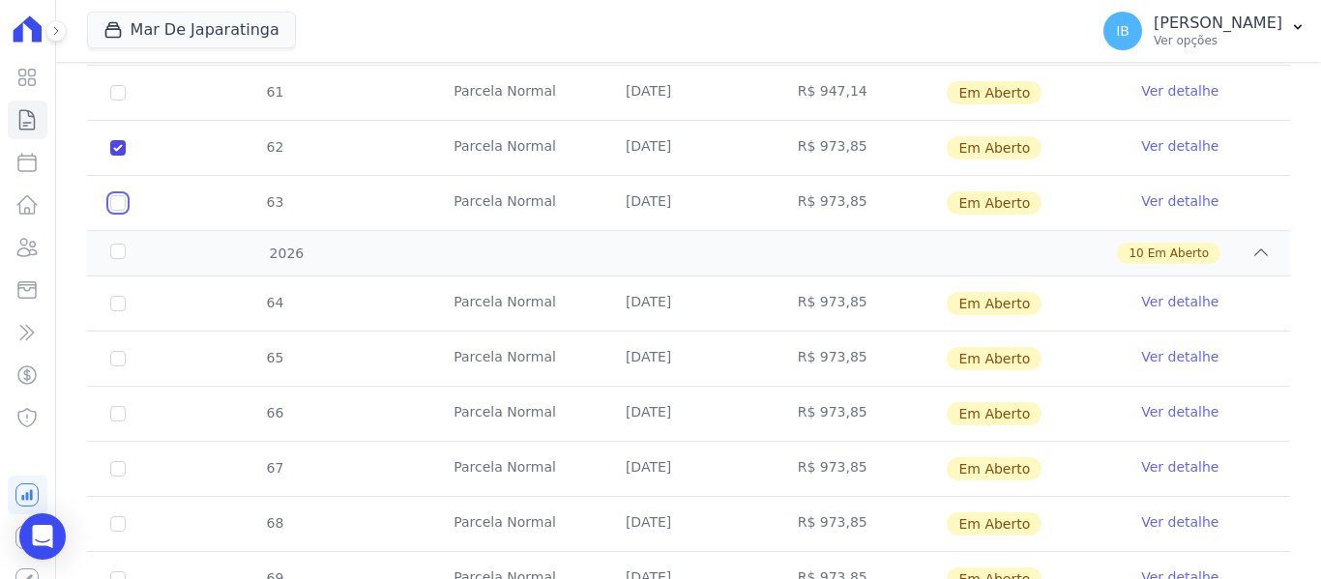
click at [118, 195] on input "checkbox" at bounding box center [117, 202] width 15 height 15
checkbox input "true"
click at [124, 296] on input "checkbox" at bounding box center [117, 303] width 15 height 15
checkbox input "true"
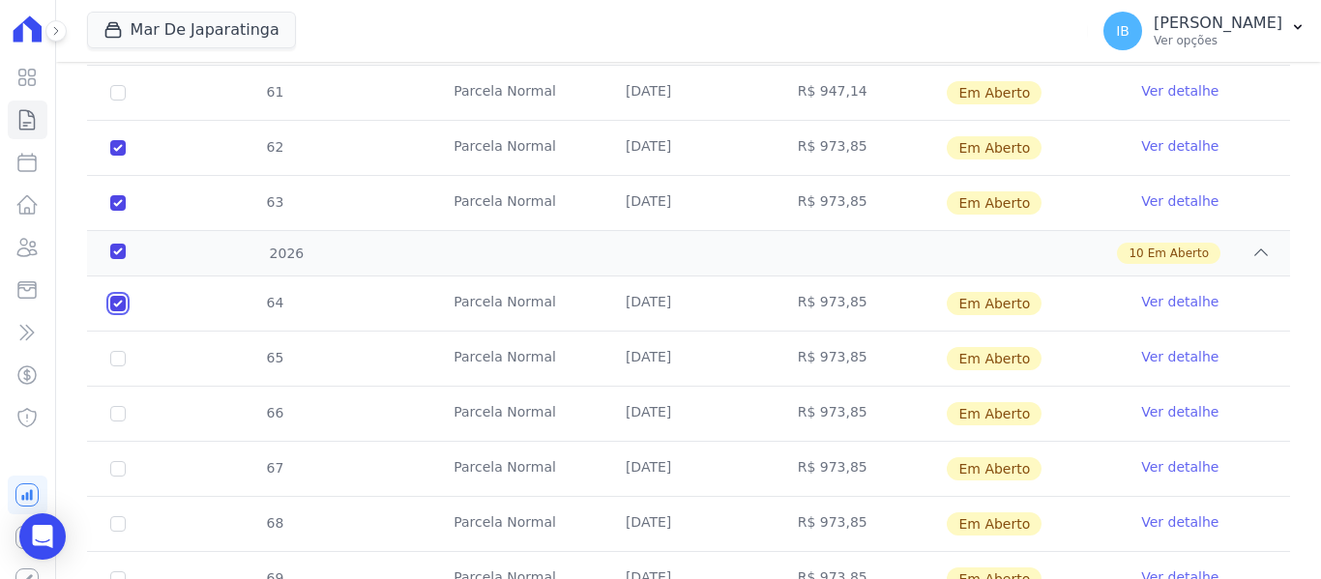
checkbox input "true"
click at [117, 354] on td "65" at bounding box center [118, 359] width 62 height 54
click at [117, 351] on input "checkbox" at bounding box center [117, 358] width 15 height 15
checkbox input "true"
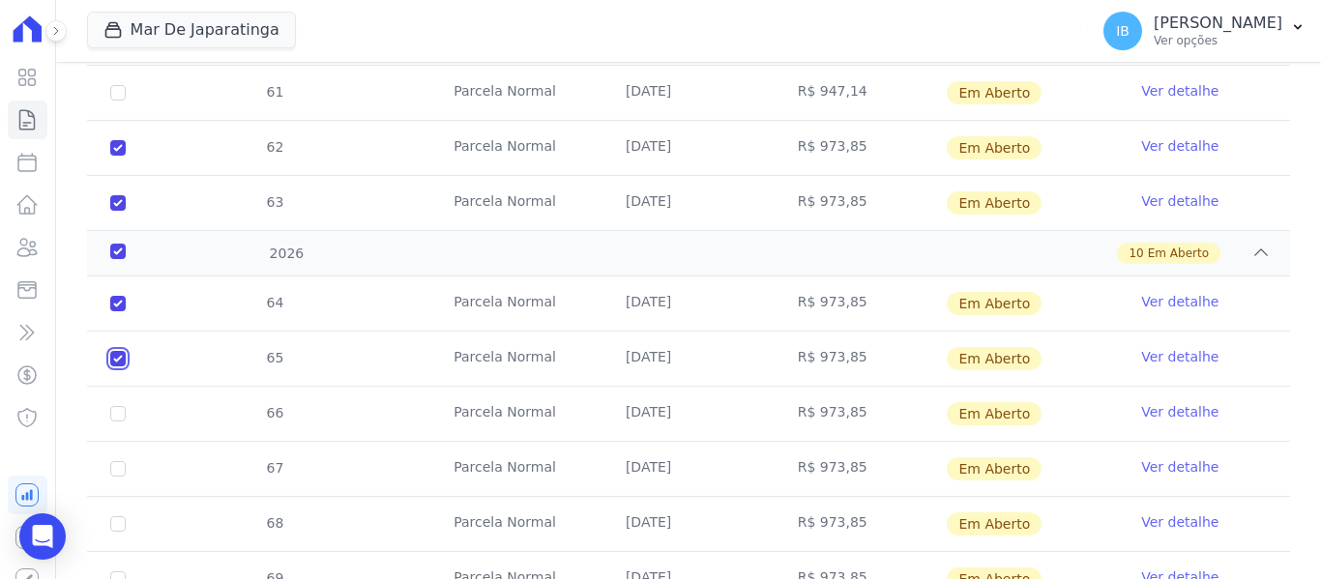
checkbox input "true"
click at [110, 406] on input "checkbox" at bounding box center [117, 413] width 15 height 15
checkbox input "true"
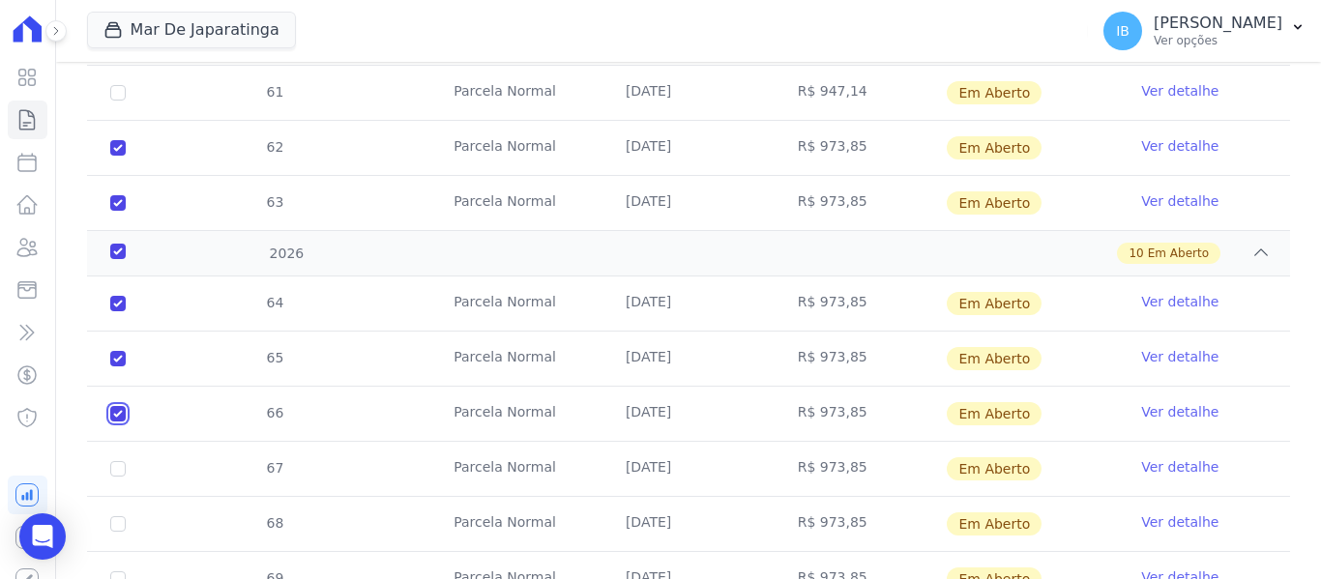
checkbox input "true"
click at [120, 461] on input "checkbox" at bounding box center [117, 468] width 15 height 15
checkbox input "true"
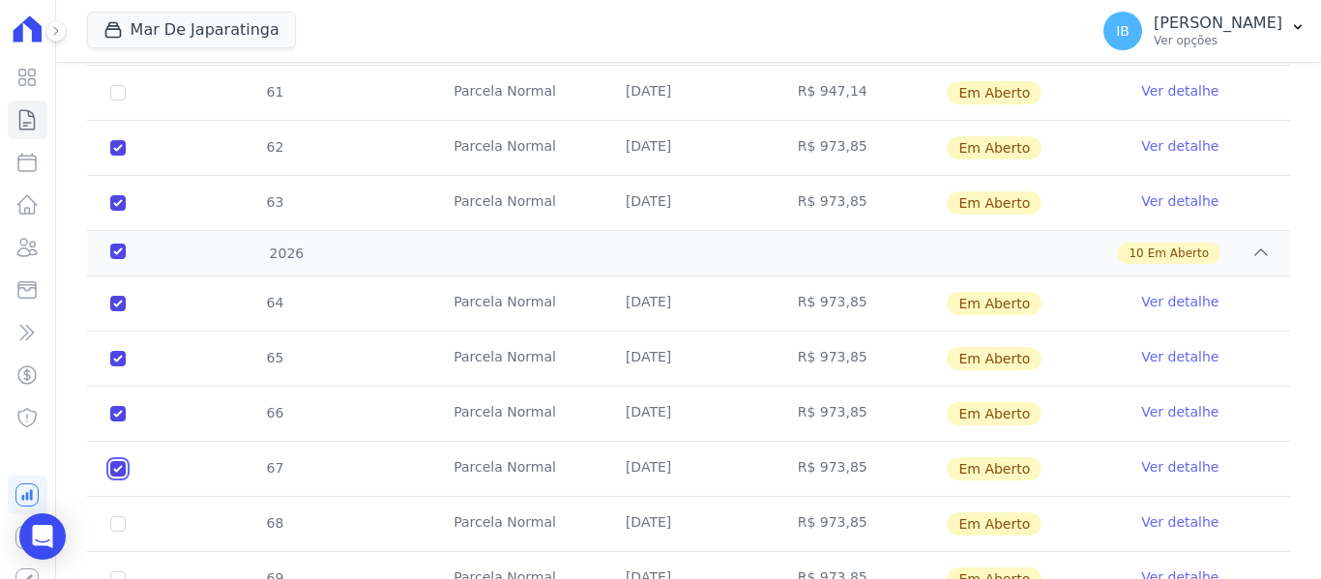
scroll to position [1201, 0]
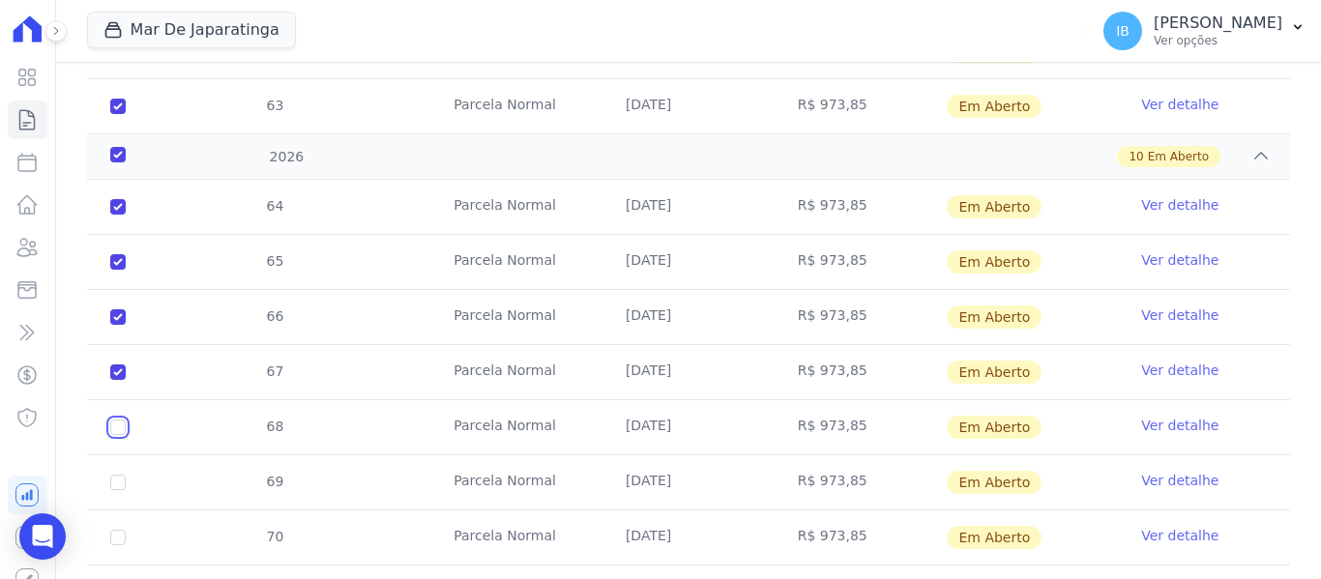
click at [118, 420] on input "checkbox" at bounding box center [117, 427] width 15 height 15
checkbox input "true"
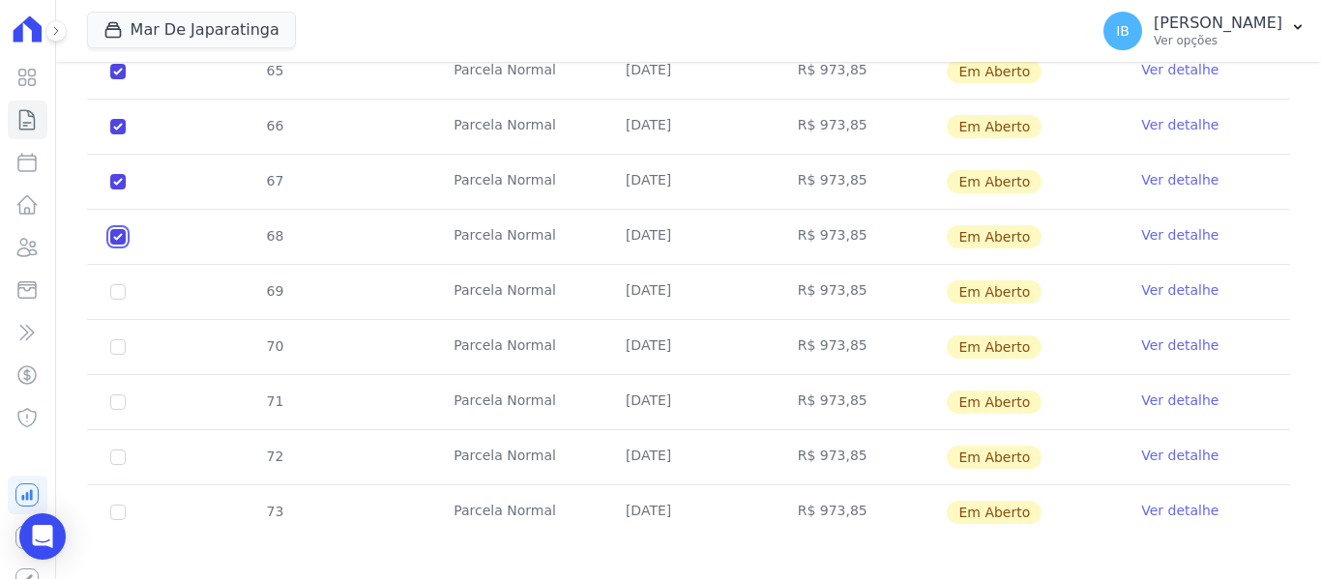
scroll to position [1395, 0]
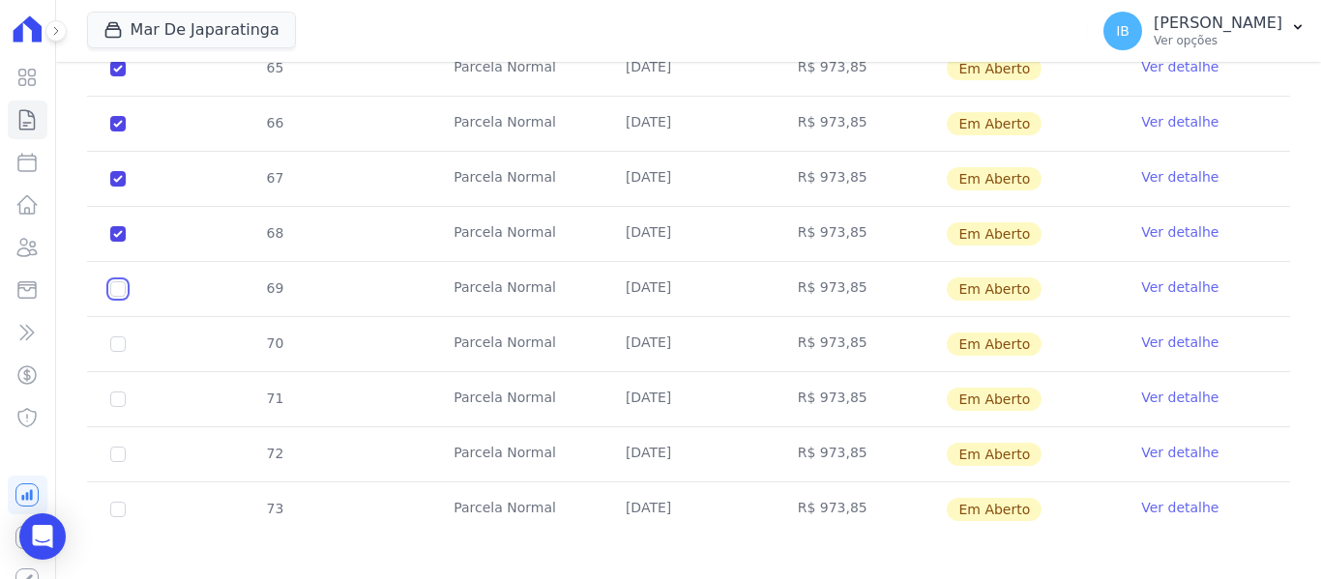
click at [113, 282] on input "checkbox" at bounding box center [117, 289] width 15 height 15
checkbox input "true"
click at [118, 337] on input "checkbox" at bounding box center [117, 344] width 15 height 15
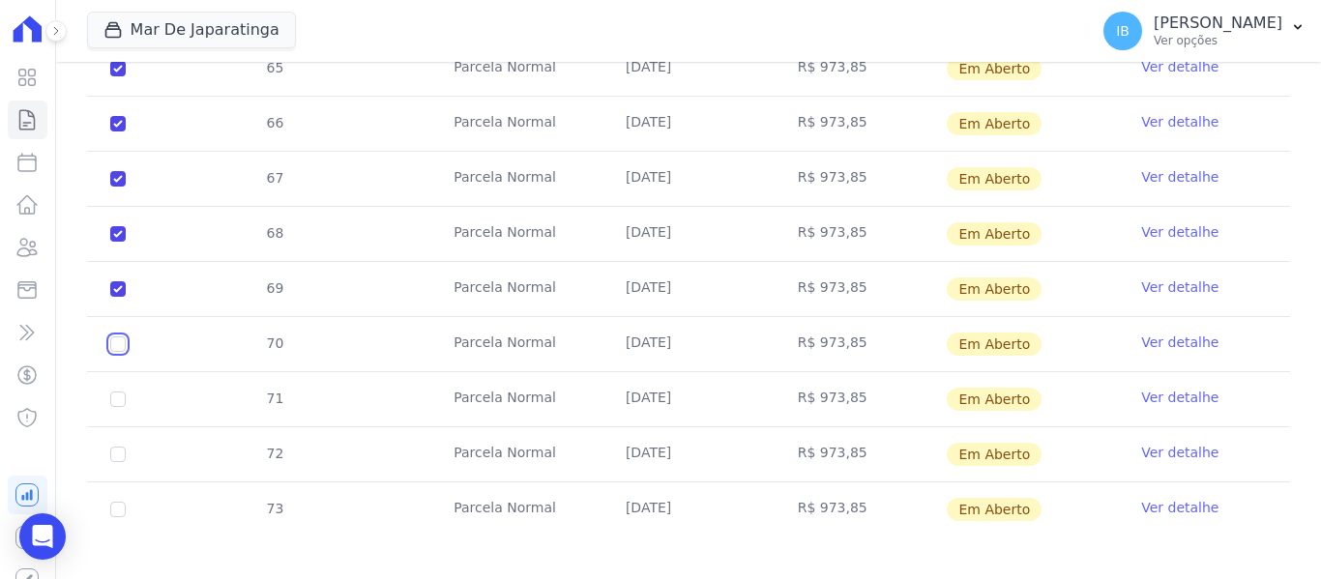
checkbox input "true"
click at [120, 392] on input "checkbox" at bounding box center [117, 399] width 15 height 15
checkbox input "true"
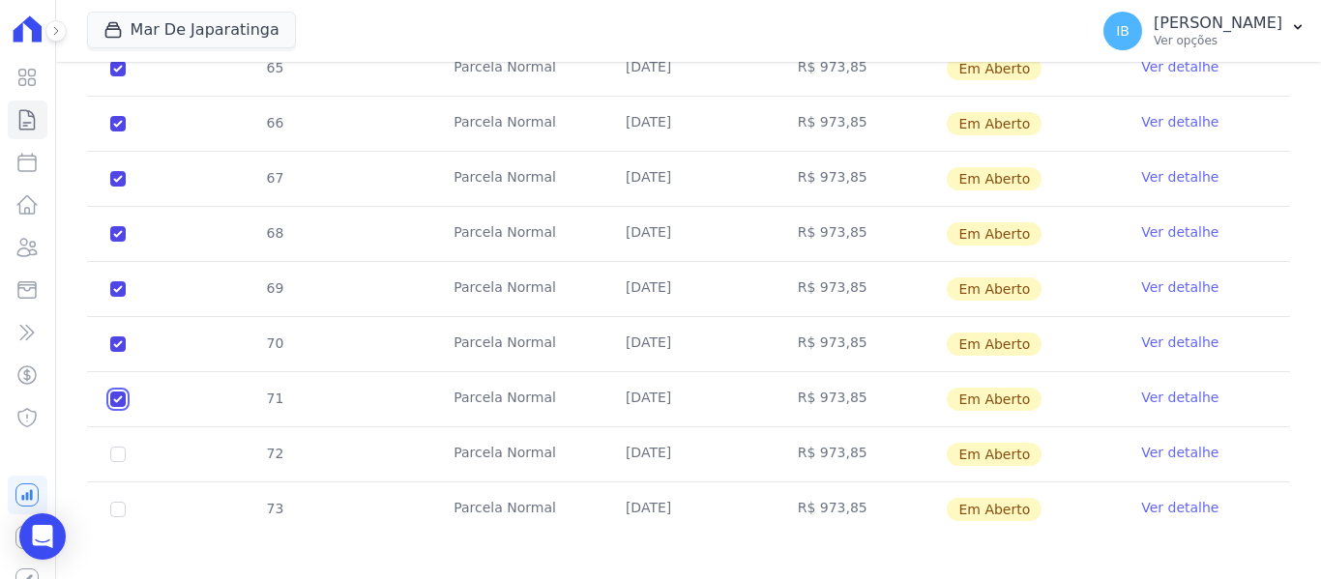
checkbox input "true"
drag, startPoint x: 112, startPoint y: 441, endPoint x: 119, endPoint y: 453, distance: 13.4
click at [114, 447] on input "checkbox" at bounding box center [117, 454] width 15 height 15
checkbox input "true"
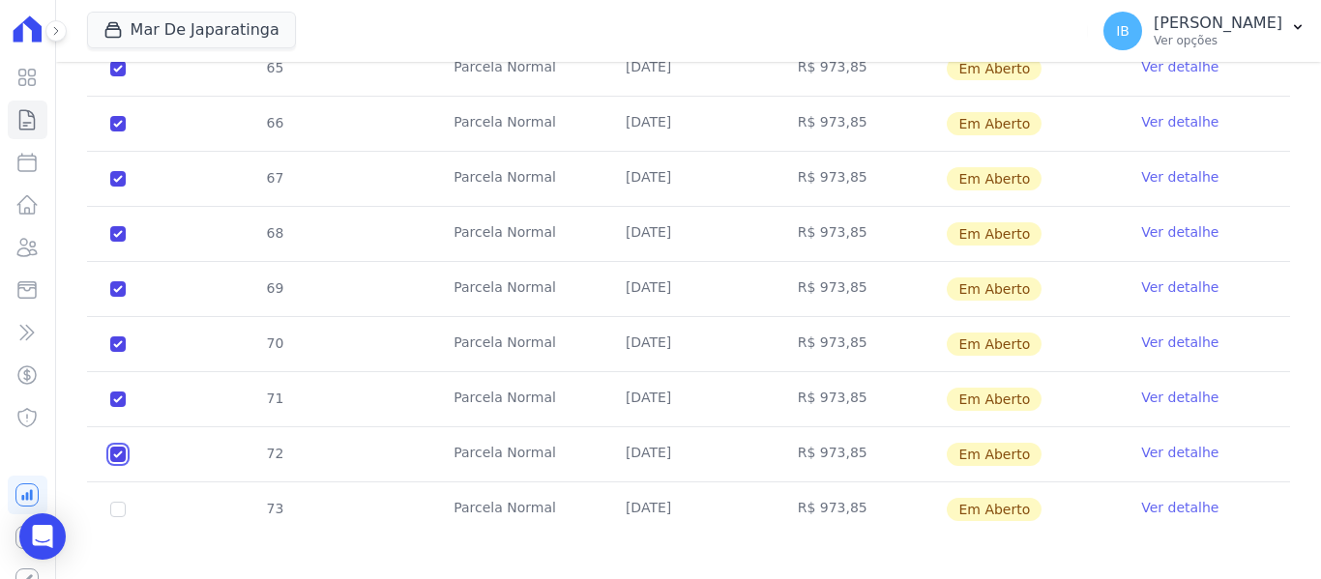
checkbox input "true"
click at [118, 502] on input "checkbox" at bounding box center [117, 509] width 15 height 15
checkbox input "true"
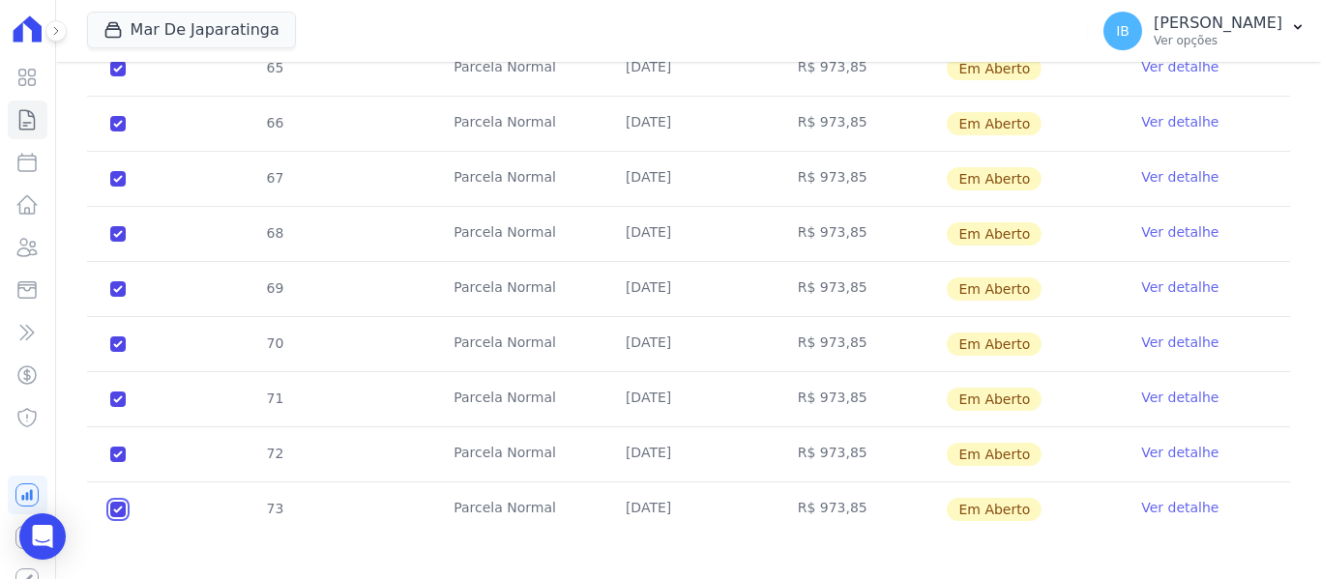
checkbox input "true"
click at [211, 385] on tr "71 [GEOGRAPHIC_DATA] [DATE] R$ 973,85 Em [GEOGRAPHIC_DATA] Ver detalhe" at bounding box center [688, 398] width 1203 height 55
click at [219, 336] on tr "70 [GEOGRAPHIC_DATA] [DATE] R$ 973,85 Em [GEOGRAPHIC_DATA] Ver detalhe" at bounding box center [688, 343] width 1203 height 55
click at [234, 272] on tr "69 [GEOGRAPHIC_DATA] [DATE] R$ 973,85 Em [GEOGRAPHIC_DATA] Ver detalhe" at bounding box center [688, 288] width 1203 height 55
click at [233, 230] on tr "68 [GEOGRAPHIC_DATA] [DATE] R$ 973,85 Em [GEOGRAPHIC_DATA] Ver detalhe" at bounding box center [688, 233] width 1203 height 55
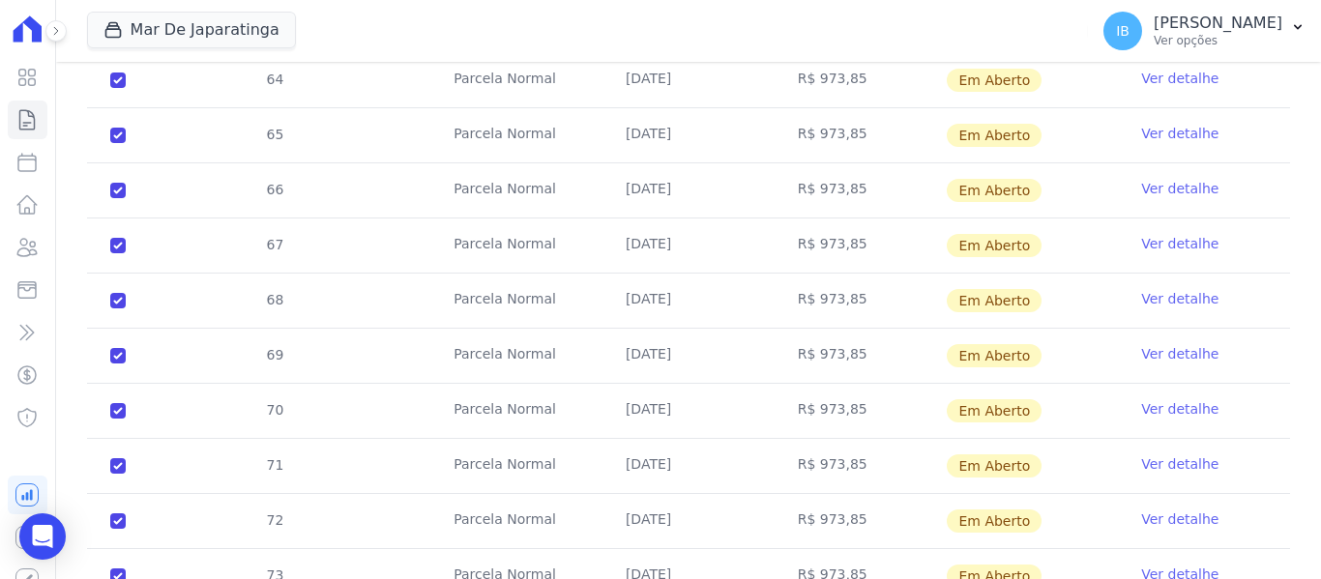
scroll to position [1298, 0]
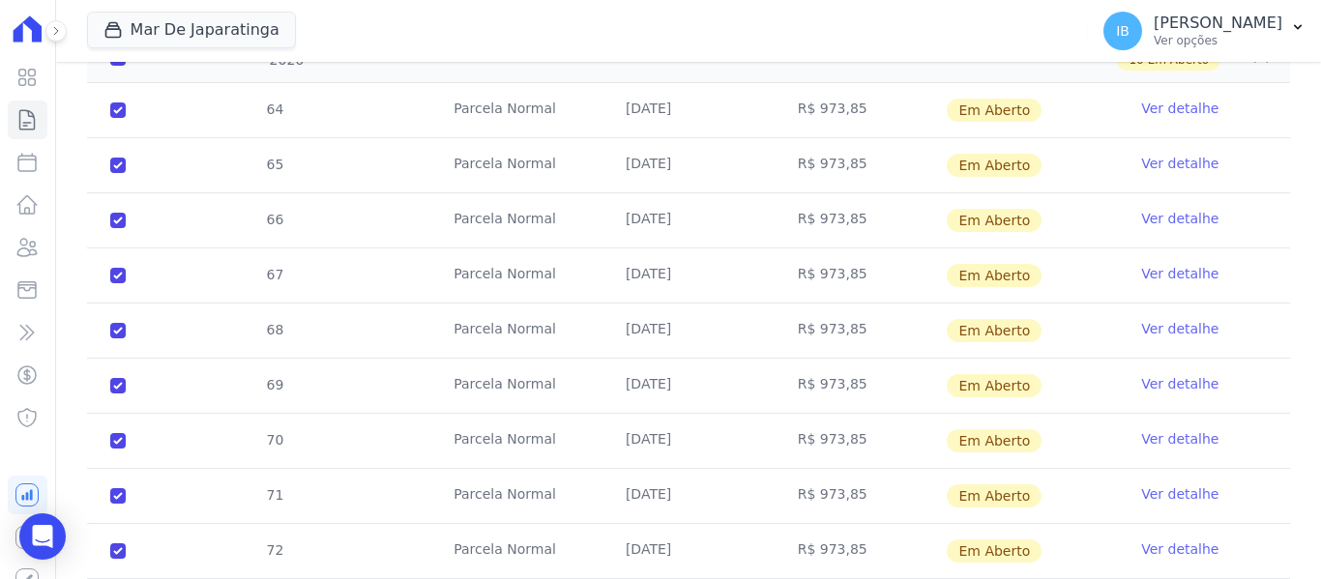
click at [222, 254] on tr "67 [GEOGRAPHIC_DATA] [DATE] R$ 973,85 Em [GEOGRAPHIC_DATA] Ver detalhe" at bounding box center [688, 275] width 1203 height 55
click at [222, 201] on tr "66 [GEOGRAPHIC_DATA] [DATE] R$ 973,85 Em [GEOGRAPHIC_DATA] Ver detalhe" at bounding box center [688, 220] width 1203 height 55
click at [228, 166] on tr "65 [GEOGRAPHIC_DATA] [DATE] R$ 973,85 Em [GEOGRAPHIC_DATA] Ver detalhe" at bounding box center [688, 164] width 1203 height 55
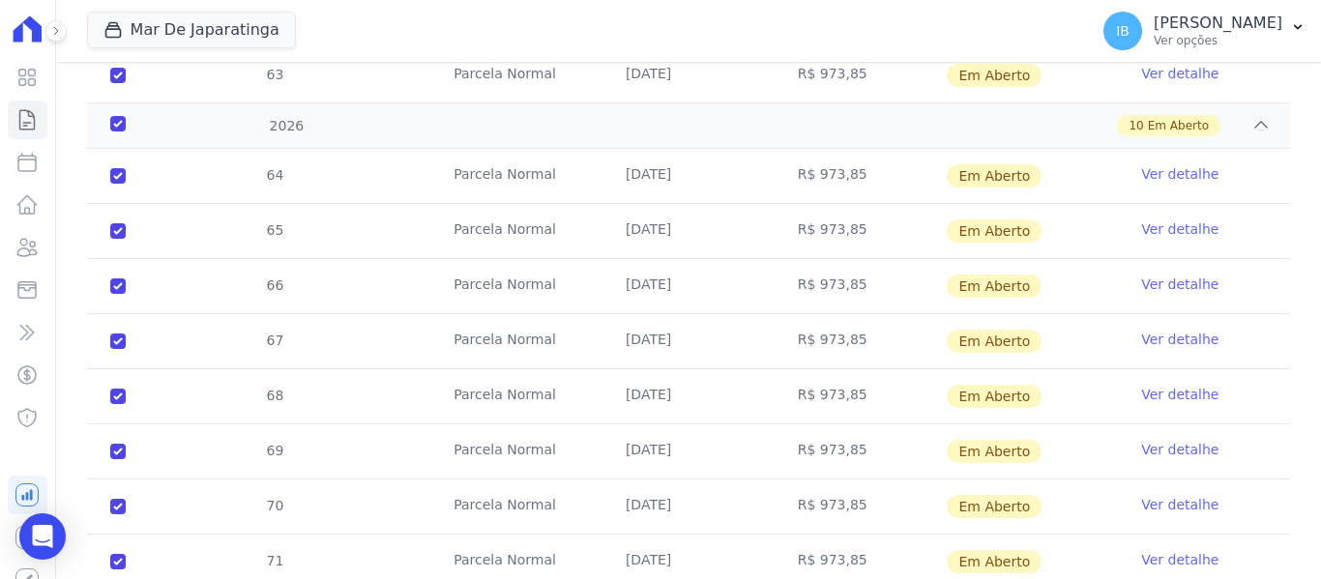
scroll to position [1201, 0]
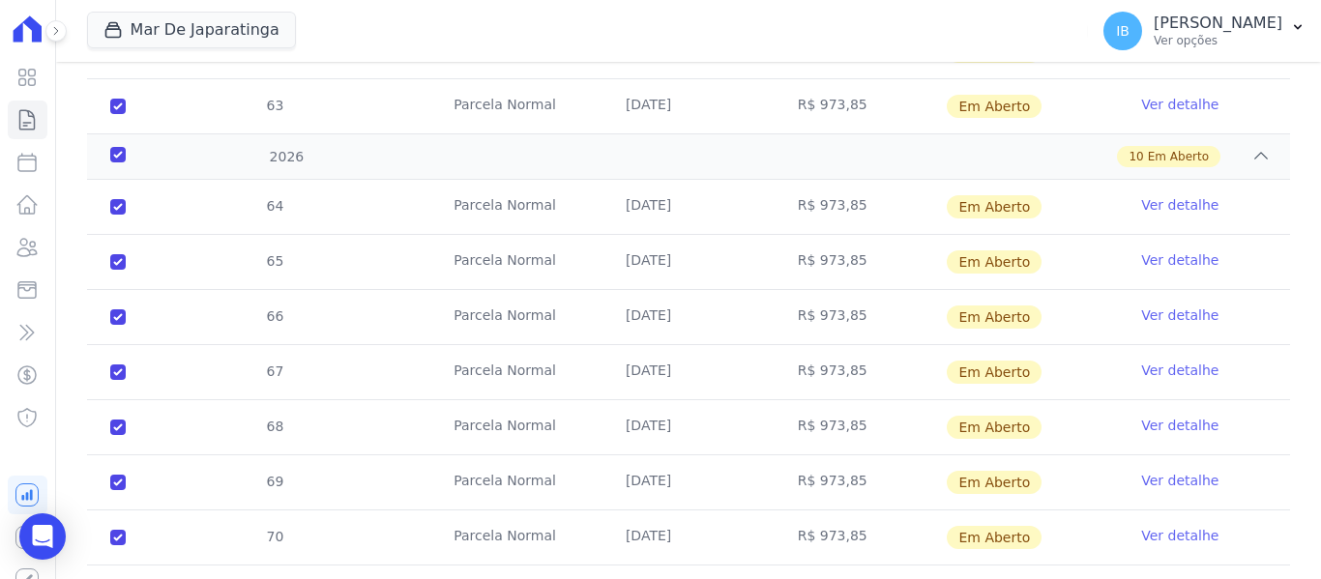
click at [223, 190] on tr "64 [GEOGRAPHIC_DATA] [DATE] R$ 973,85 Em [GEOGRAPHIC_DATA] Ver detalhe" at bounding box center [688, 207] width 1203 height 54
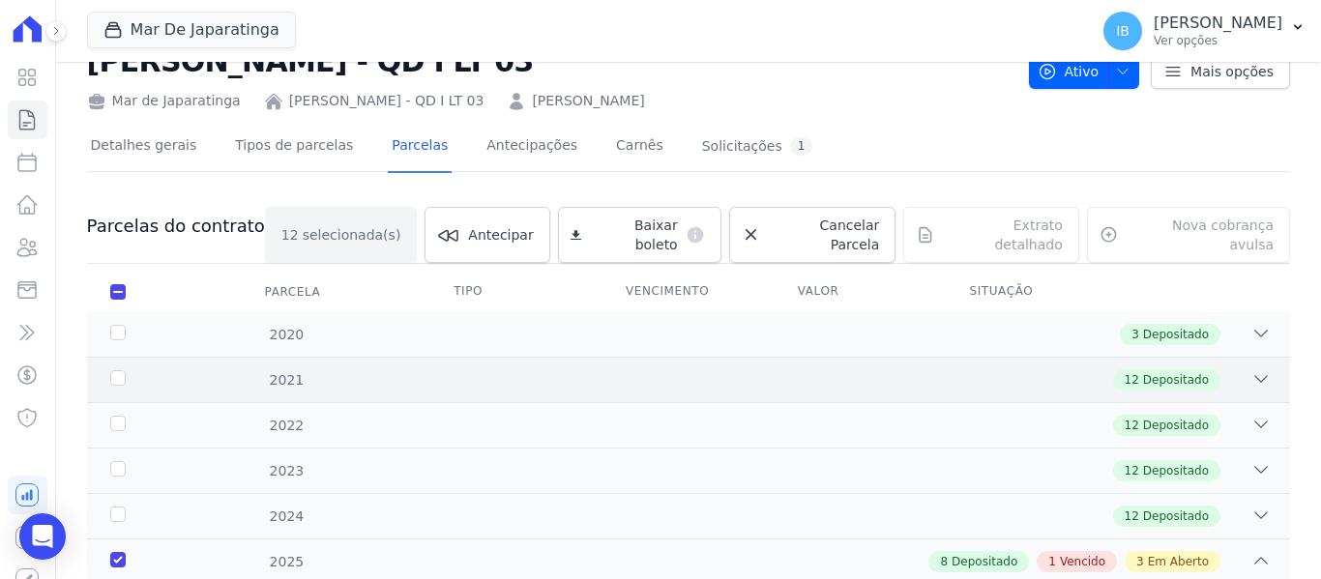
scroll to position [0, 0]
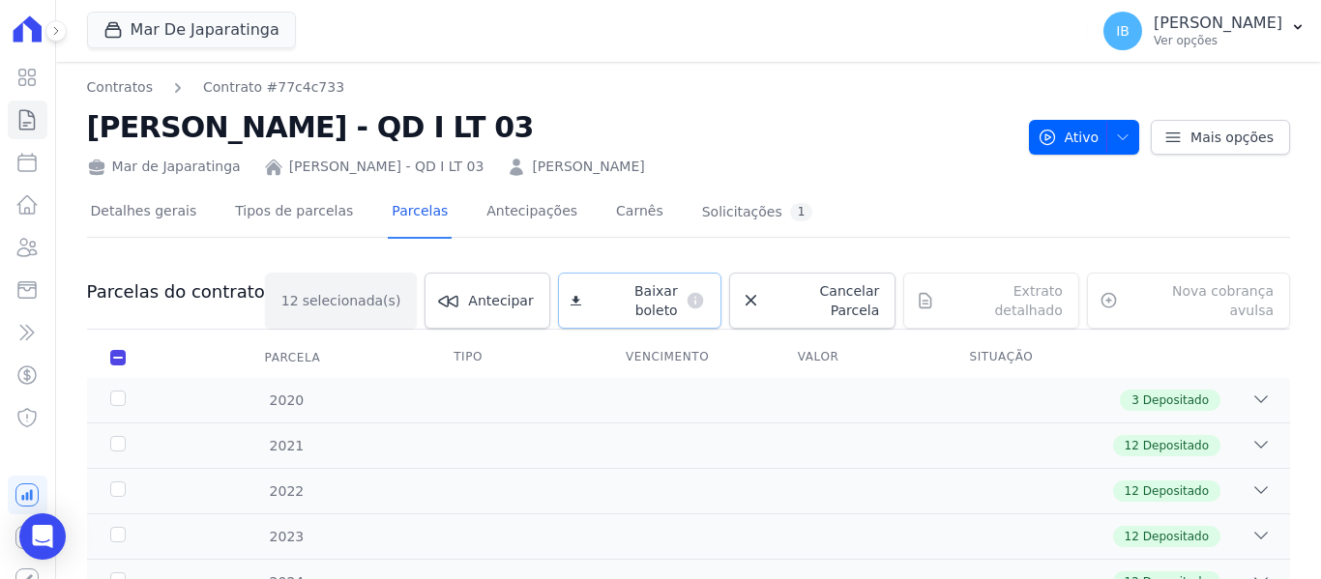
click at [653, 293] on span "Baixar boleto" at bounding box center [633, 301] width 88 height 39
click at [106, 87] on link "Contratos" at bounding box center [120, 87] width 66 height 20
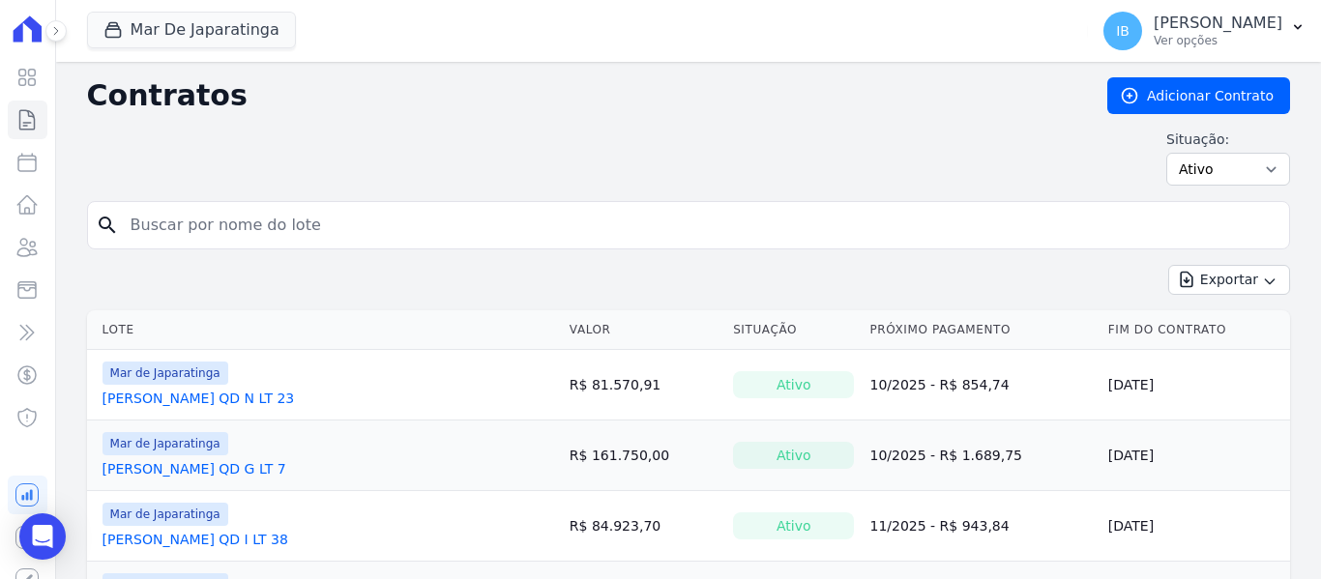
click at [183, 221] on input "search" at bounding box center [700, 225] width 1163 height 39
type input "D"
type input "DJANISE LACERDA LEITE"
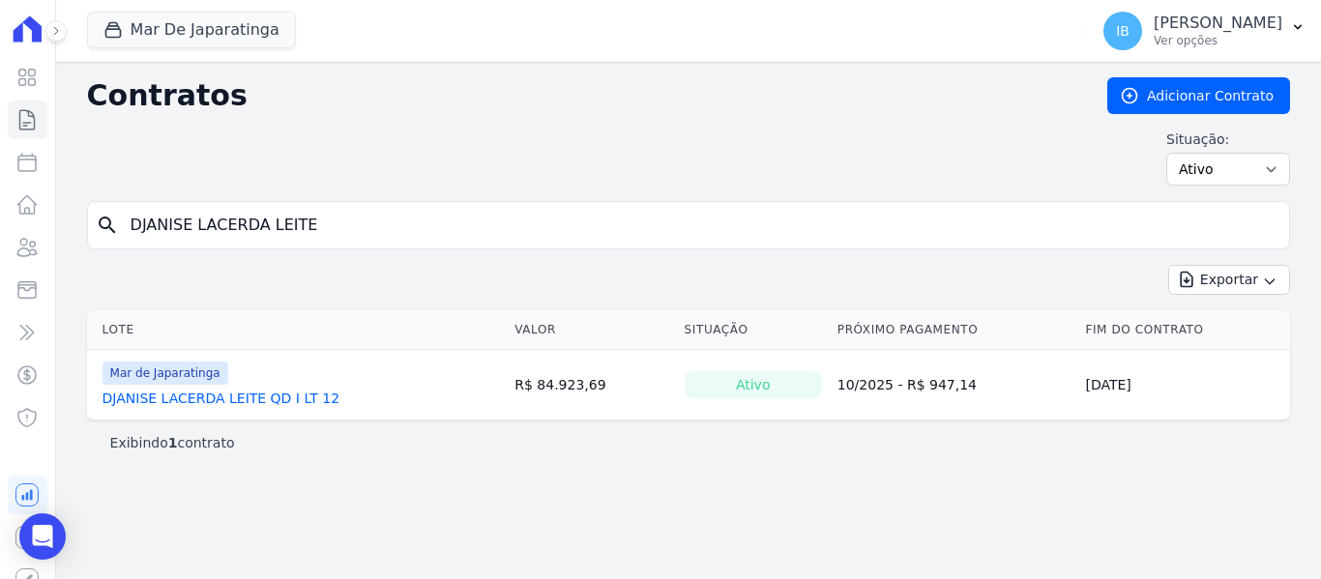
click at [272, 397] on link "DJANISE LACERDA LEITE QD I LT 12" at bounding box center [222, 398] width 238 height 19
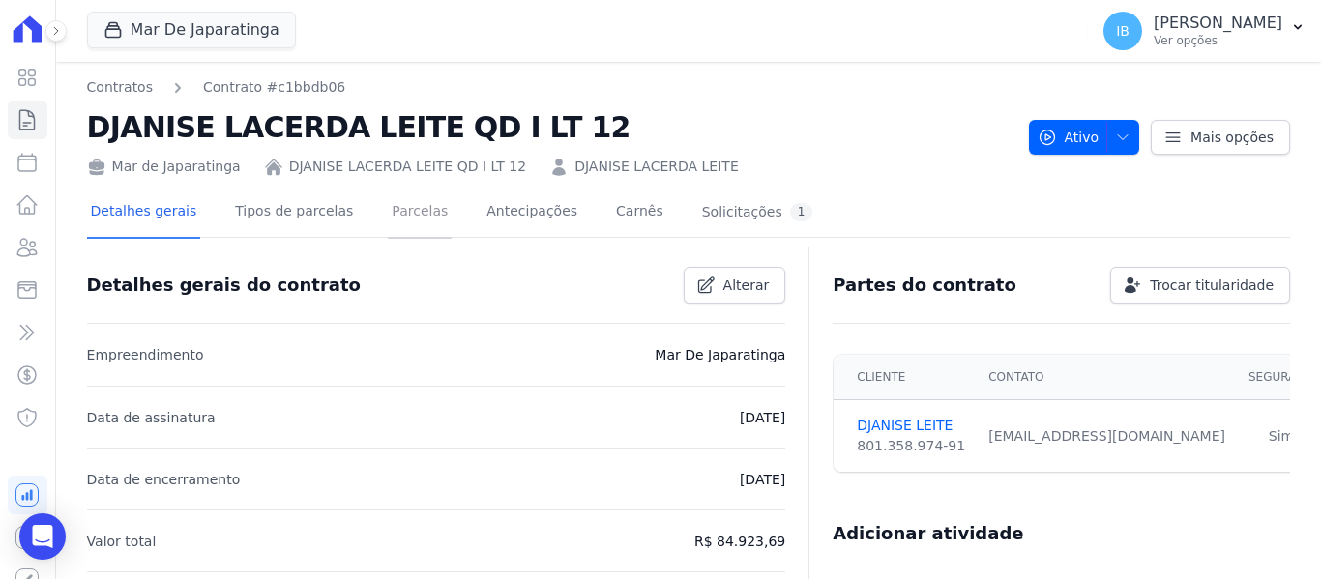
click at [405, 202] on link "Parcelas" at bounding box center [420, 213] width 64 height 51
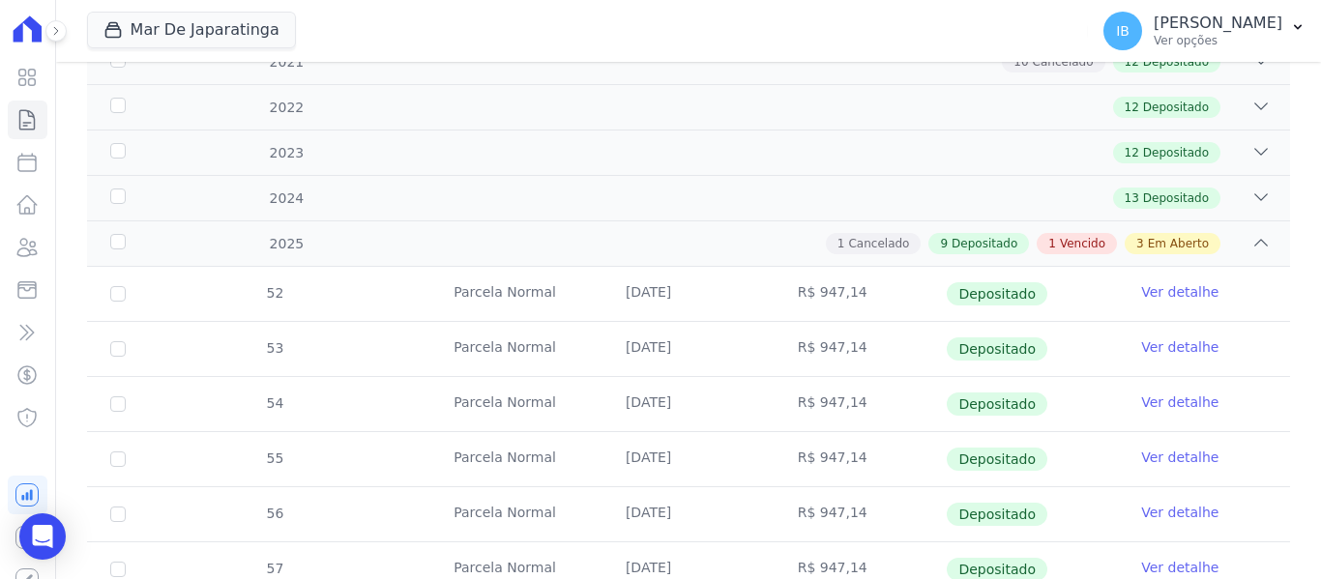
scroll to position [387, 0]
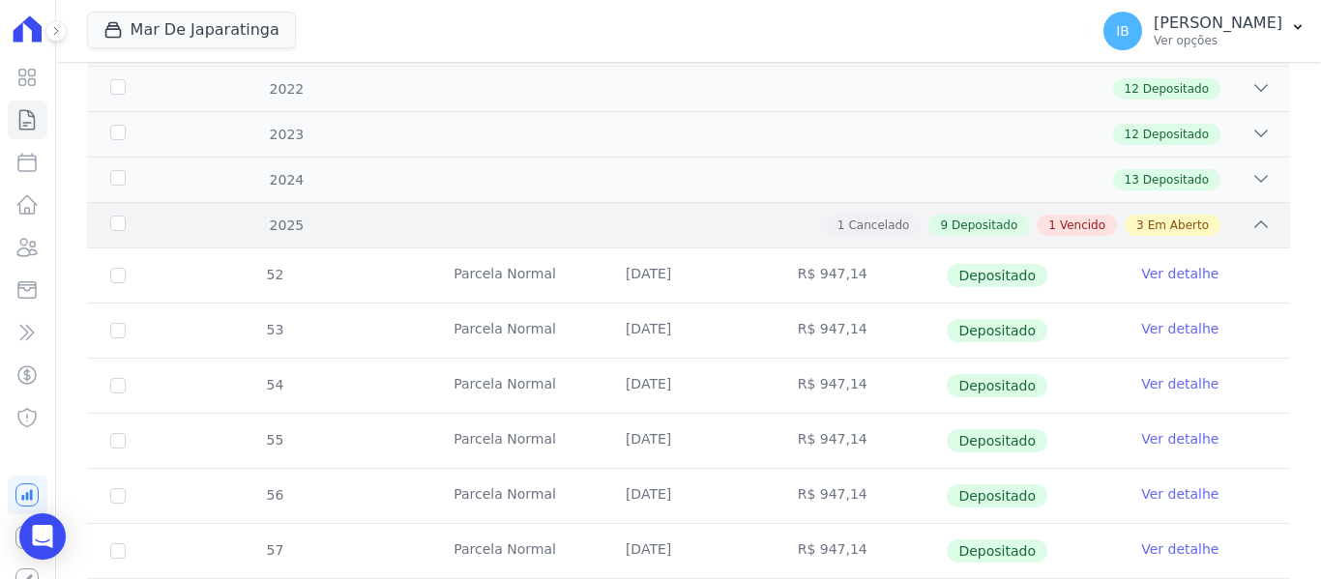
click at [123, 222] on div "2025" at bounding box center [159, 226] width 106 height 20
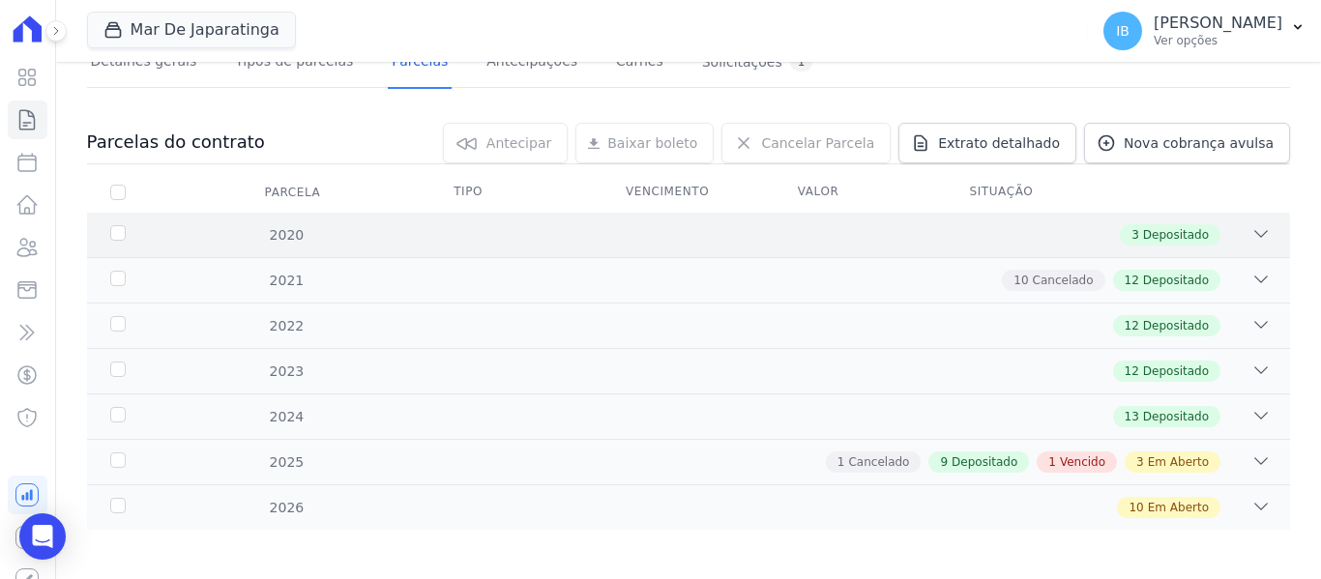
scroll to position [159, 0]
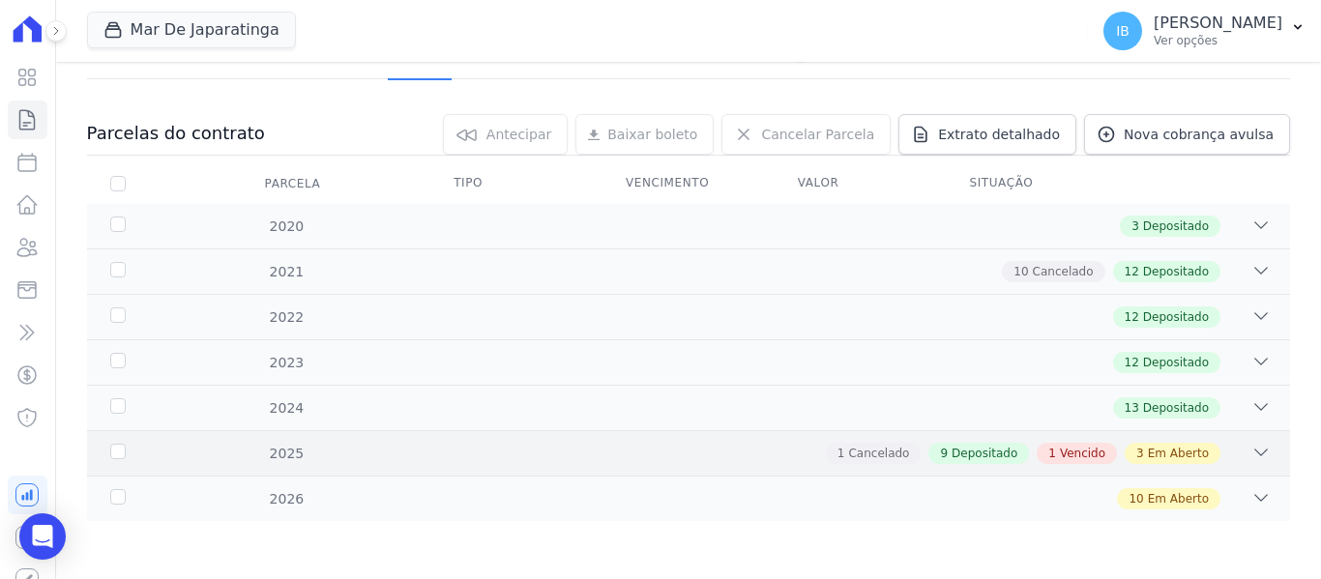
click at [120, 452] on div "2025" at bounding box center [159, 454] width 106 height 20
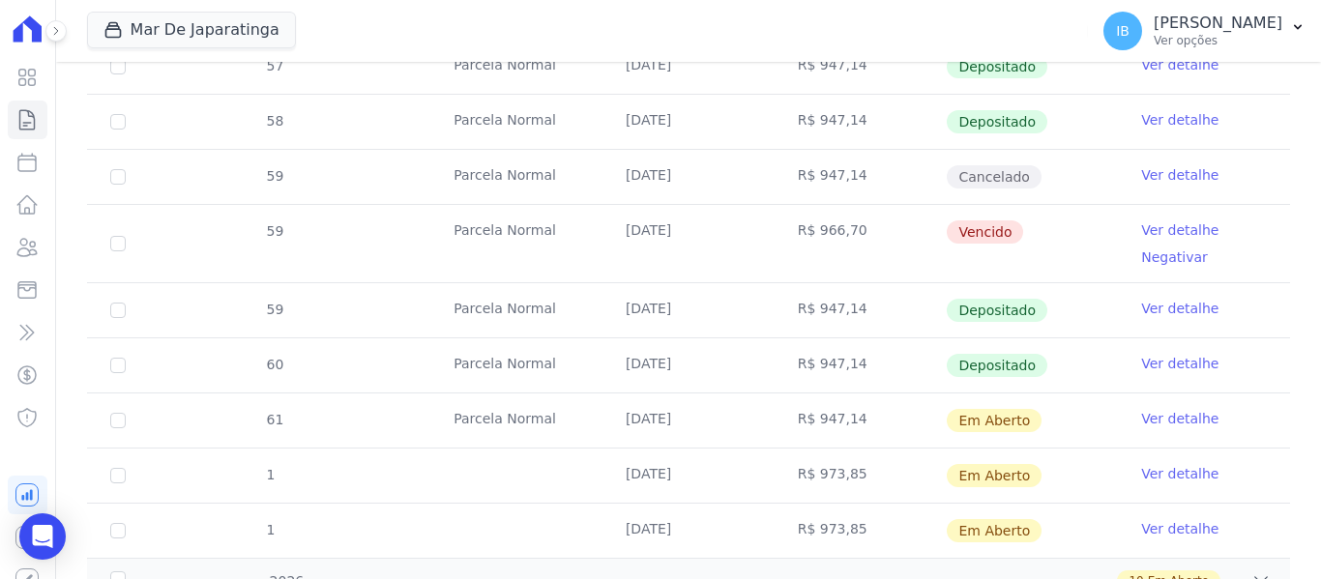
scroll to position [954, 0]
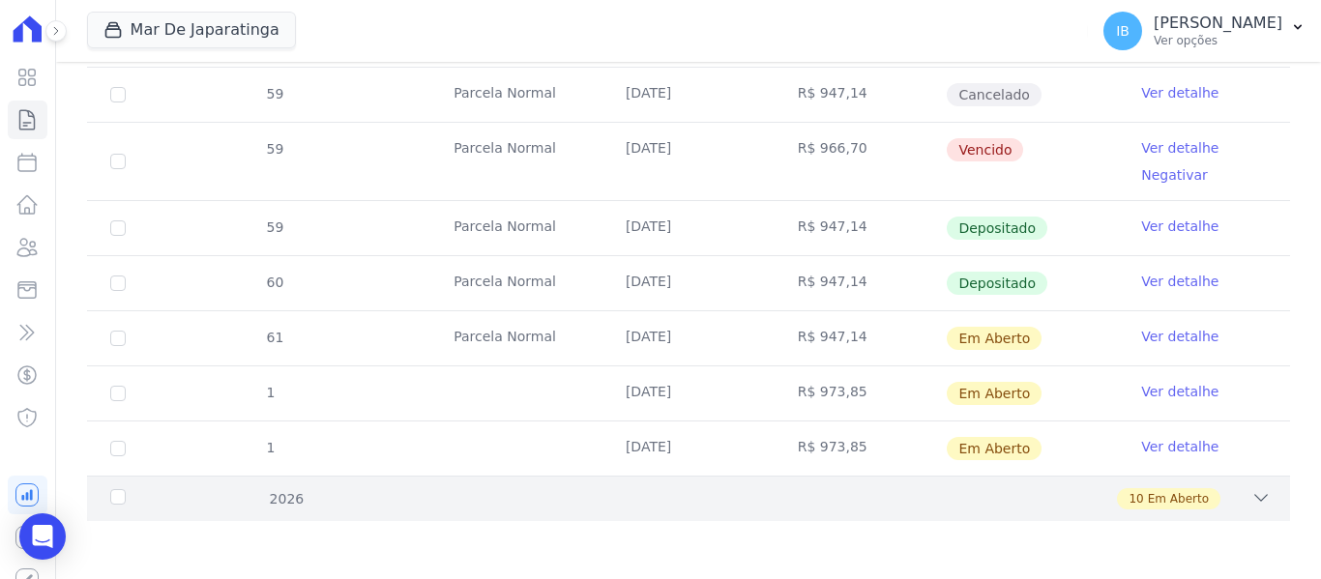
click at [114, 495] on div "2026" at bounding box center [159, 499] width 106 height 20
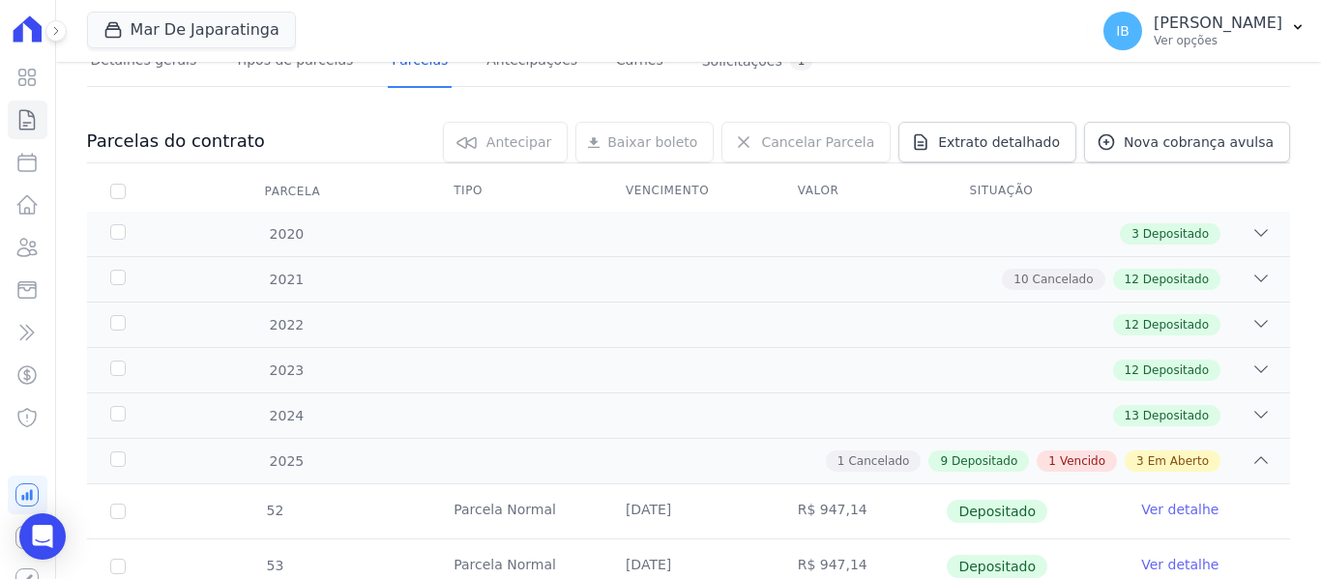
scroll to position [0, 0]
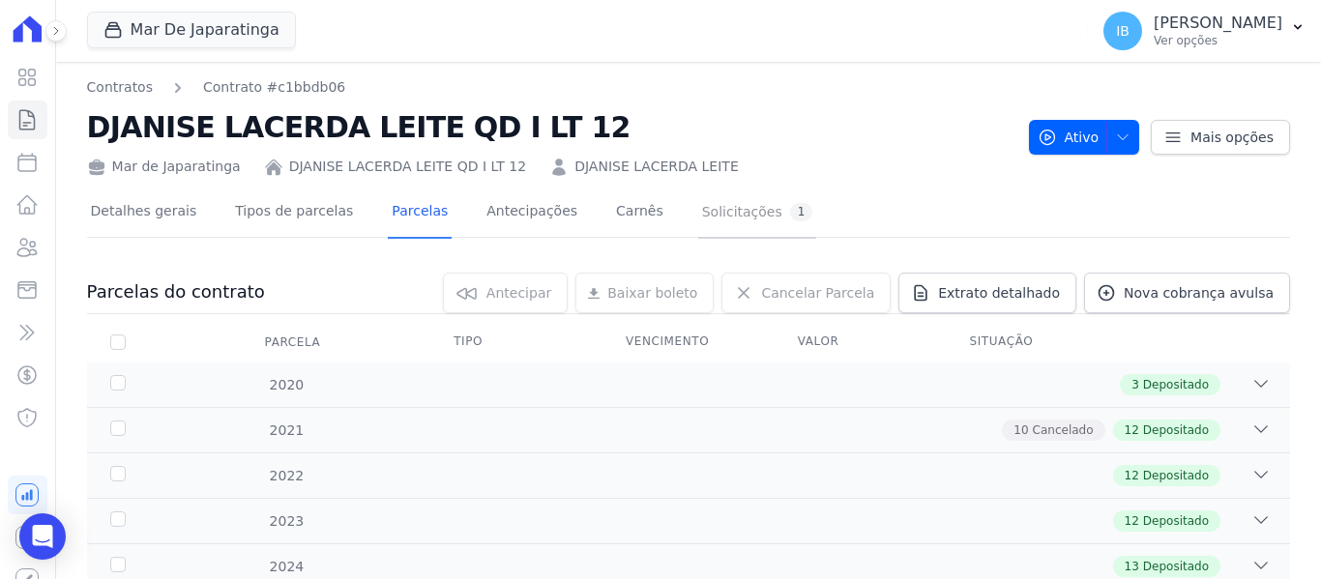
click at [707, 210] on div "Solicitações 1" at bounding box center [757, 212] width 111 height 18
click at [127, 88] on link "Contratos" at bounding box center [120, 87] width 66 height 20
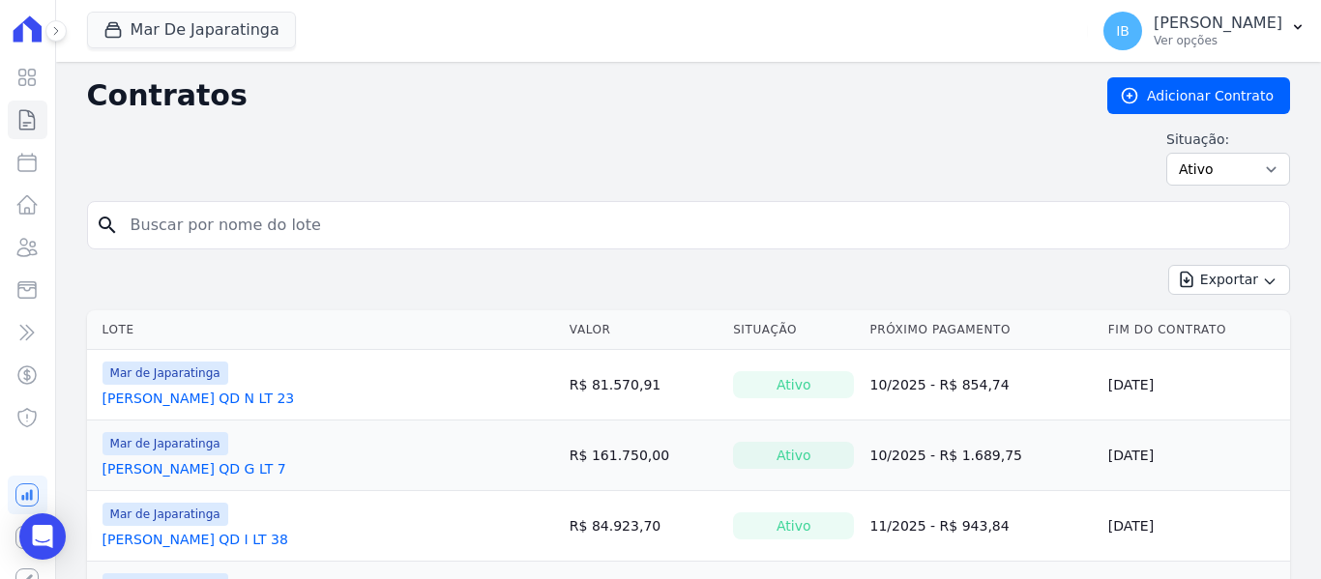
click at [320, 228] on input "search" at bounding box center [700, 225] width 1163 height 39
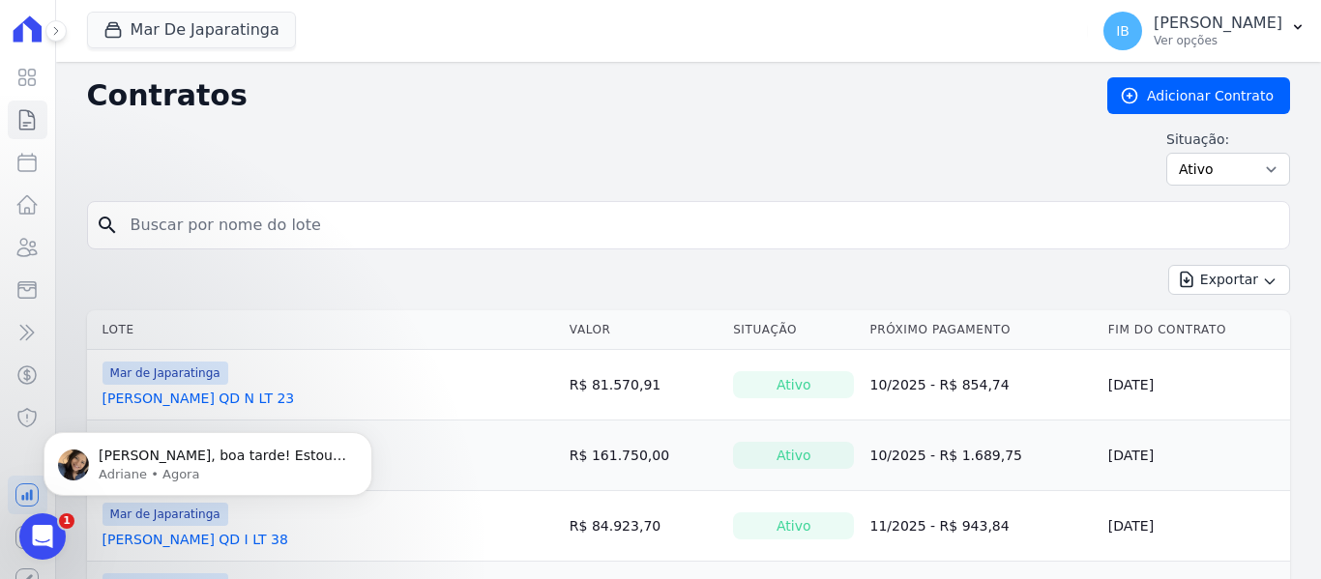
type input "WALLYS"
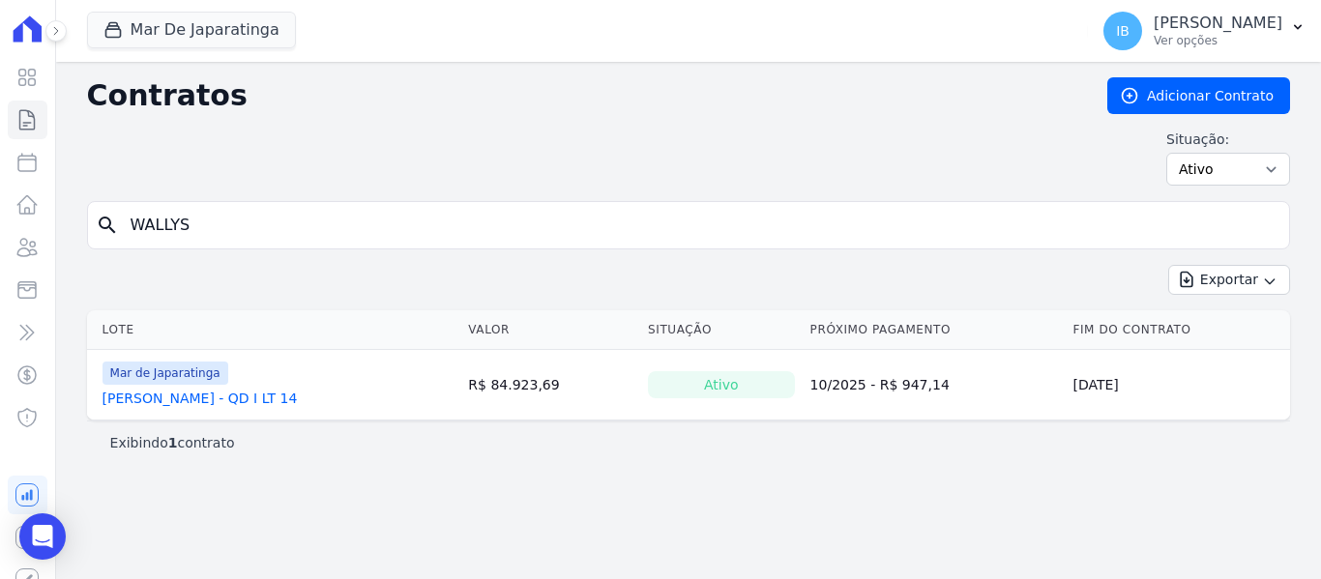
click at [214, 400] on link "[PERSON_NAME] - QD I LT 14" at bounding box center [200, 398] width 195 height 19
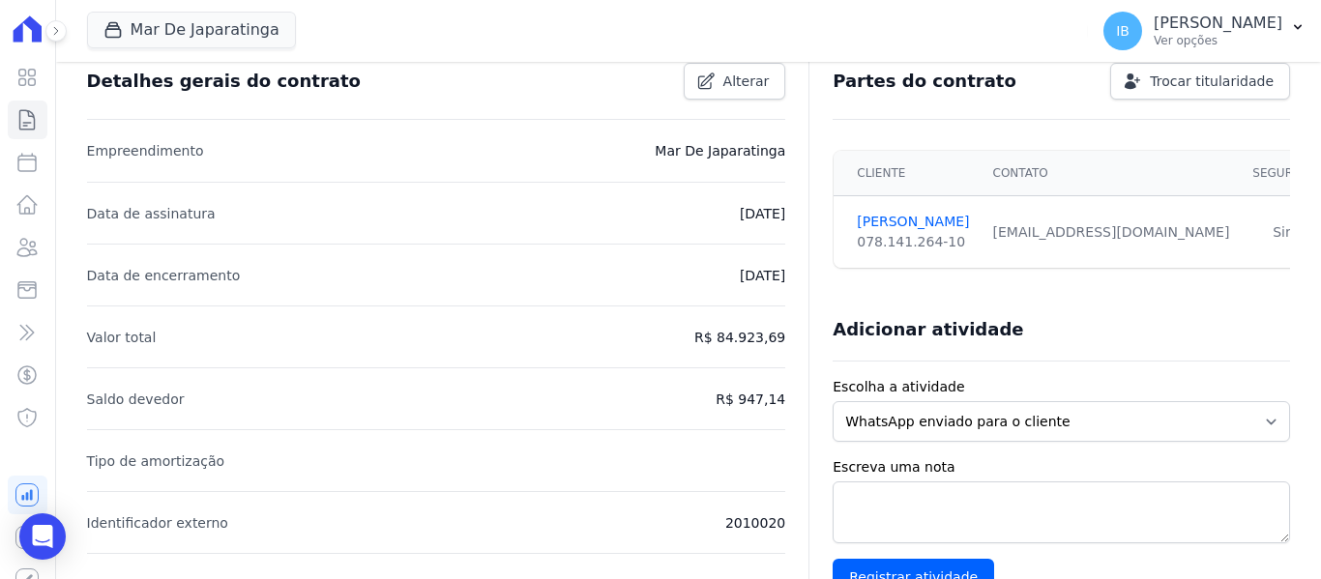
scroll to position [97, 0]
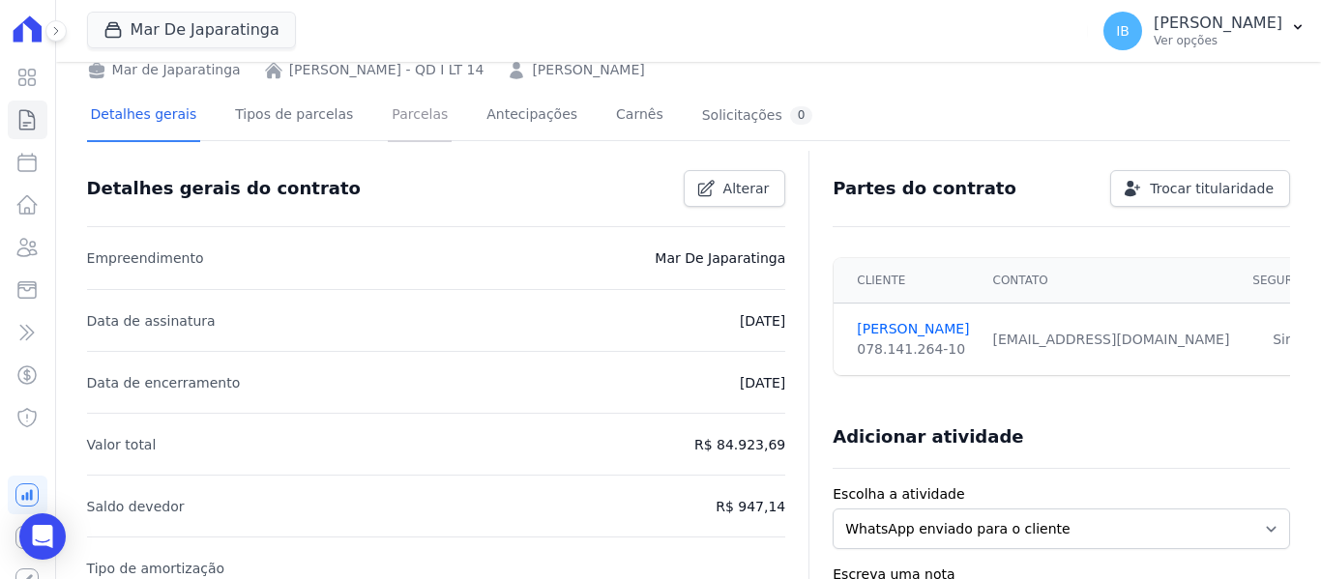
click at [388, 111] on link "Parcelas" at bounding box center [420, 116] width 64 height 51
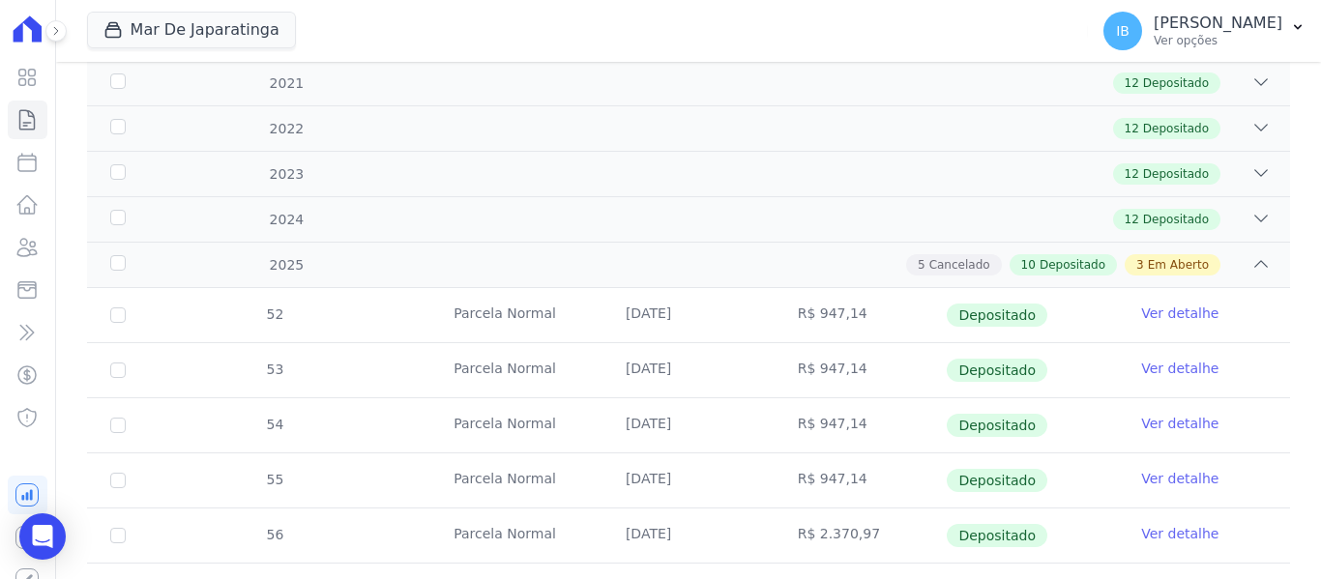
scroll to position [387, 0]
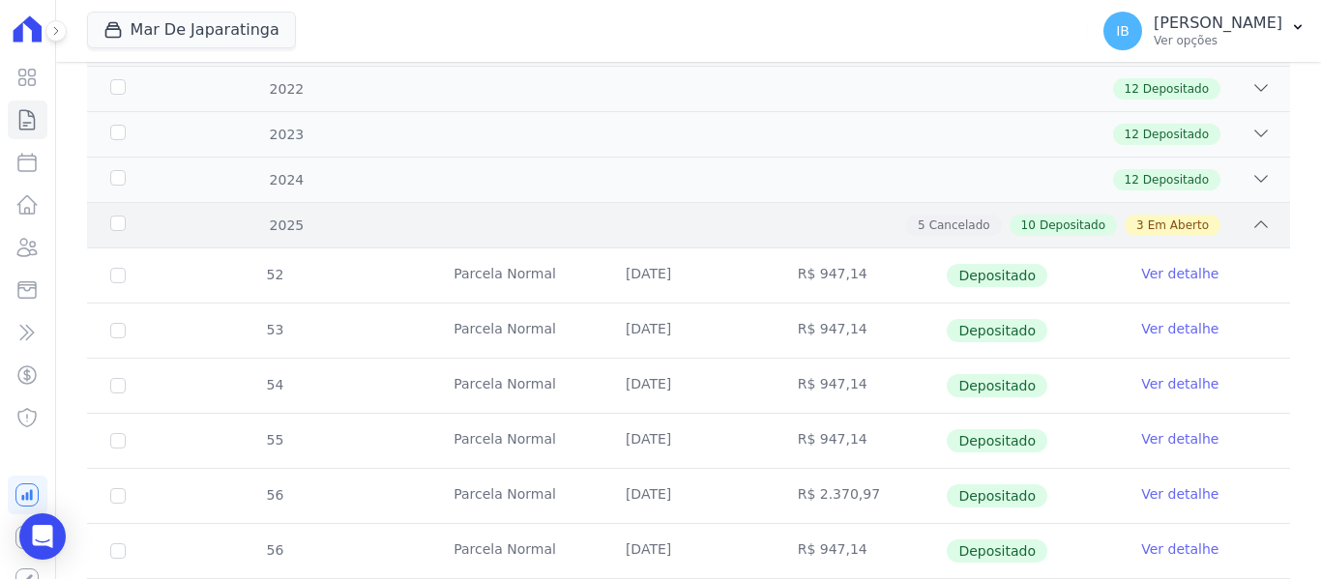
click at [121, 223] on div "2025" at bounding box center [159, 226] width 106 height 20
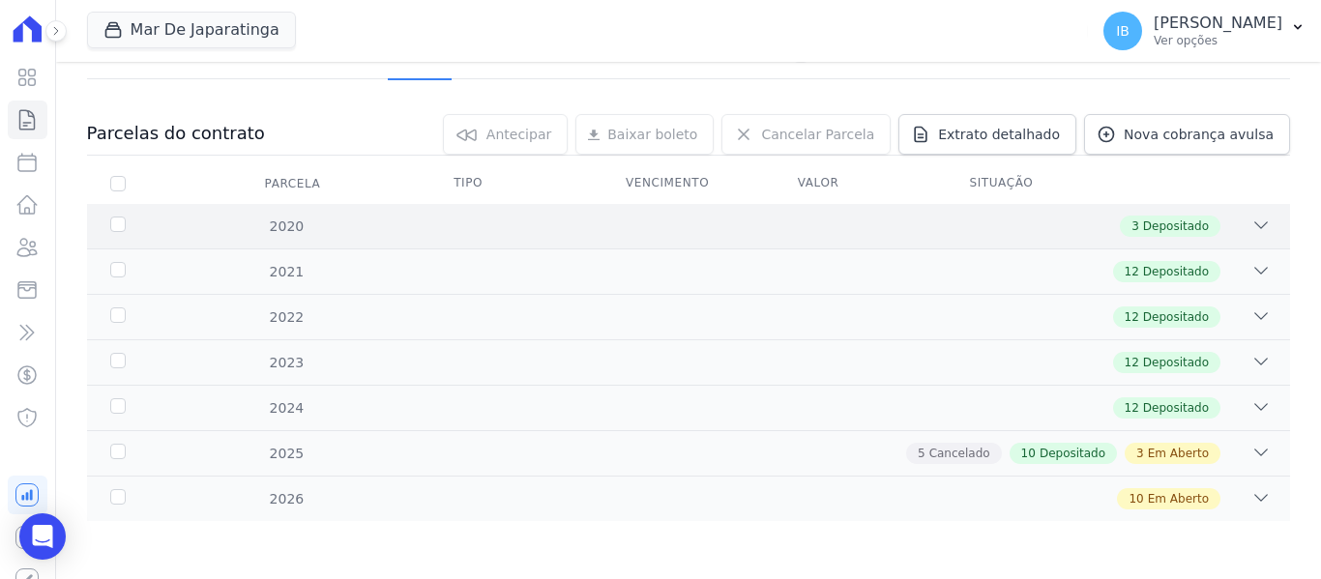
scroll to position [159, 0]
click at [124, 449] on div "2025" at bounding box center [159, 454] width 106 height 20
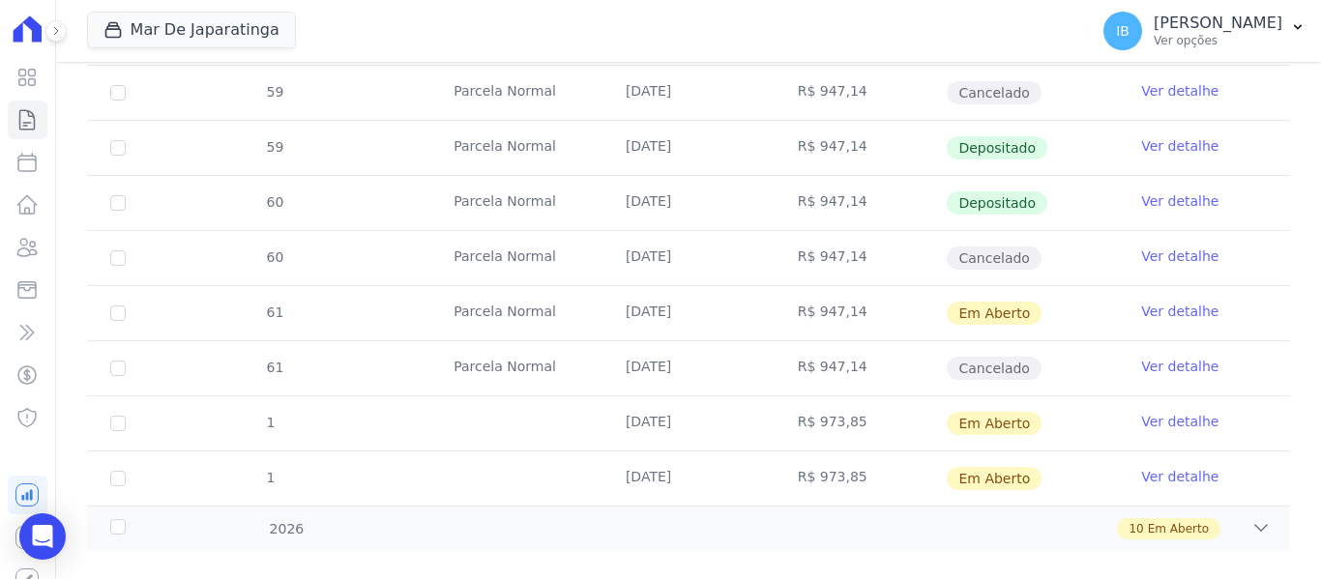
scroll to position [1151, 0]
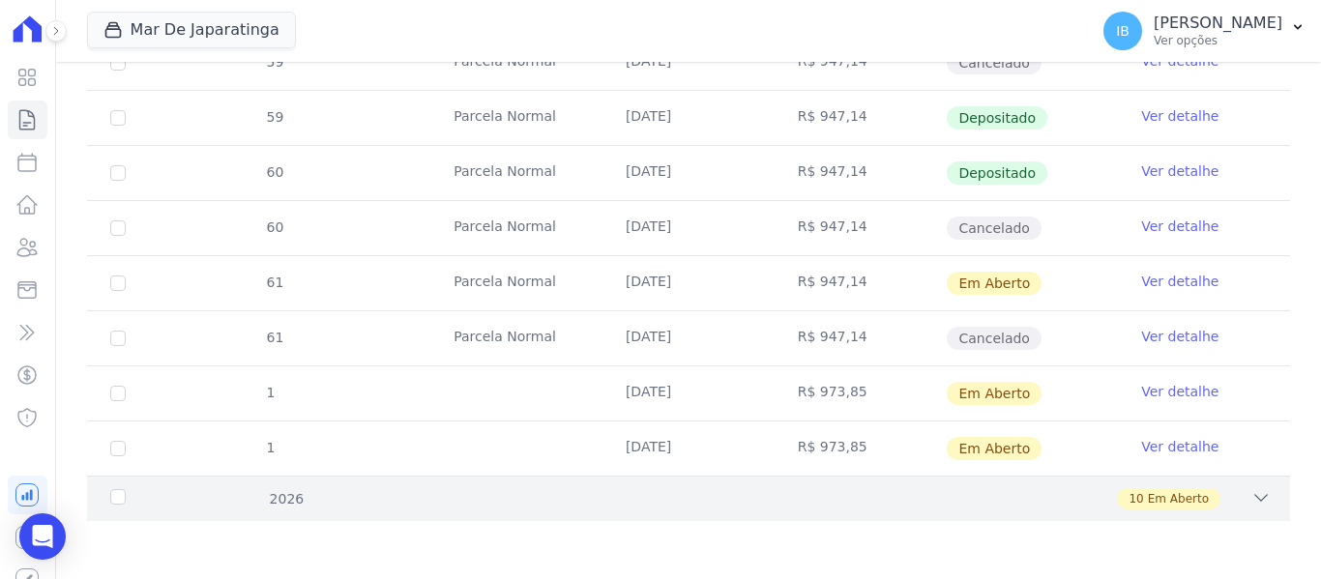
click at [118, 501] on div "2026" at bounding box center [159, 499] width 106 height 20
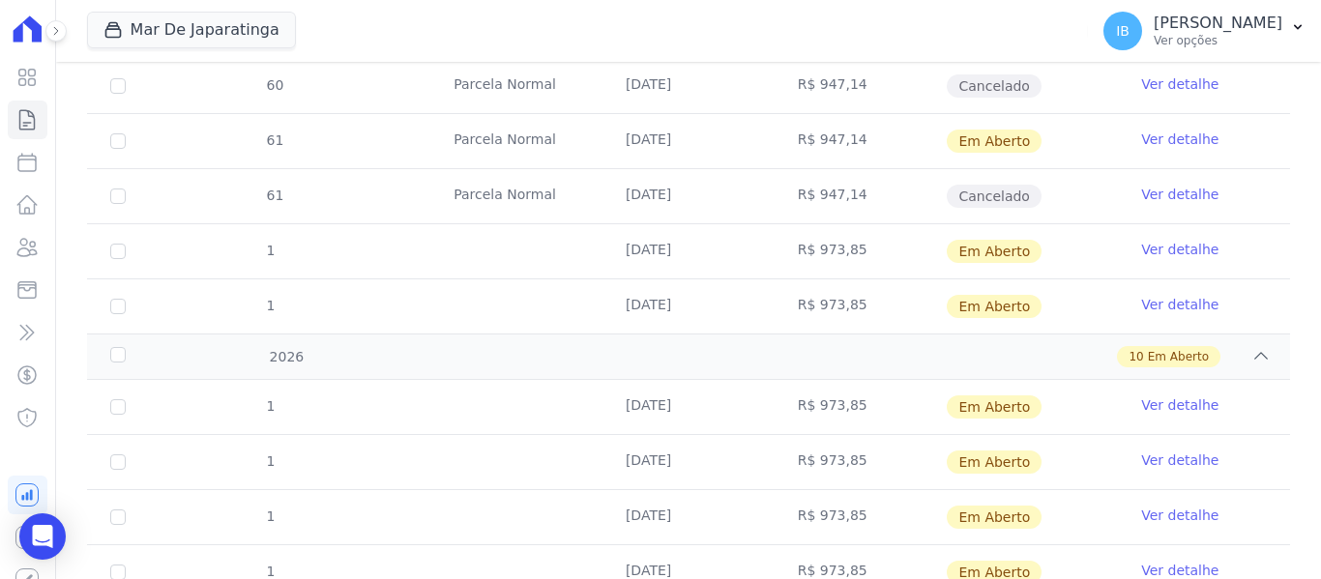
scroll to position [1345, 0]
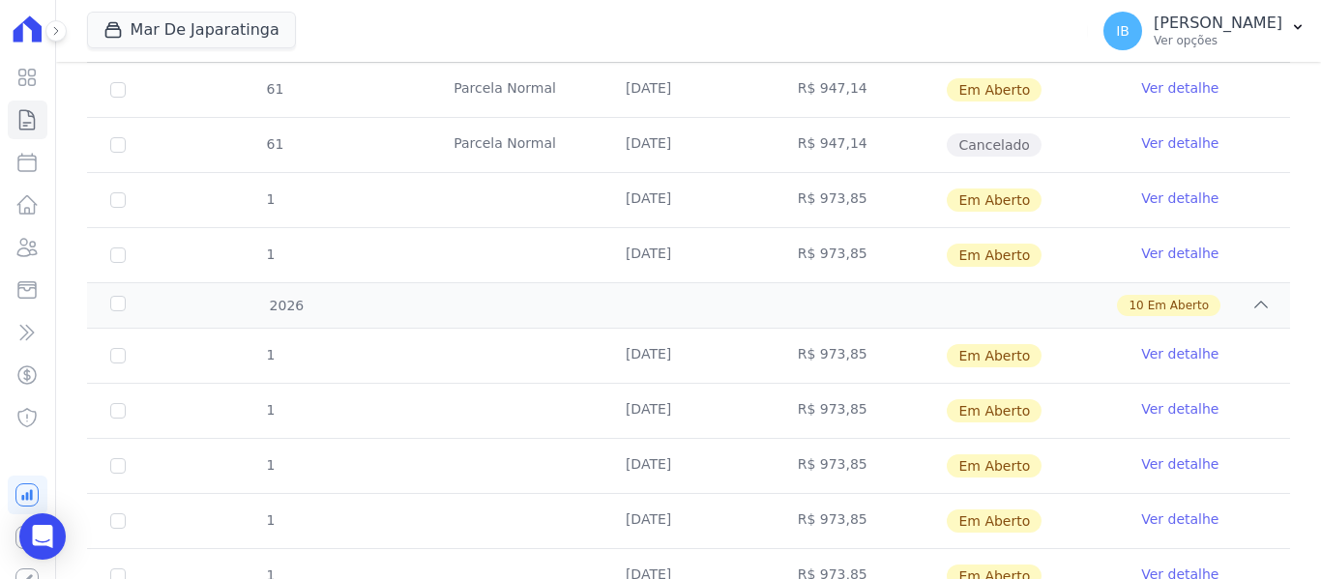
click at [1164, 355] on link "Ver detalhe" at bounding box center [1180, 353] width 77 height 19
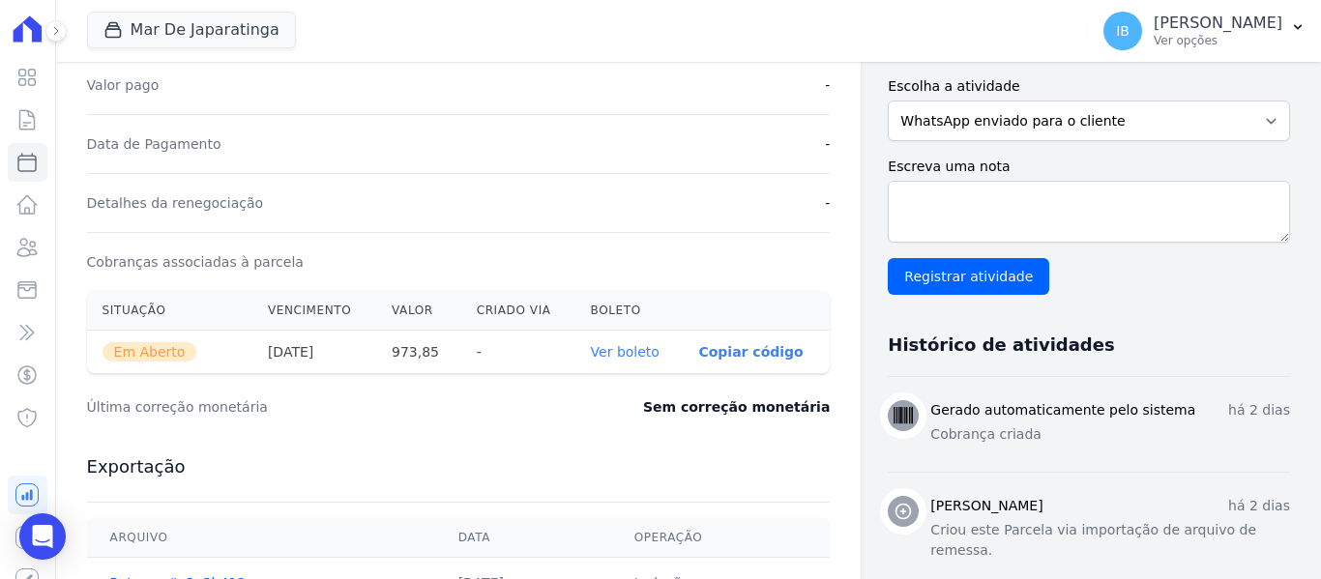
scroll to position [484, 0]
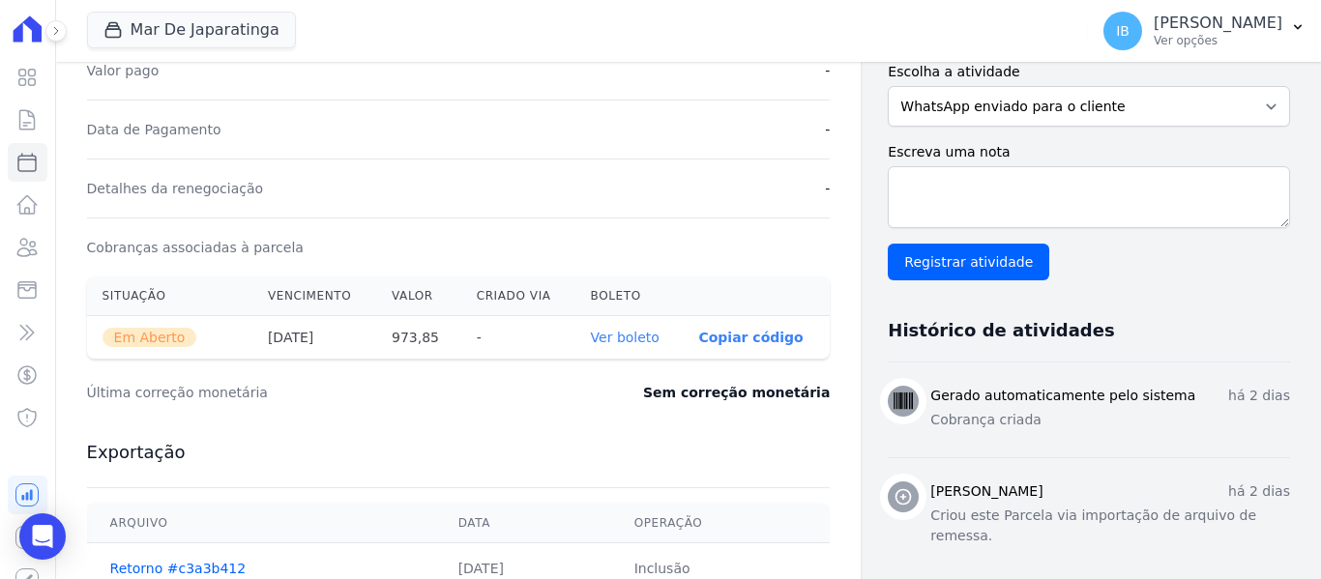
click at [603, 341] on link "Ver boleto" at bounding box center [625, 337] width 69 height 15
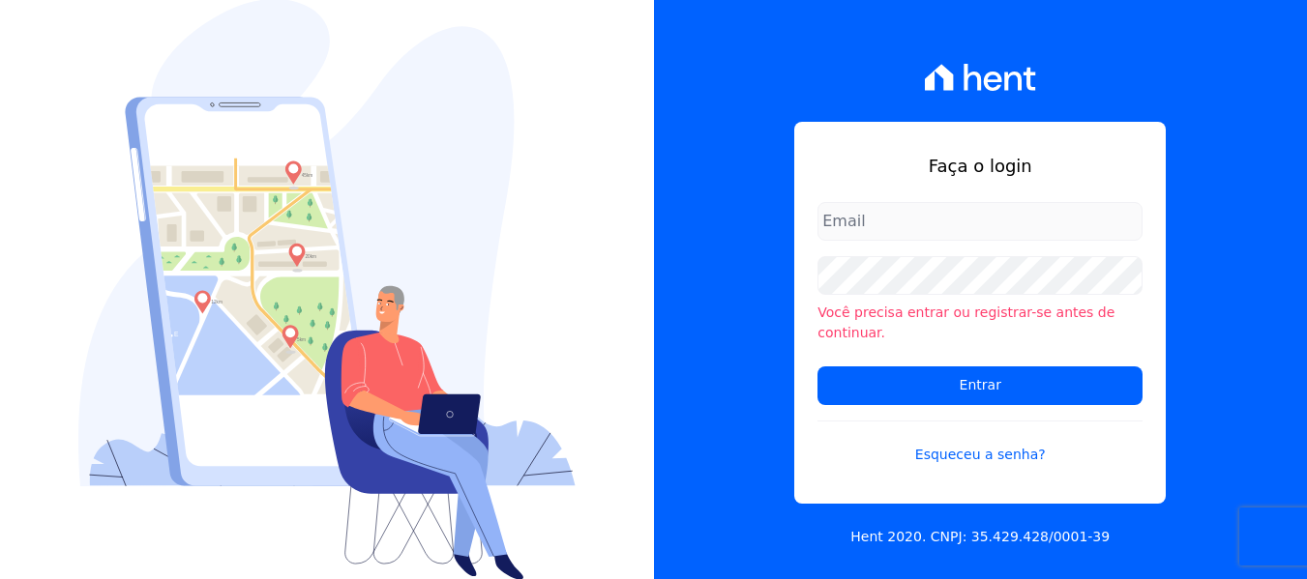
type input "[EMAIL_ADDRESS][DOMAIN_NAME]"
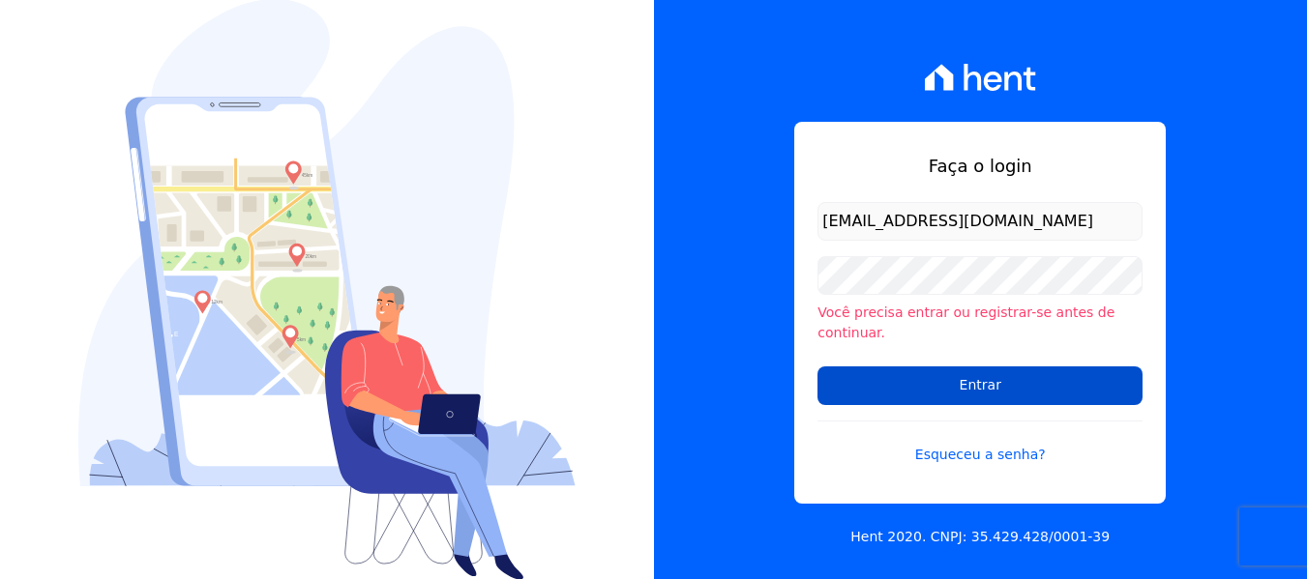
click at [924, 368] on input "Entrar" at bounding box center [979, 386] width 325 height 39
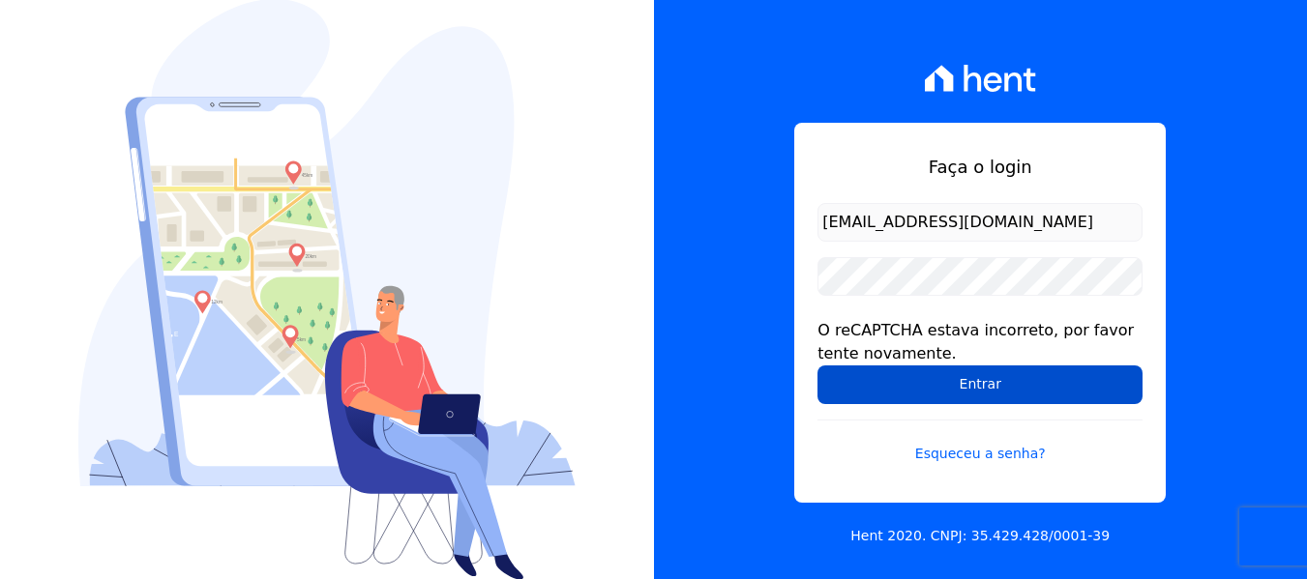
click at [867, 381] on input "Entrar" at bounding box center [979, 385] width 325 height 39
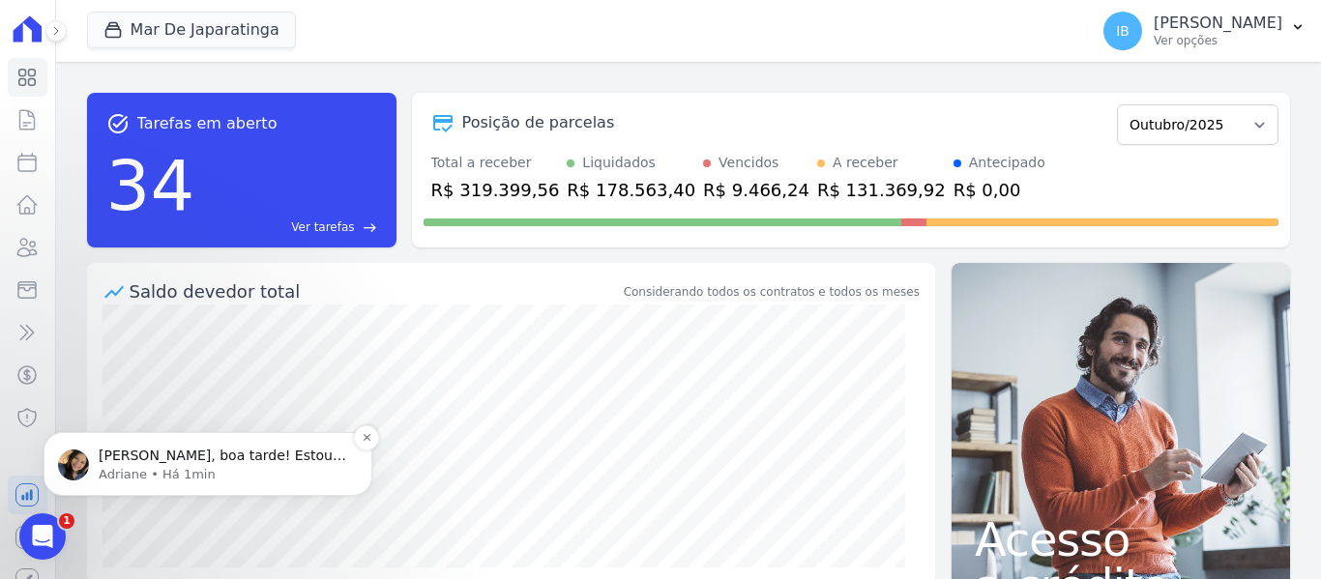
click at [163, 451] on span "[PERSON_NAME], boa tarde! Estou neste momento ajustando os contratos. Aviso voc…" at bounding box center [223, 485] width 248 height 74
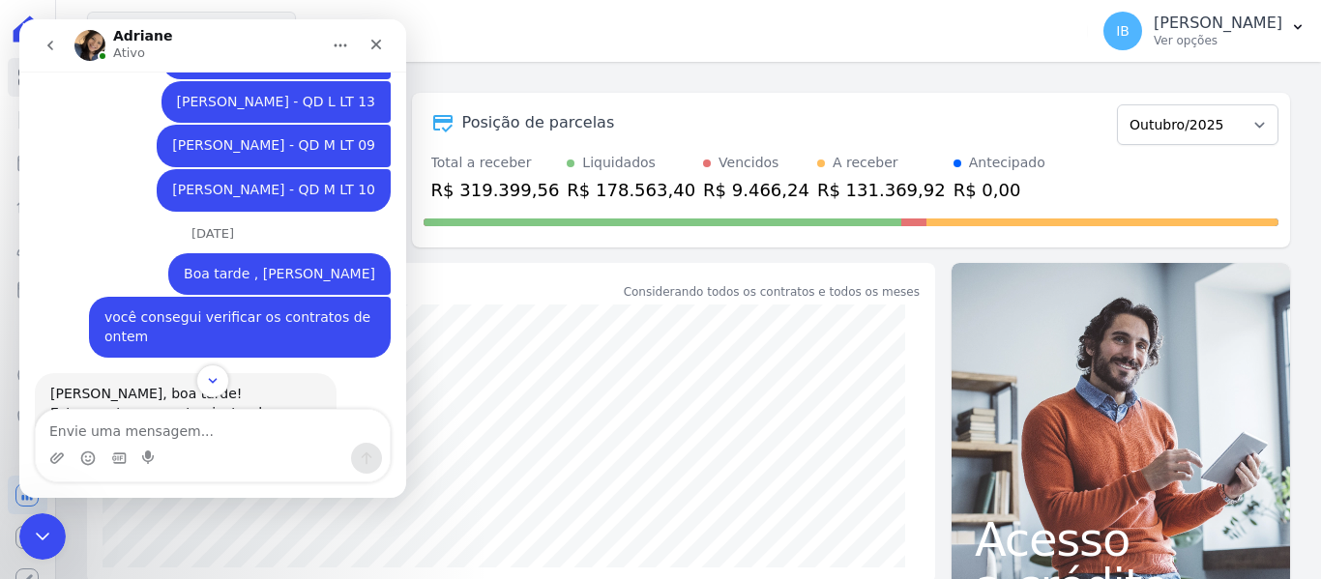
scroll to position [2293, 0]
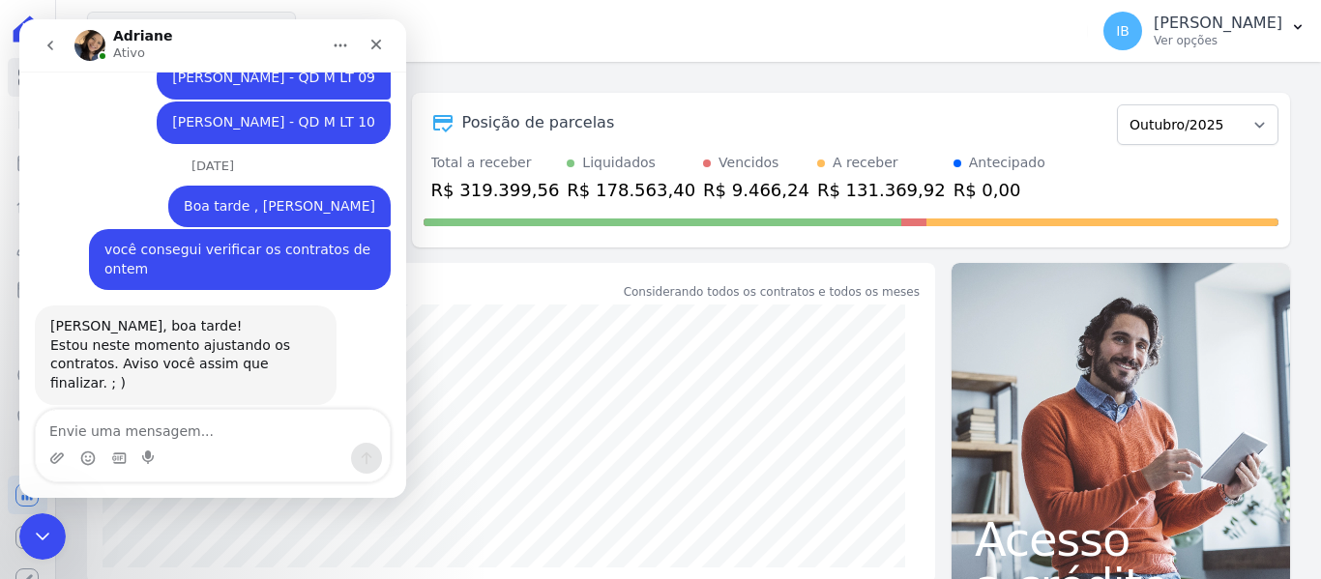
click at [99, 425] on textarea "Envie uma mensagem..." at bounding box center [213, 426] width 354 height 33
type textarea "o"
type textarea "ótimo , fico no aguardo"
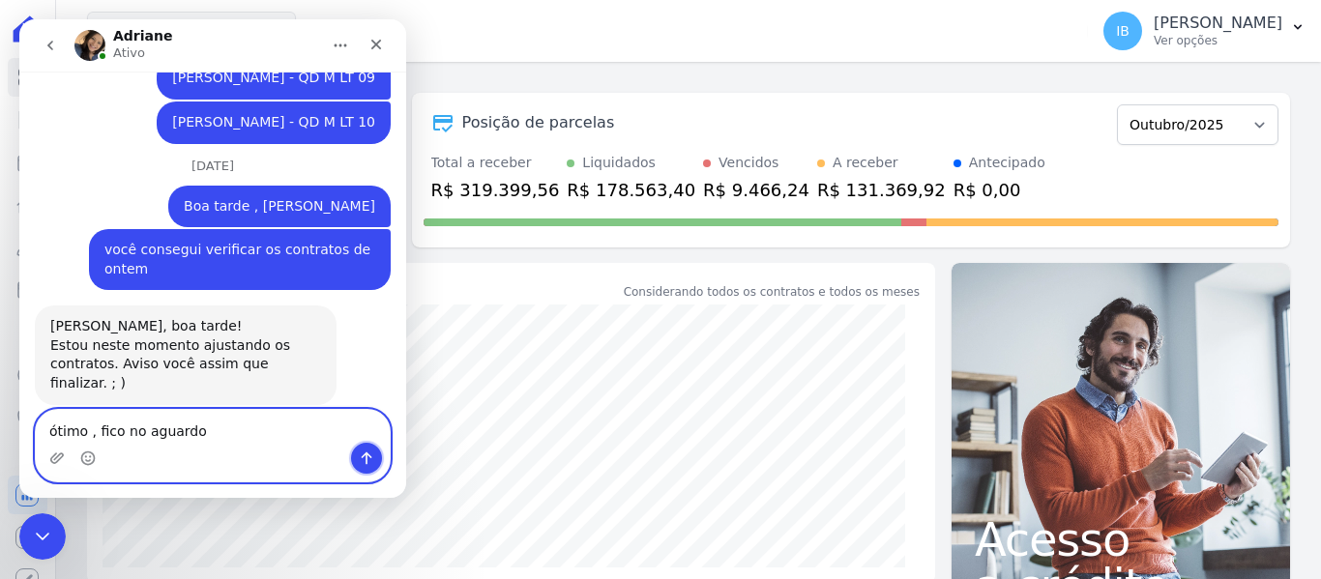
click at [370, 455] on icon "Enviar uma mensagem" at bounding box center [366, 458] width 15 height 15
